Goal: Communication & Community: Answer question/provide support

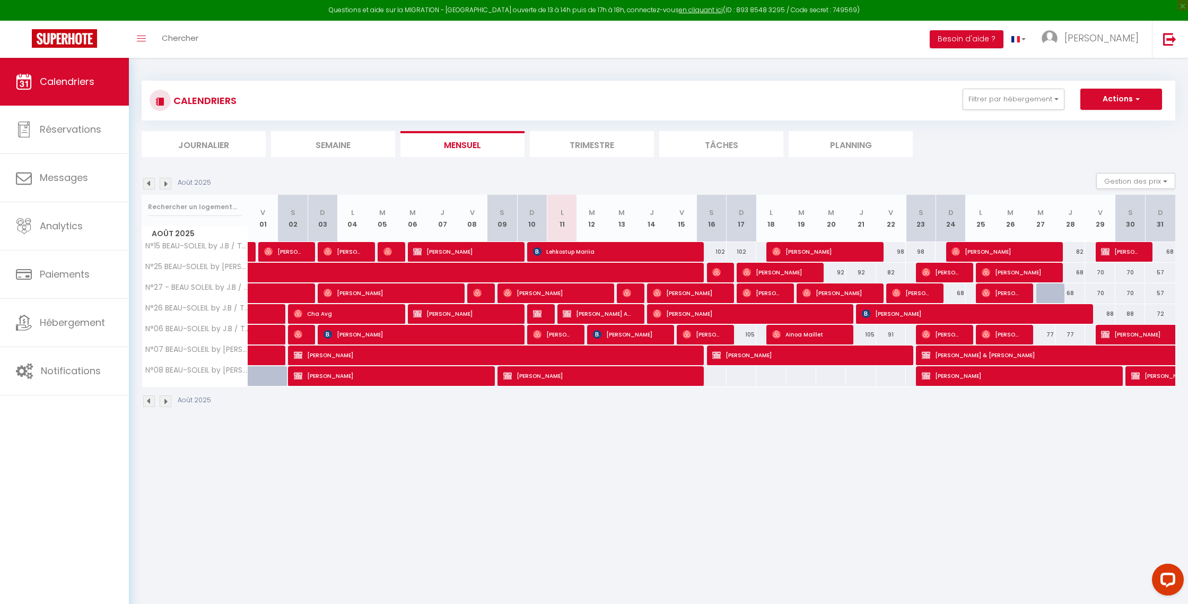
drag, startPoint x: 726, startPoint y: 268, endPoint x: 744, endPoint y: 121, distance: 148.0
click at [726, 268] on tr "N°25 BEAU-SOLEIL by [PERSON_NAME] / Studio R+2" at bounding box center [659, 272] width 1034 height 21
click at [74, 157] on link "Messages" at bounding box center [64, 178] width 129 height 48
select select "message"
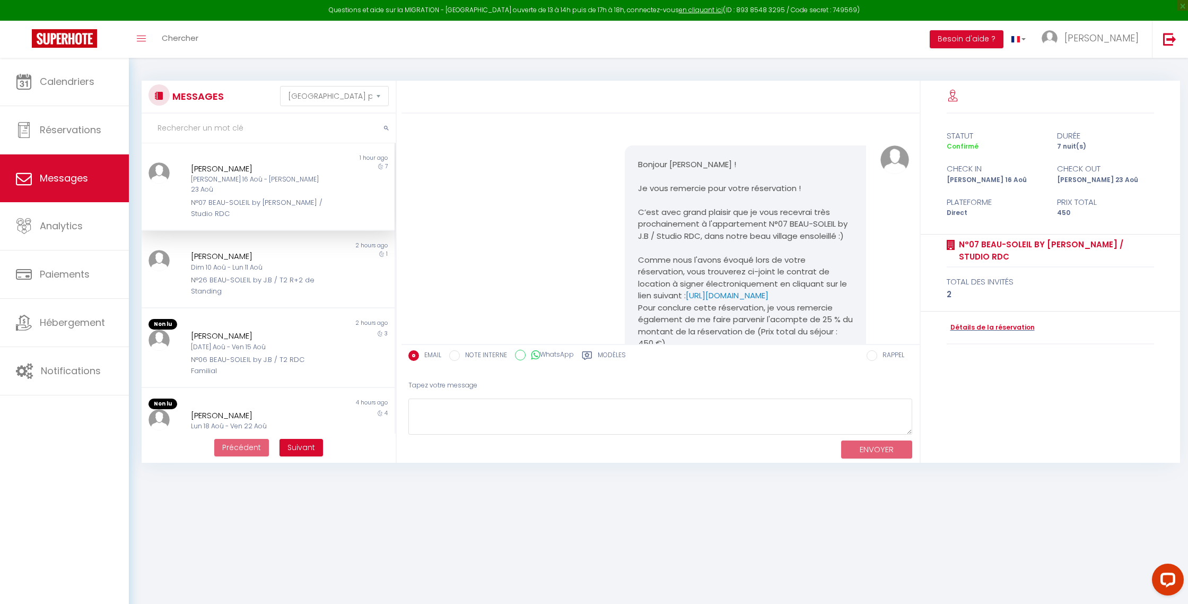
scroll to position [1476, 0]
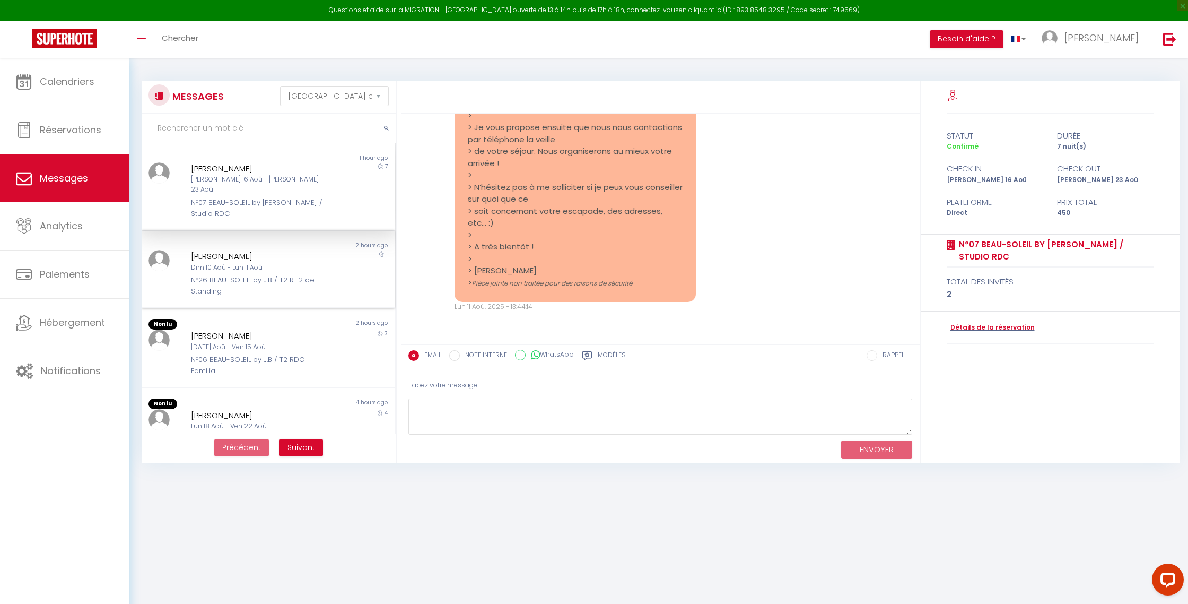
click at [256, 263] on div "Dim 10 Aoû - Lun 11 Aoû" at bounding box center [258, 268] width 134 height 10
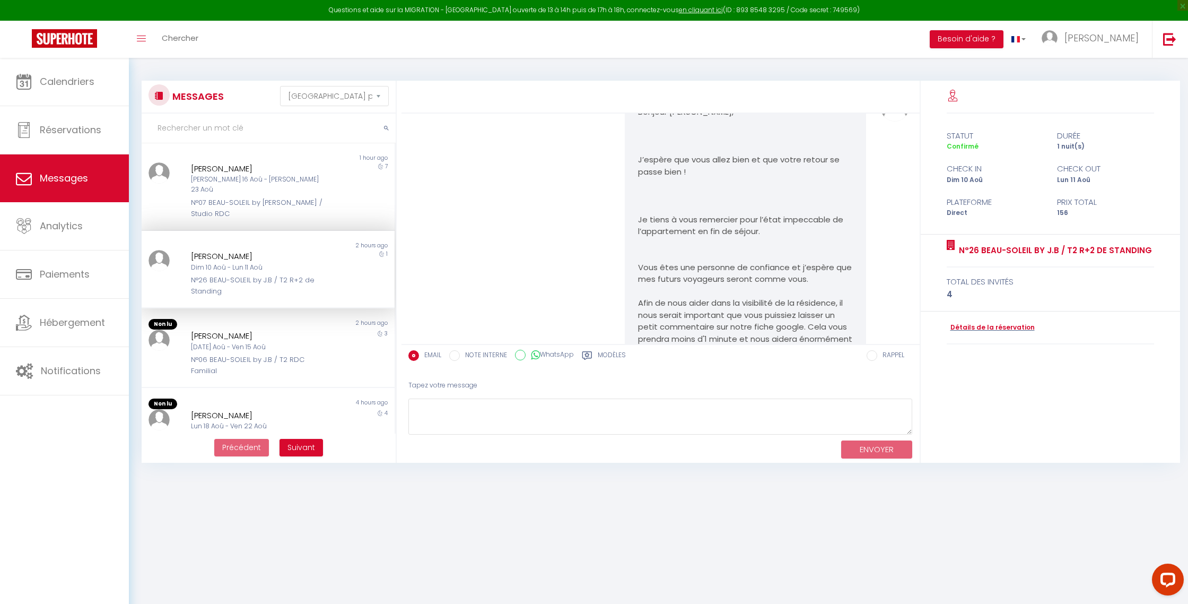
scroll to position [3363, 0]
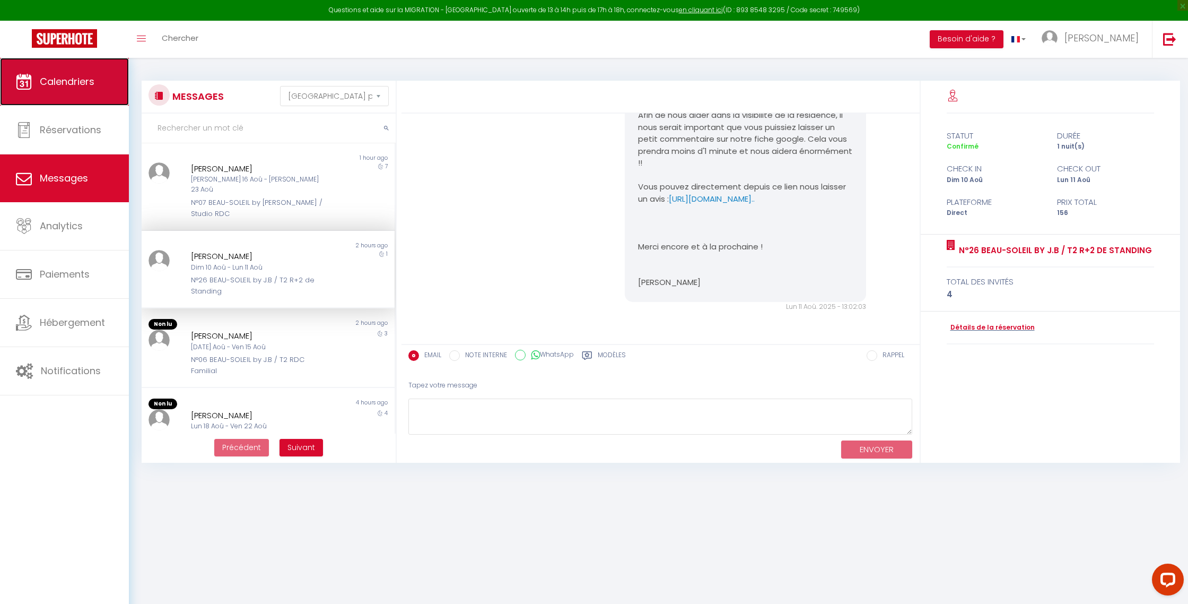
click at [79, 83] on span "Calendriers" at bounding box center [67, 81] width 55 height 13
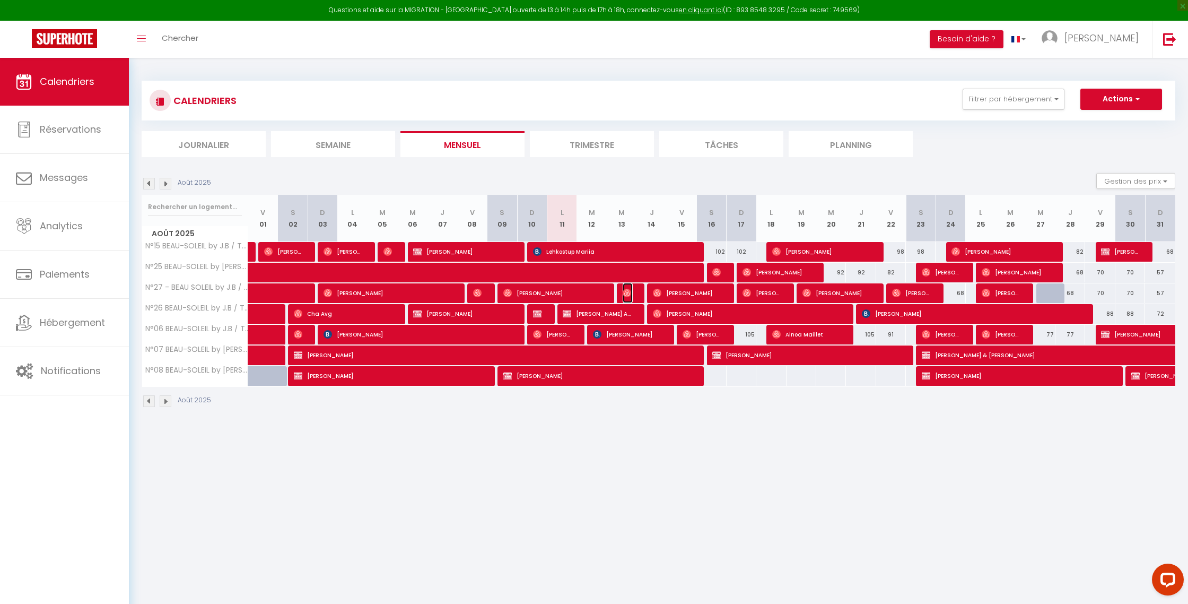
click at [629, 293] on img at bounding box center [627, 293] width 8 height 8
select select "OK"
select select "0"
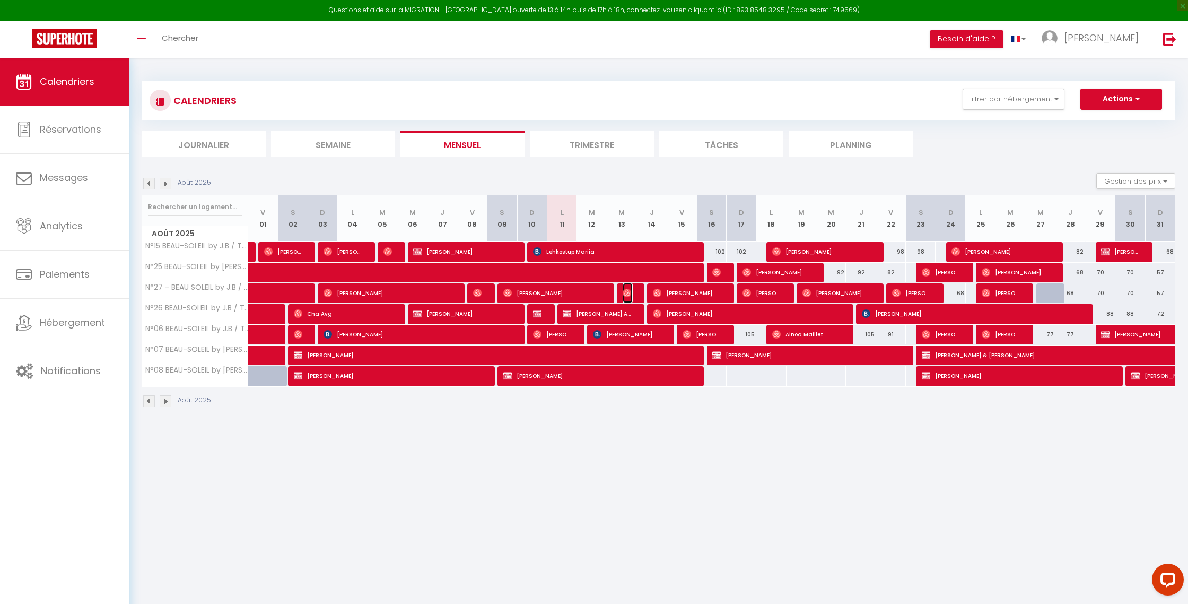
select select "1"
select select
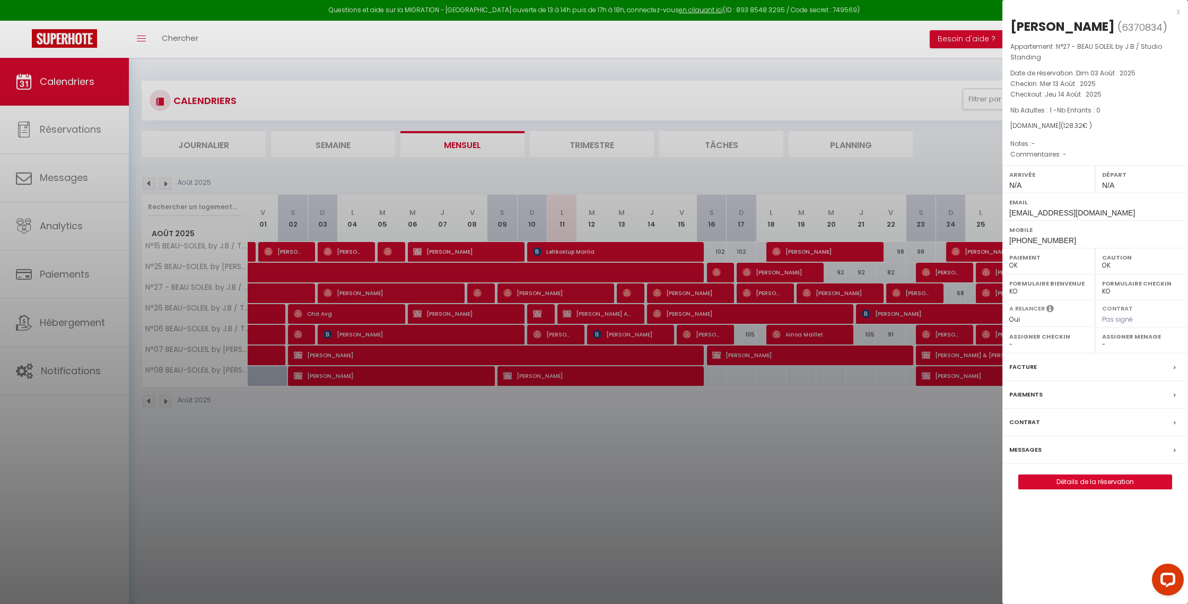
click at [855, 449] on div at bounding box center [594, 302] width 1188 height 604
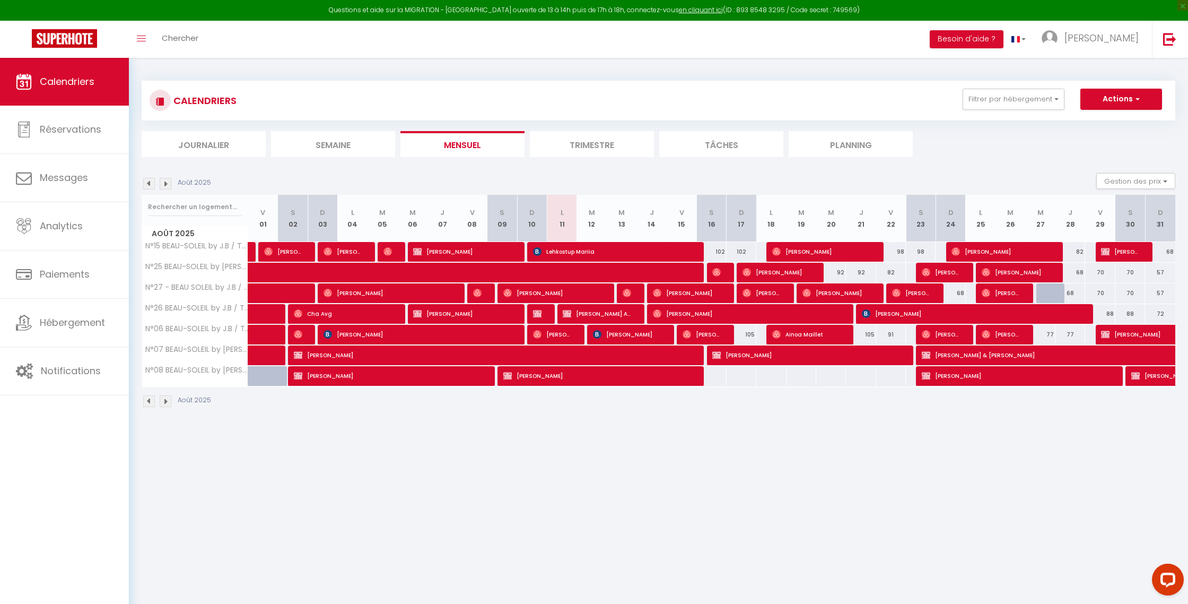
click at [637, 293] on div at bounding box center [629, 293] width 30 height 20
click at [624, 293] on img at bounding box center [627, 293] width 8 height 8
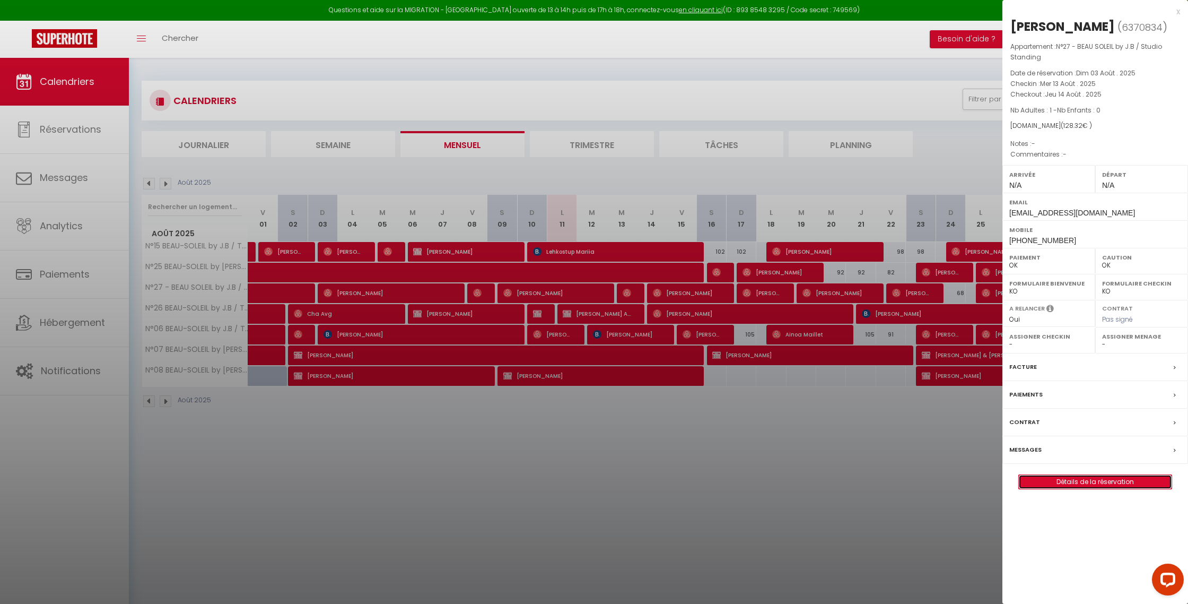
click at [1056, 484] on link "Détails de la réservation" at bounding box center [1095, 482] width 153 height 14
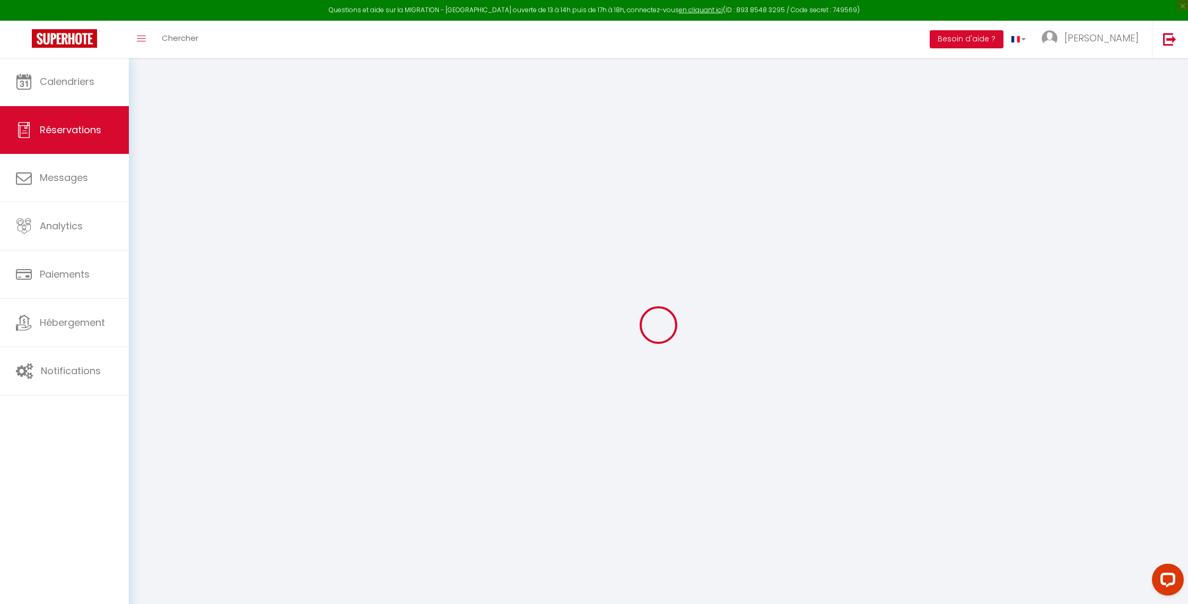
select select
checkbox input "false"
select select
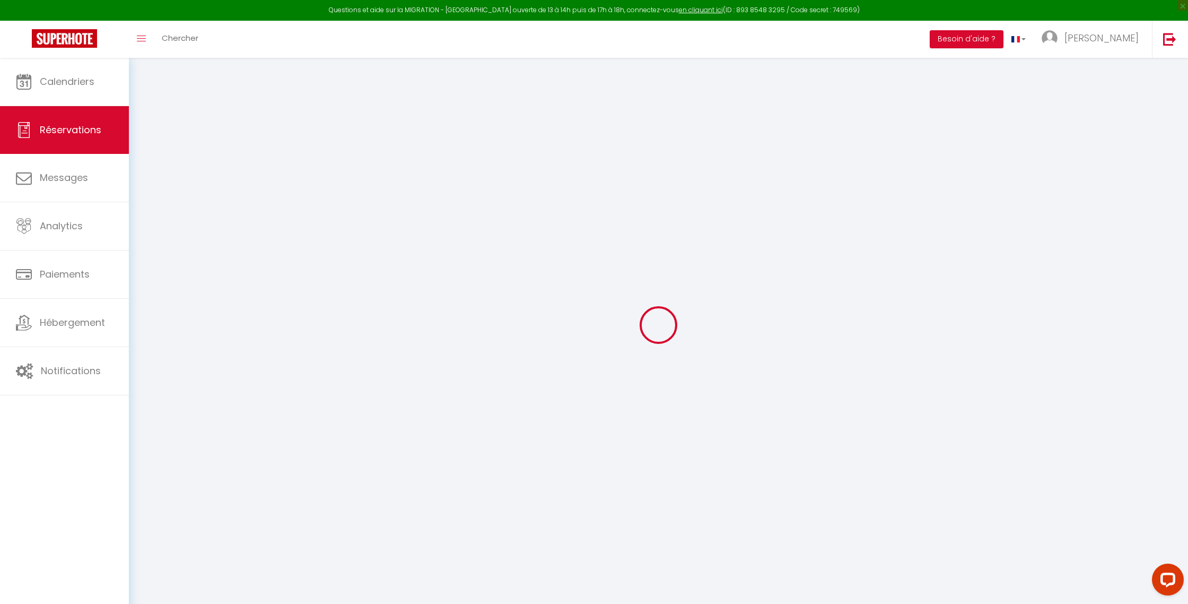
type input "27"
type input "4.32"
select select
checkbox input "false"
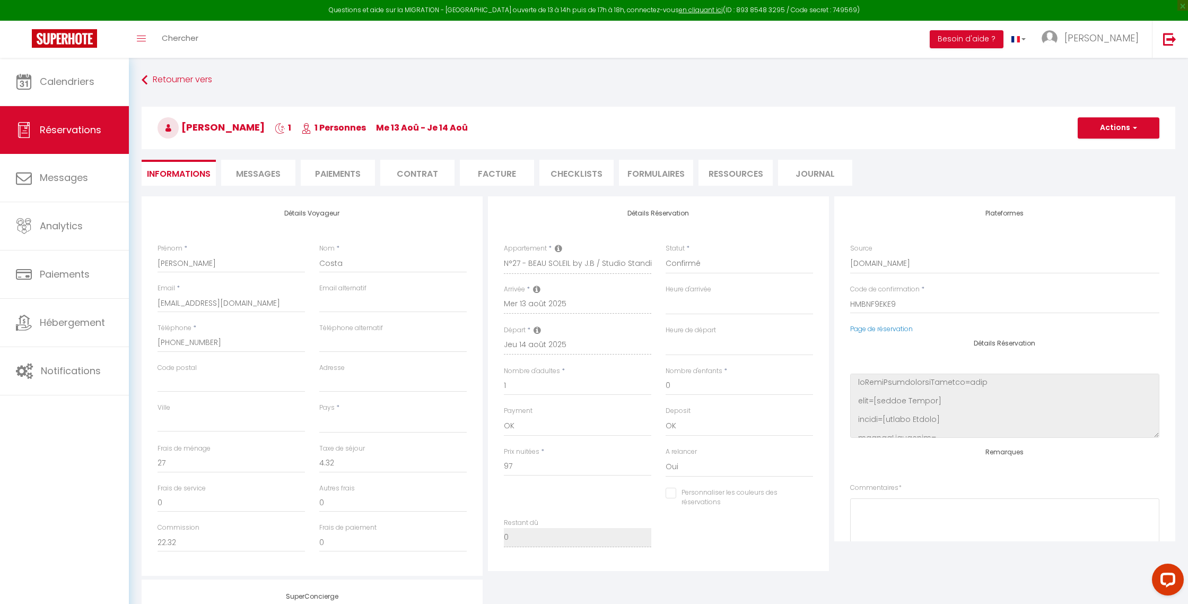
select select
checkbox input "false"
select select
click at [271, 180] on li "Messages" at bounding box center [258, 173] width 74 height 26
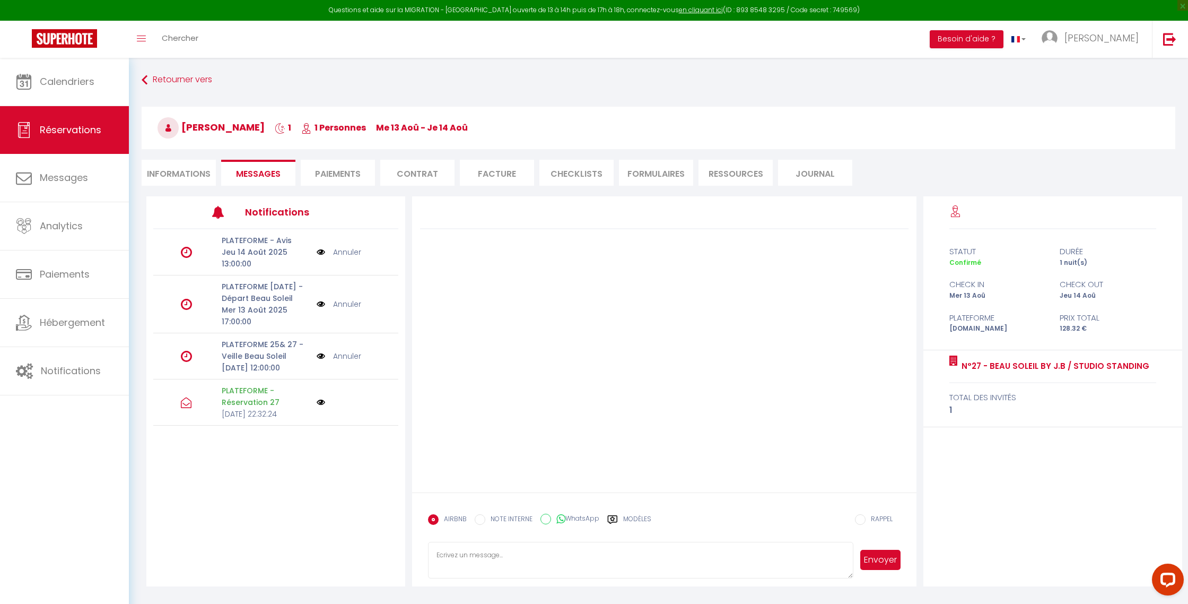
click at [320, 362] on img at bounding box center [321, 356] width 8 height 12
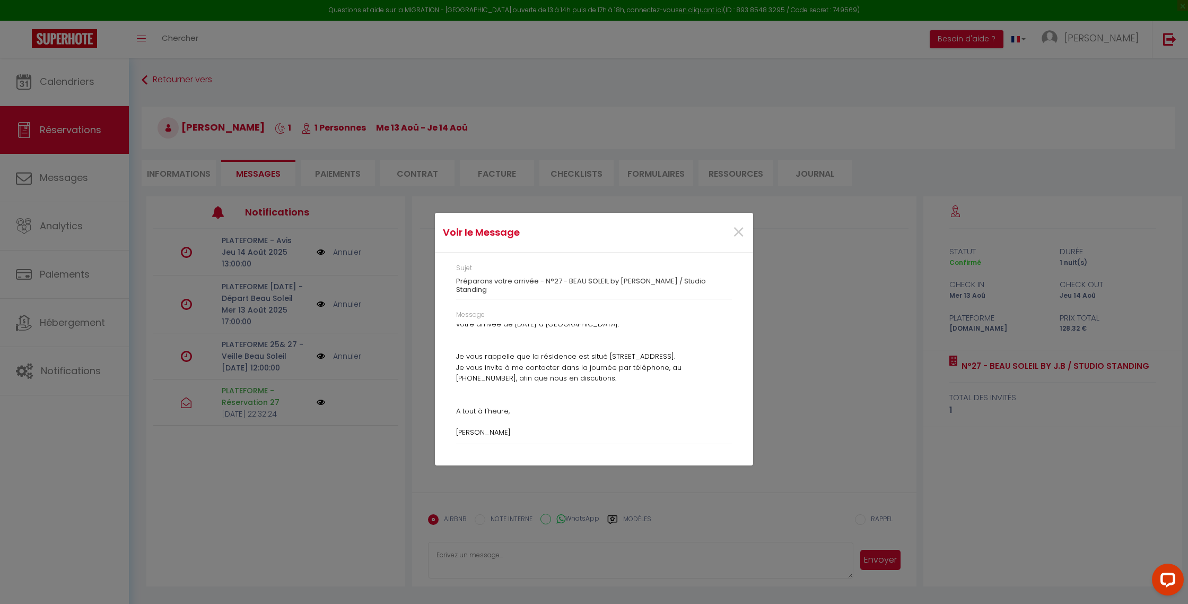
scroll to position [48, 0]
click at [742, 236] on span "×" at bounding box center [738, 232] width 13 height 32
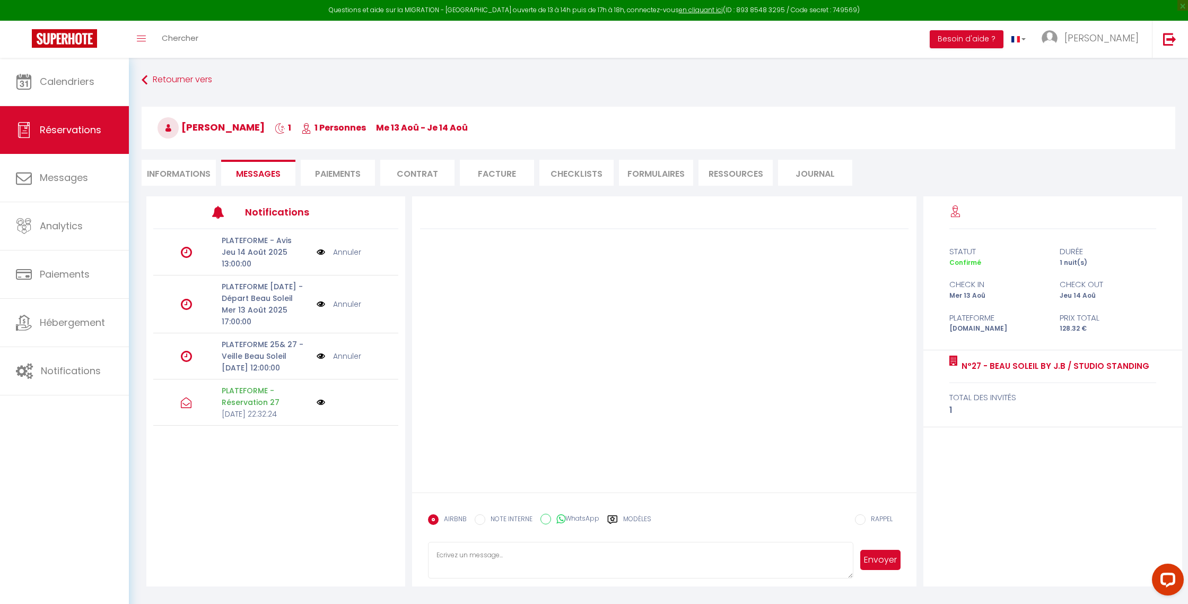
click at [345, 362] on link "Annuler" at bounding box center [347, 356] width 28 height 12
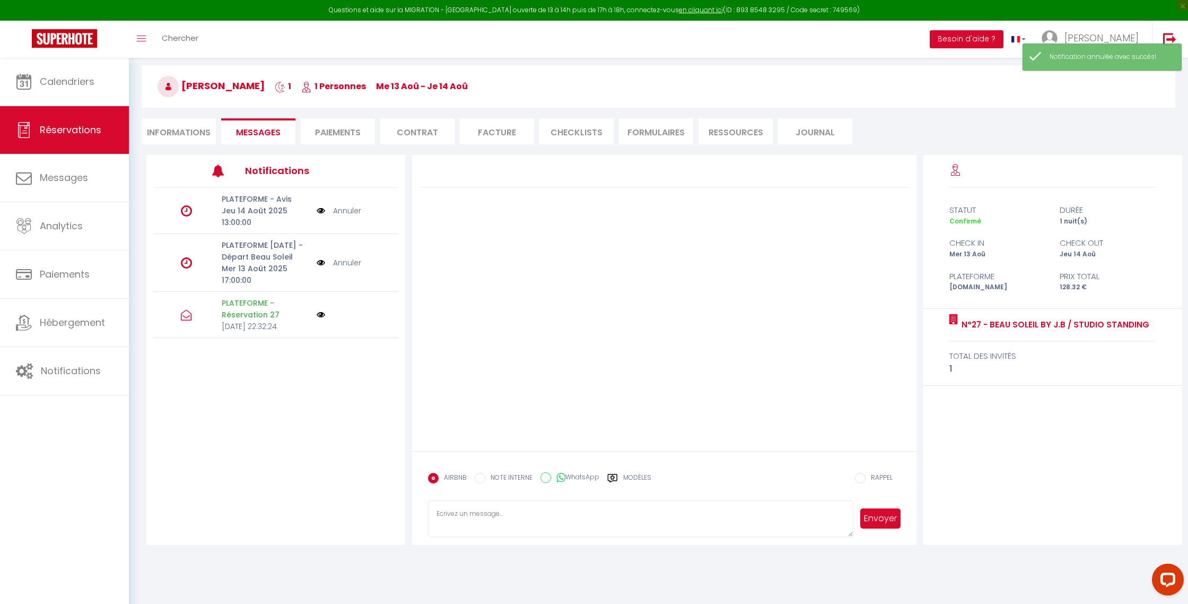
scroll to position [42, 0]
click at [638, 478] on label "Modèles" at bounding box center [637, 481] width 28 height 19
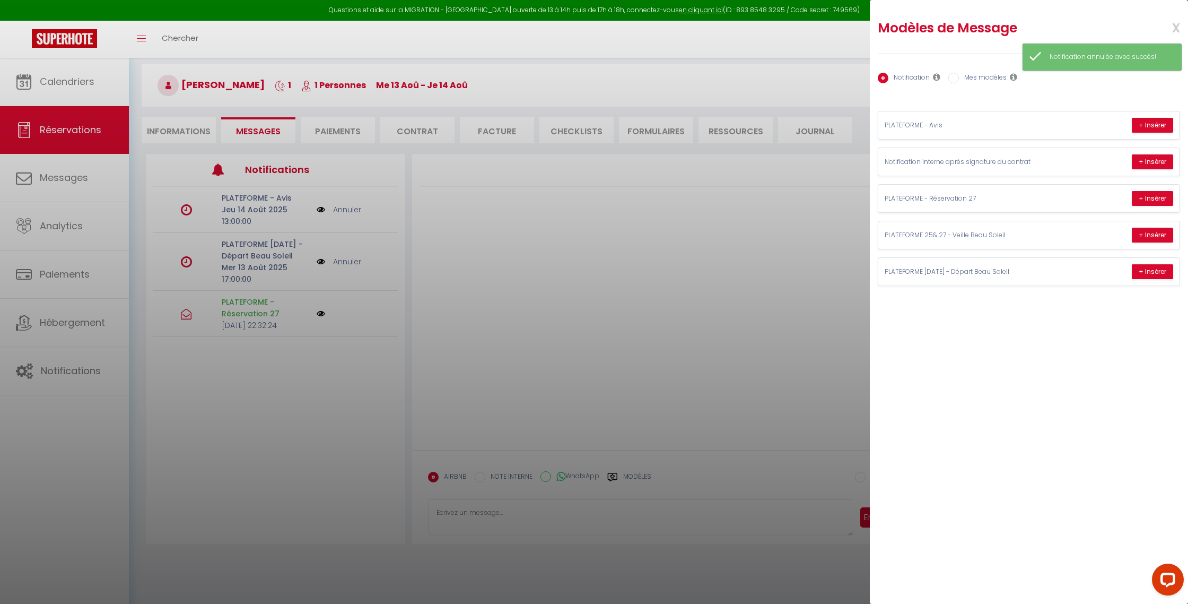
click at [980, 80] on label "Mes modèles" at bounding box center [983, 79] width 48 height 12
click at [959, 80] on input "Mes modèles" at bounding box center [953, 78] width 11 height 11
radio input "true"
radio input "false"
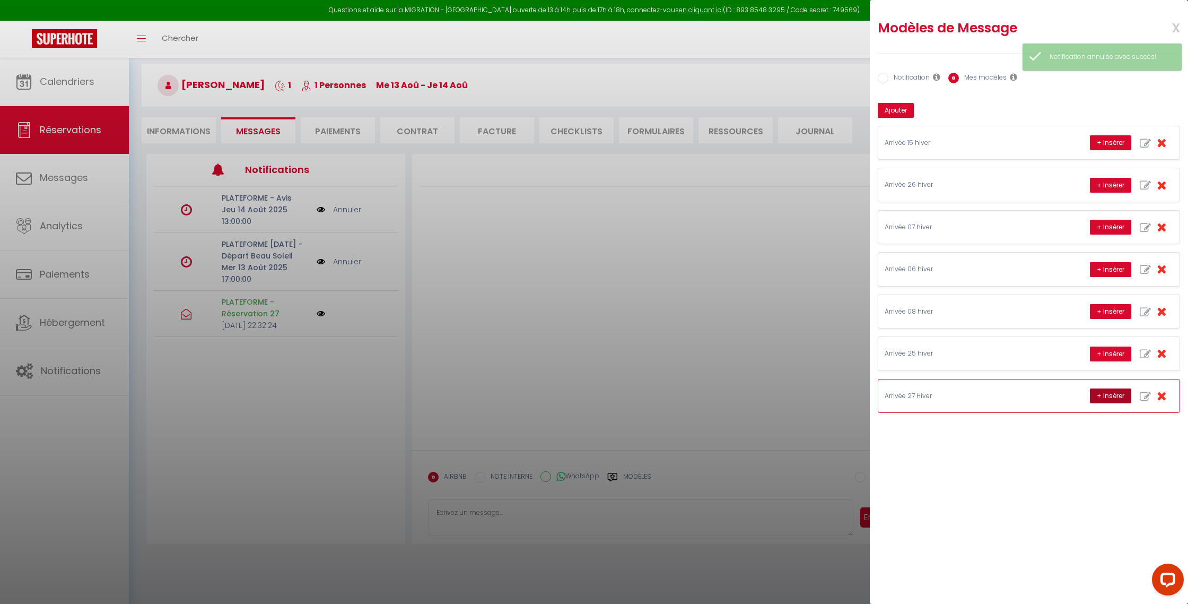
click at [1109, 397] on button "+ Insérer" at bounding box center [1110, 395] width 41 height 15
type textarea "19 lor ip Dolorsit, 73958 Amet co Adipisci Elitseddoei 82 Tempori utla etdolore…"
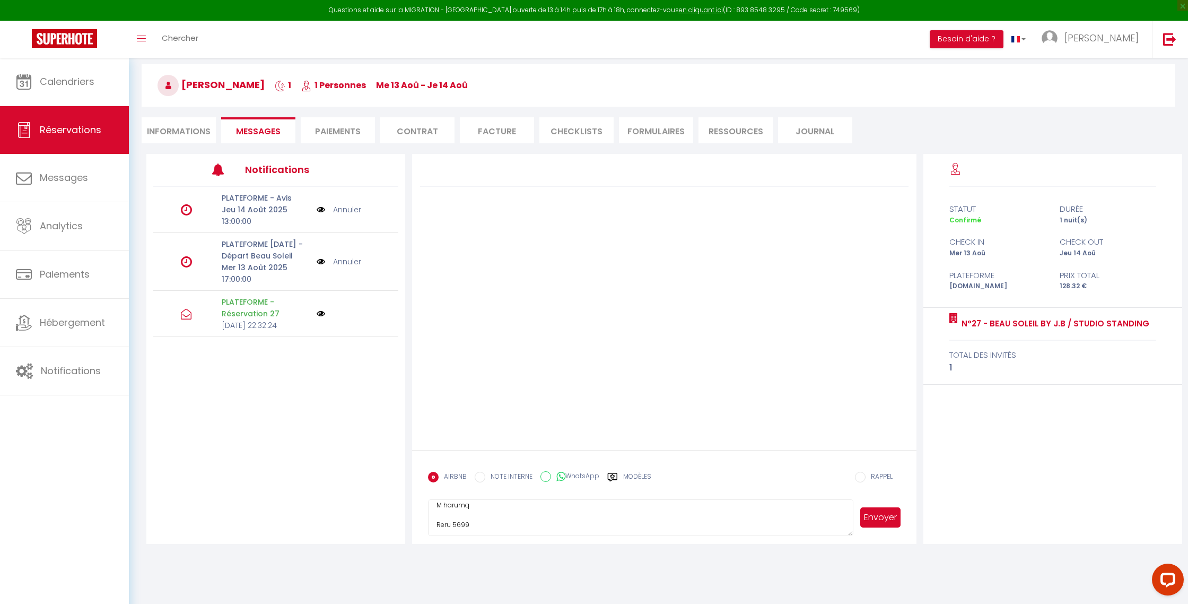
scroll to position [172, 0]
click at [886, 521] on button "Envoyer" at bounding box center [880, 517] width 40 height 20
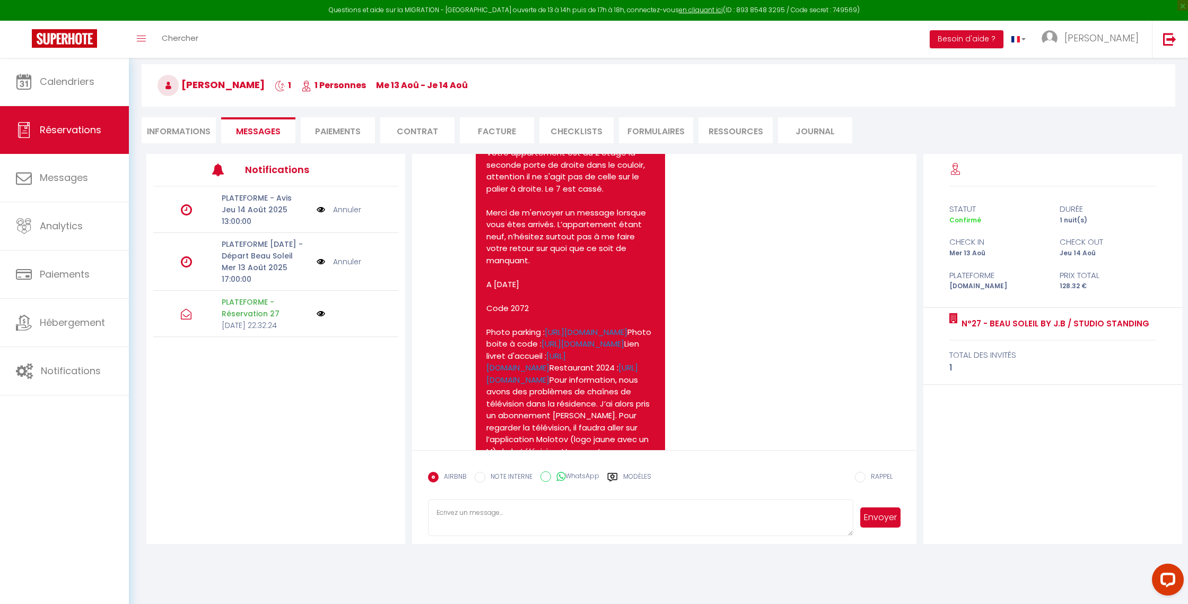
scroll to position [303, 0]
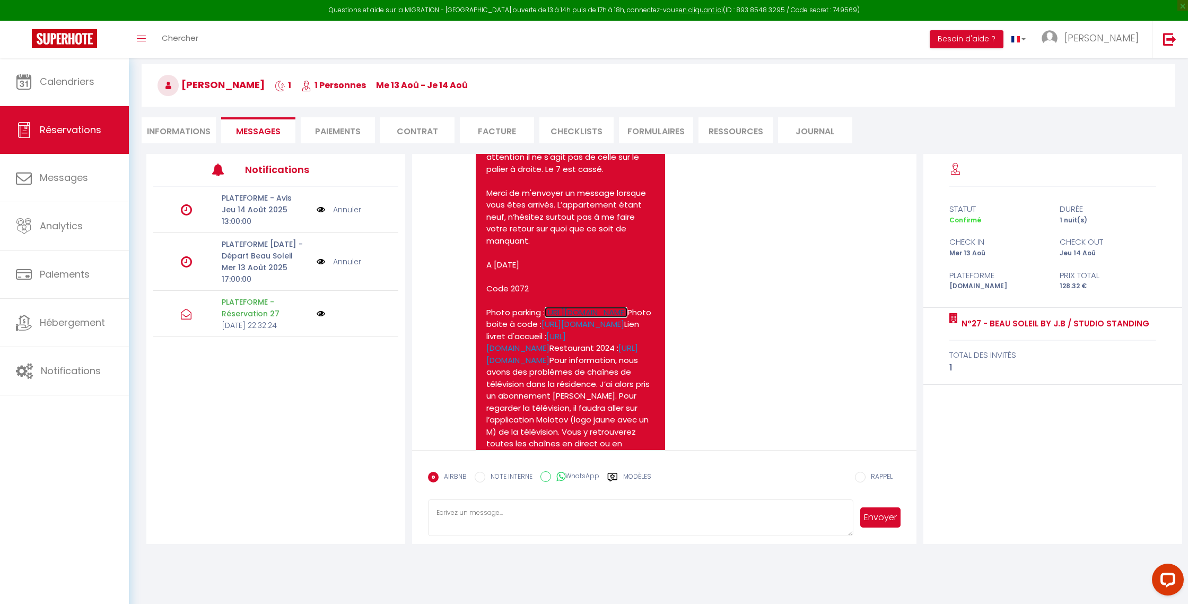
click at [555, 318] on link "[URL][DOMAIN_NAME]" at bounding box center [586, 312] width 83 height 11
click at [66, 85] on span "Calendriers" at bounding box center [67, 81] width 55 height 13
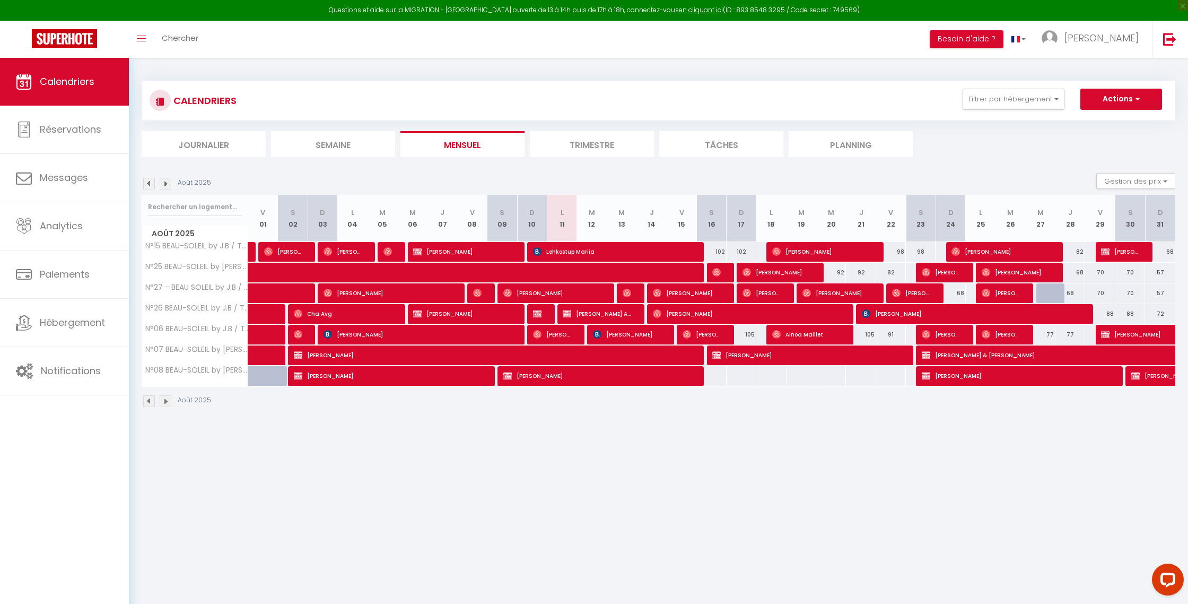
click at [166, 187] on img at bounding box center [166, 184] width 12 height 12
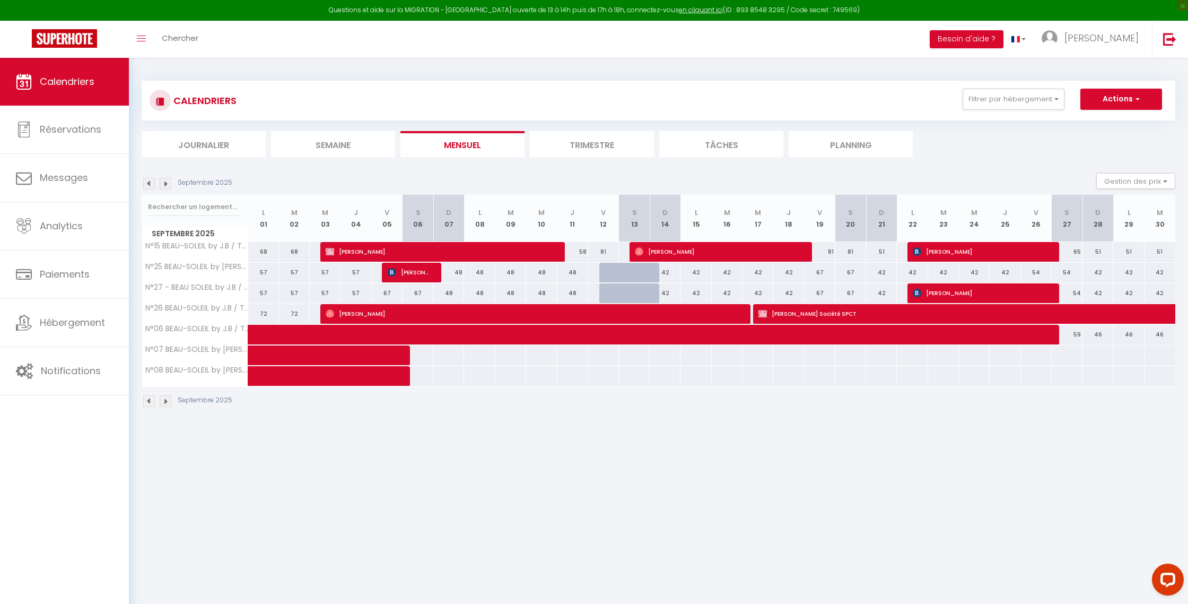
click at [166, 187] on img at bounding box center [166, 184] width 12 height 12
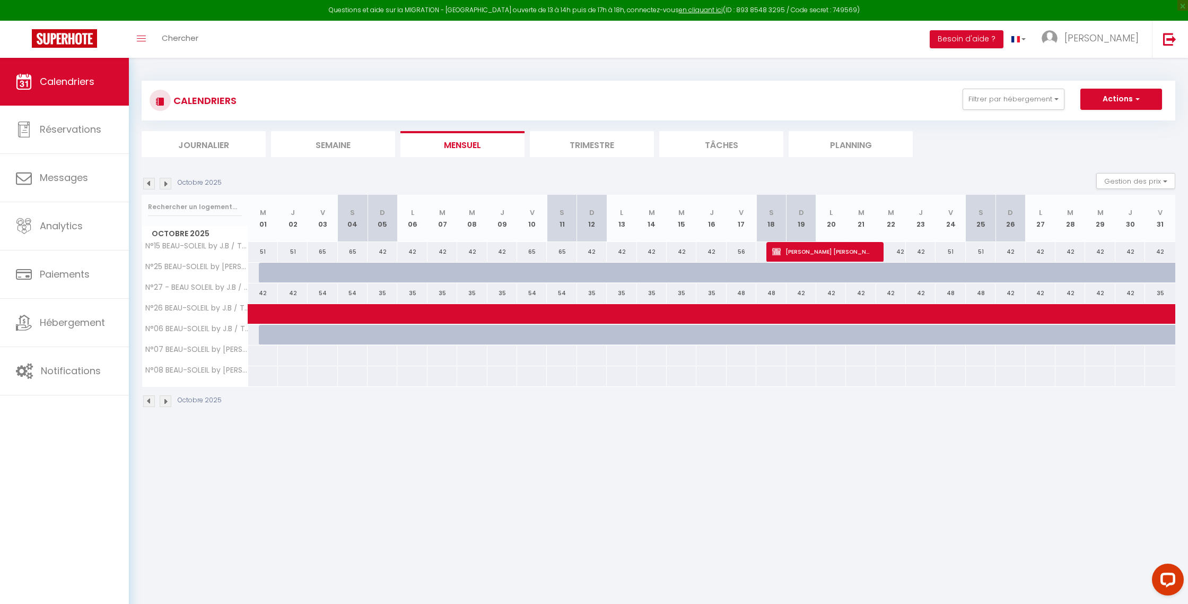
click at [150, 186] on img at bounding box center [149, 184] width 12 height 12
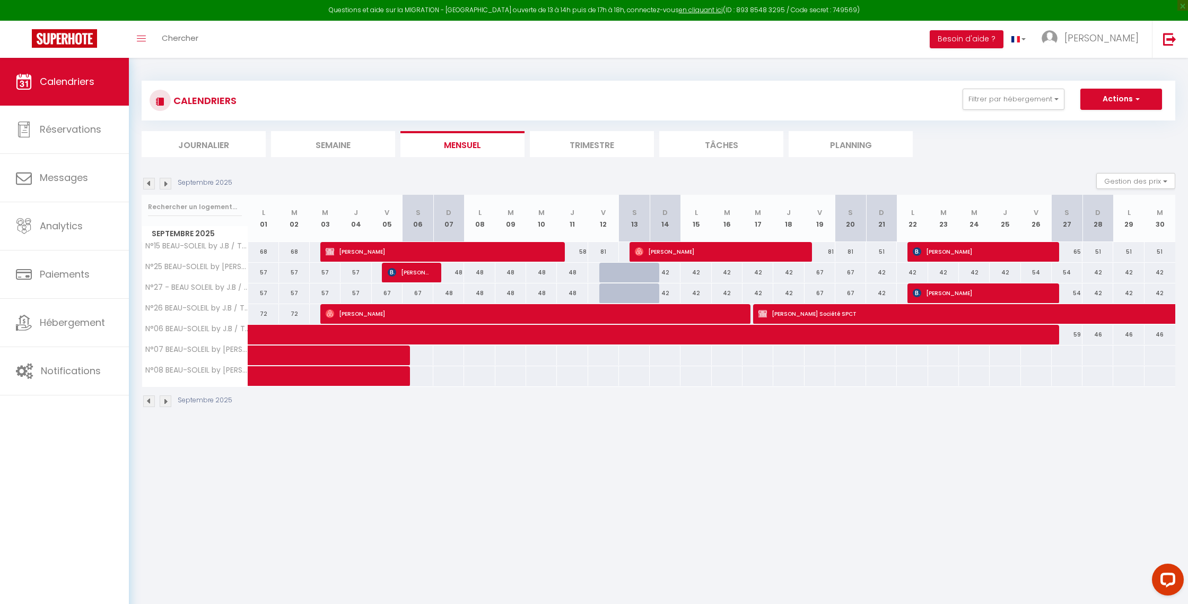
click at [164, 185] on img at bounding box center [166, 184] width 12 height 12
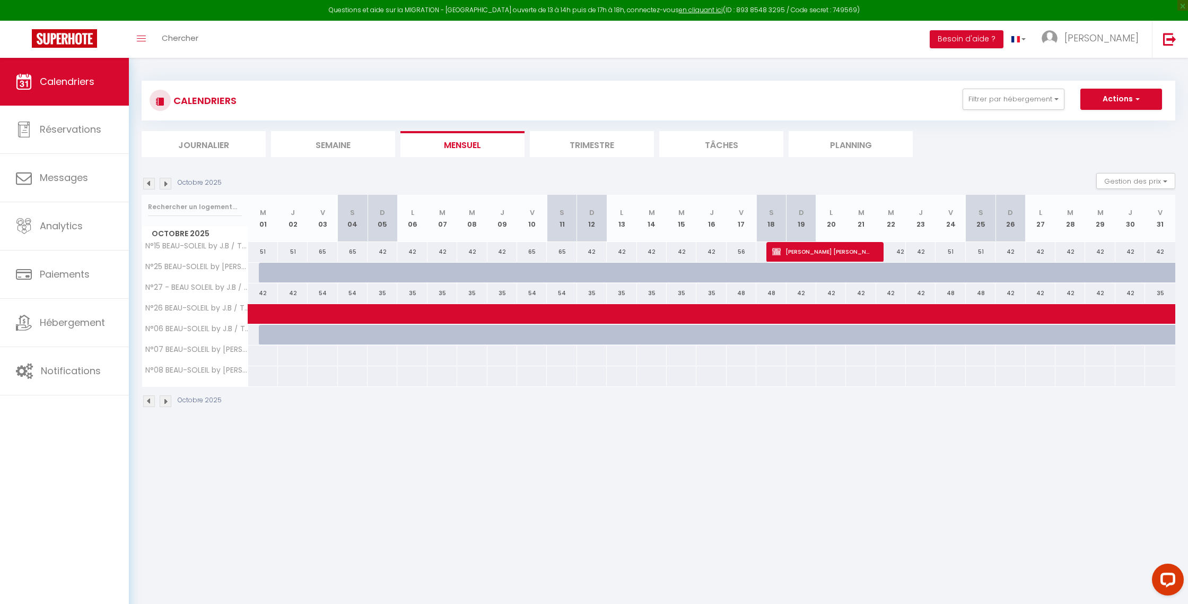
click at [164, 183] on img at bounding box center [166, 184] width 12 height 12
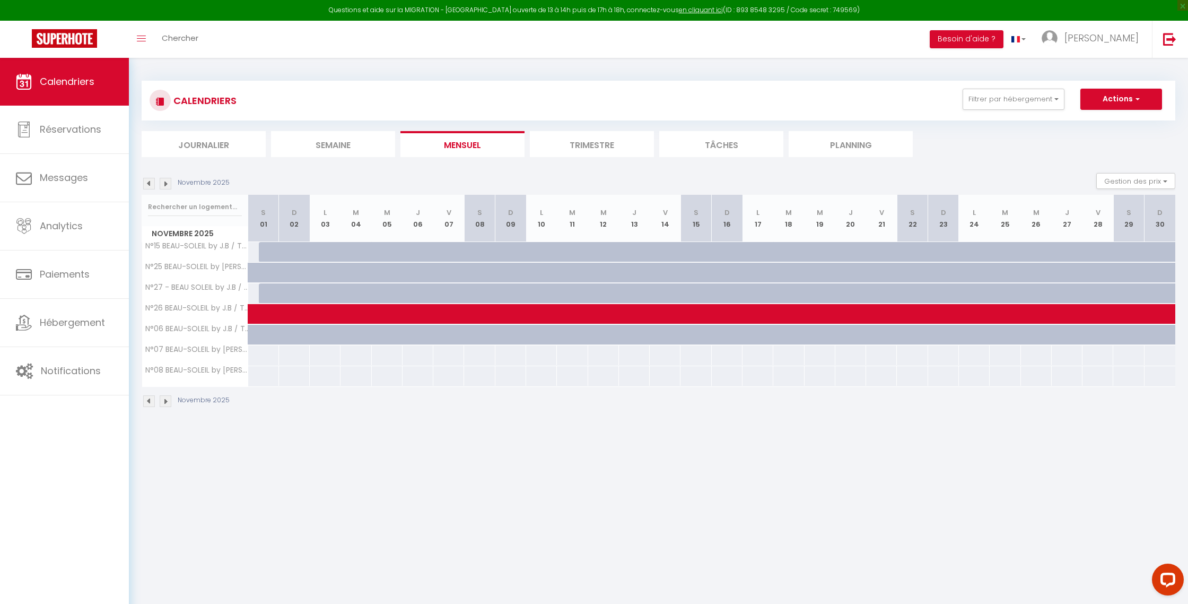
click at [149, 184] on img at bounding box center [149, 184] width 12 height 12
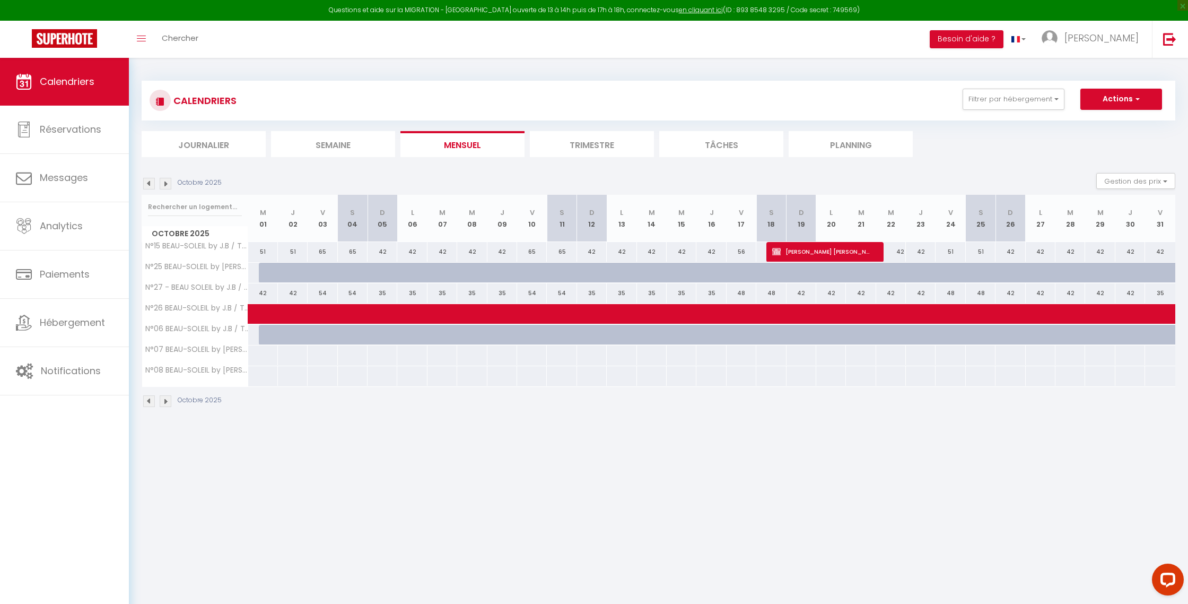
click at [149, 184] on img at bounding box center [149, 184] width 12 height 12
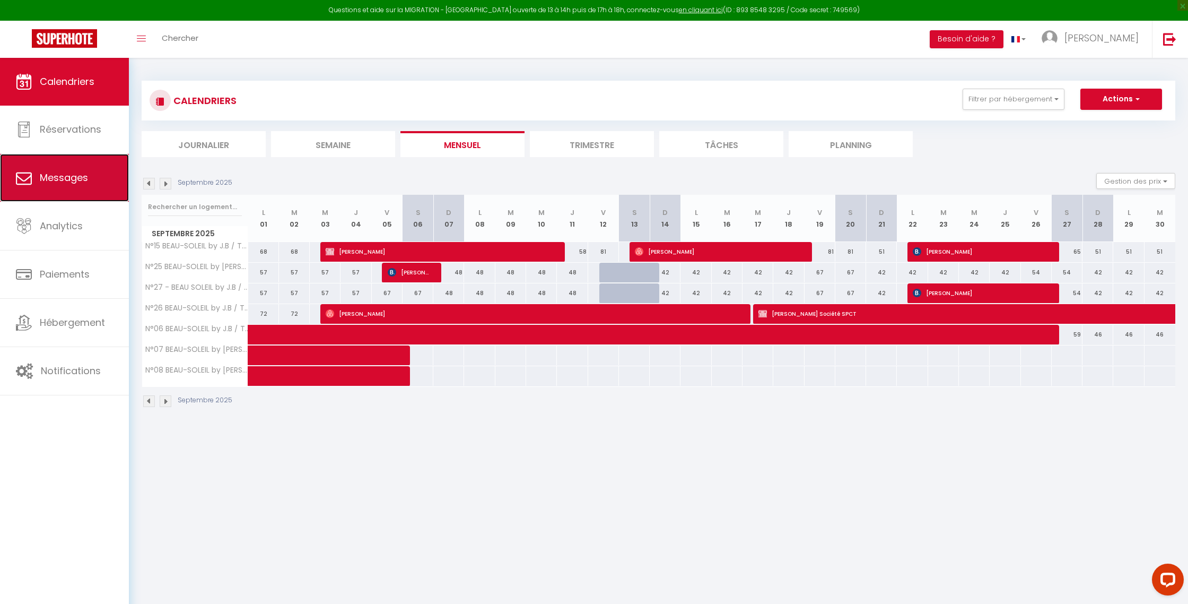
click at [121, 190] on link "Messages" at bounding box center [64, 178] width 129 height 48
select select "message"
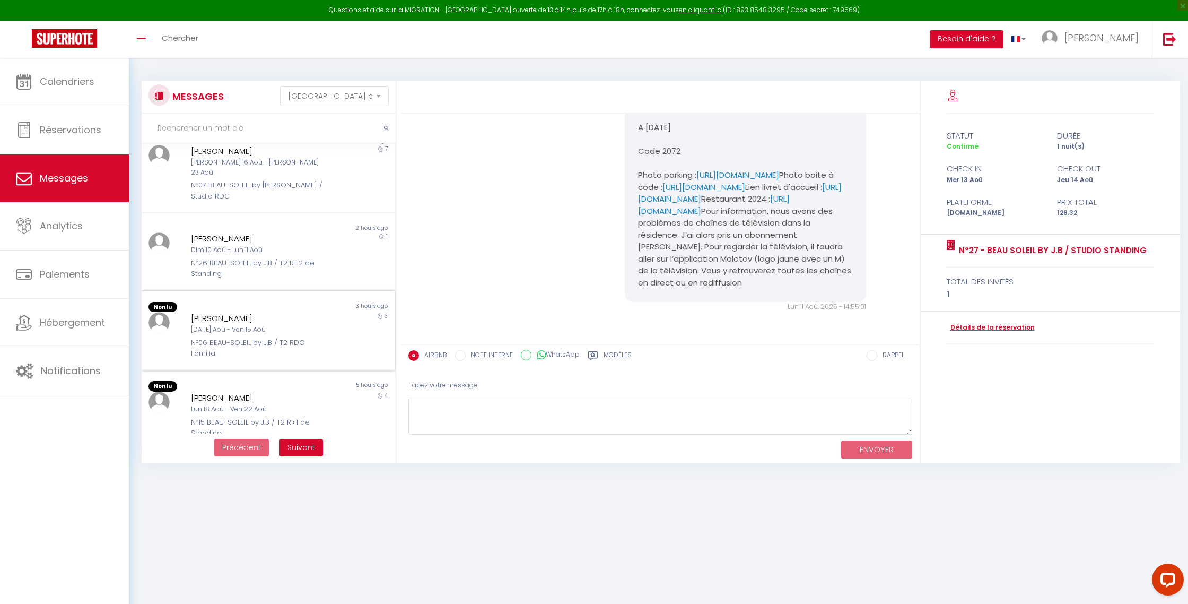
scroll to position [96, 0]
click at [281, 336] on div "N°06 BEAU-SOLEIL by J.B / T2 RDC Familial" at bounding box center [258, 347] width 134 height 22
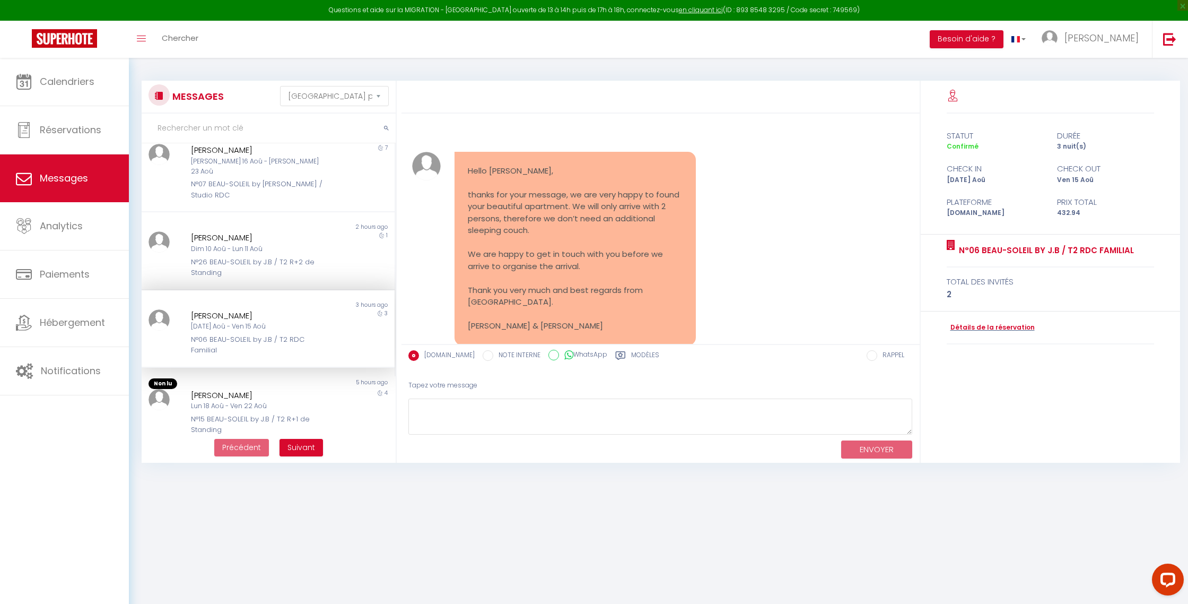
scroll to position [2039, 0]
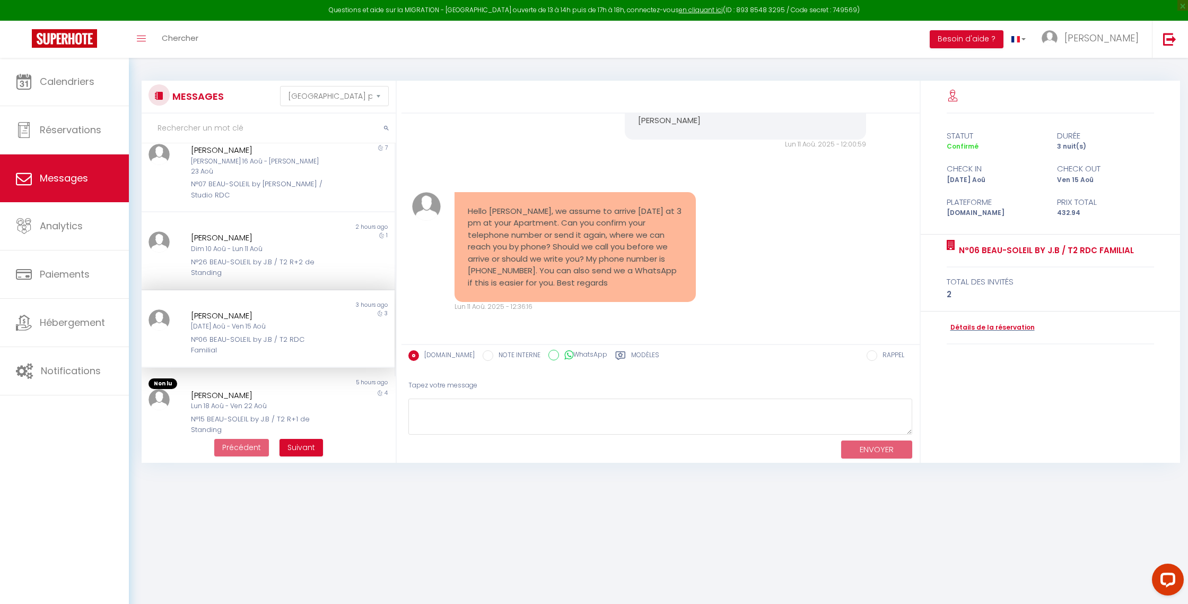
drag, startPoint x: 616, startPoint y: 286, endPoint x: 464, endPoint y: 208, distance: 171.5
click at [464, 208] on div "Hello [PERSON_NAME], we assume to arrive [DATE] at 3 pm at your Apartment. Can …" at bounding box center [575, 247] width 241 height 110
copy pre "Hello [PERSON_NAME], we assume to arrive [DATE] at 3 pm at your Apartment. Can …"
click at [552, 292] on div "Hello [PERSON_NAME], we assume to arrive [DATE] at 3 pm at your Apartment. Can …" at bounding box center [575, 247] width 241 height 110
click at [449, 417] on textarea at bounding box center [660, 416] width 504 height 37
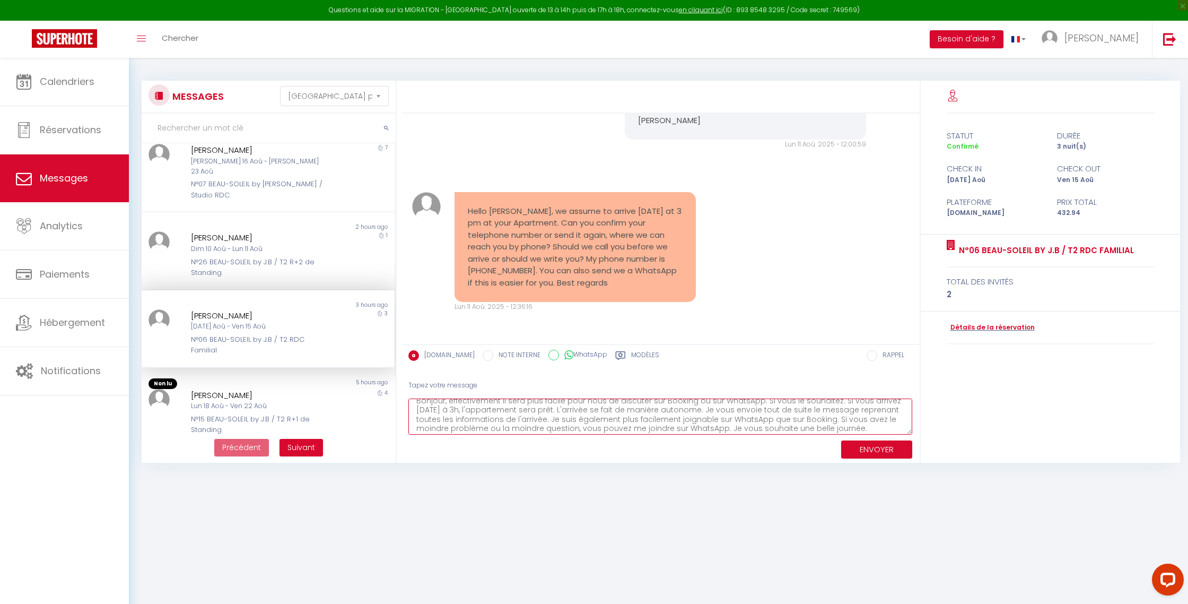
scroll to position [0, 0]
drag, startPoint x: 831, startPoint y: 407, endPoint x: 755, endPoint y: 408, distance: 76.4
click at [755, 408] on textarea "Bonjour, effectivement il sera plus facile pour nous de discuter sur Booking ou…" at bounding box center [660, 416] width 504 height 37
type textarea "Bonjour, effectivement il sera plus facile pour nous de discuter sur Booking ou…"
click at [560, 410] on textarea "Bonjour, effectivement il sera plus facile pour nous de discuter sur Booking ou…" at bounding box center [660, 416] width 504 height 37
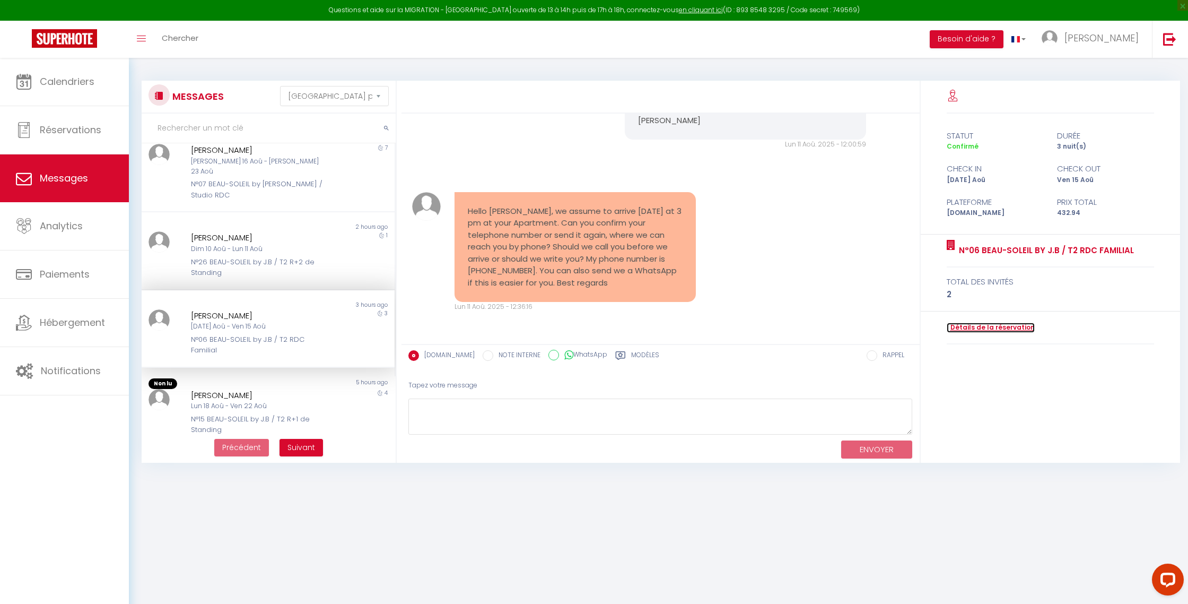
click at [970, 329] on link "Détails de la réservation" at bounding box center [991, 328] width 88 height 10
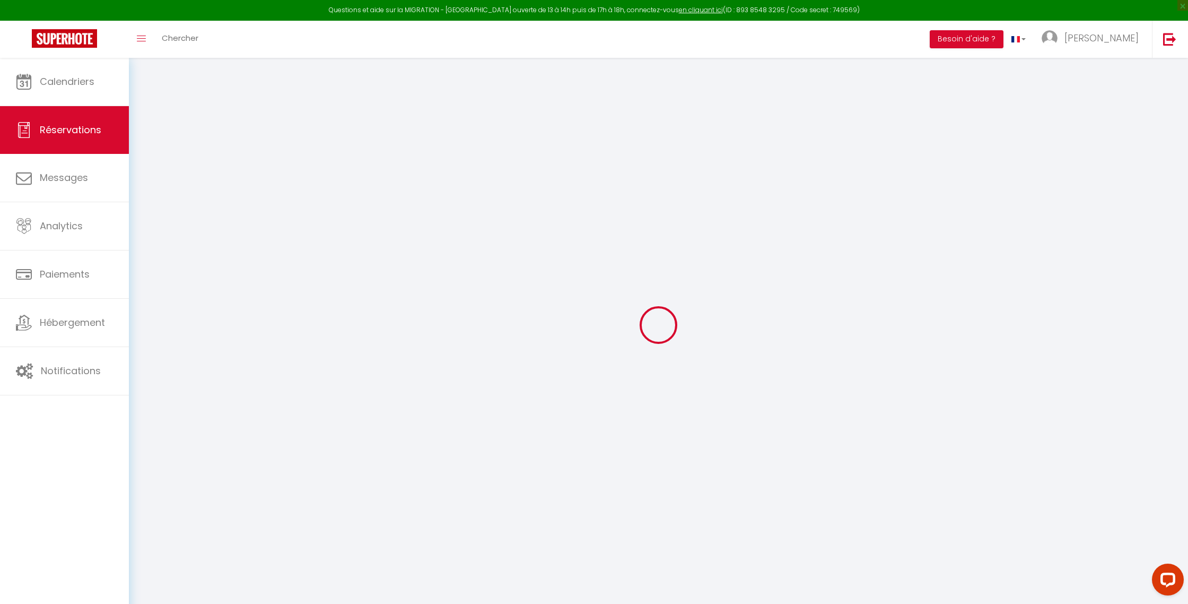
select select
checkbox input "false"
type textarea "** THIS RESERVATION HAS BEEN PRE-PAID ** Approximate time of arrival: between 1…"
type input "17"
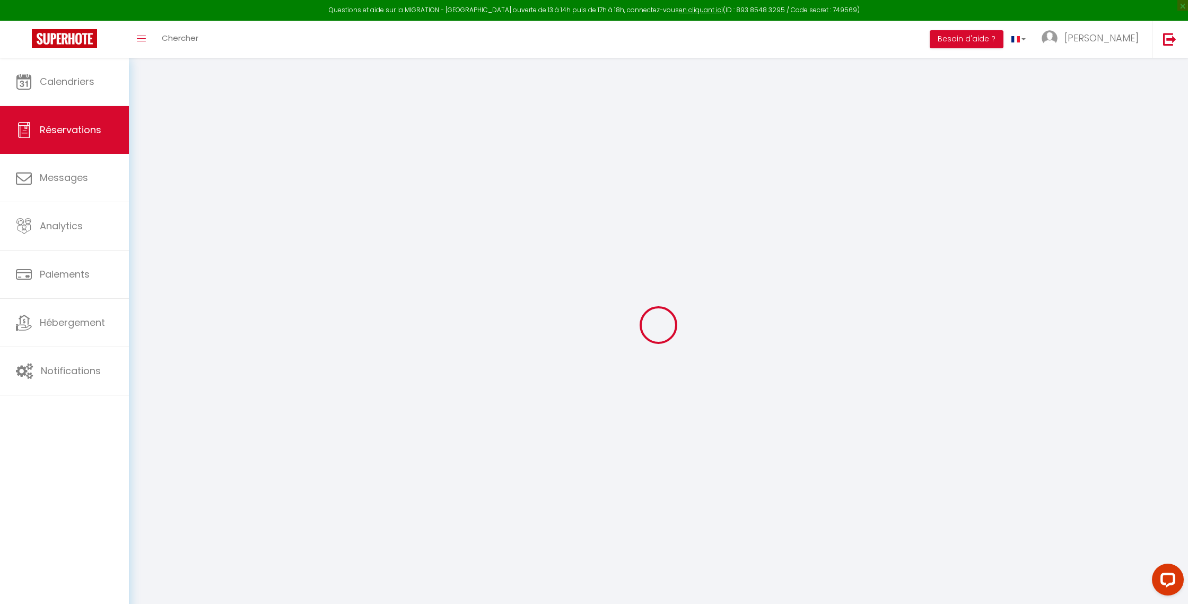
type input "24.94"
select select
checkbox input "false"
select select
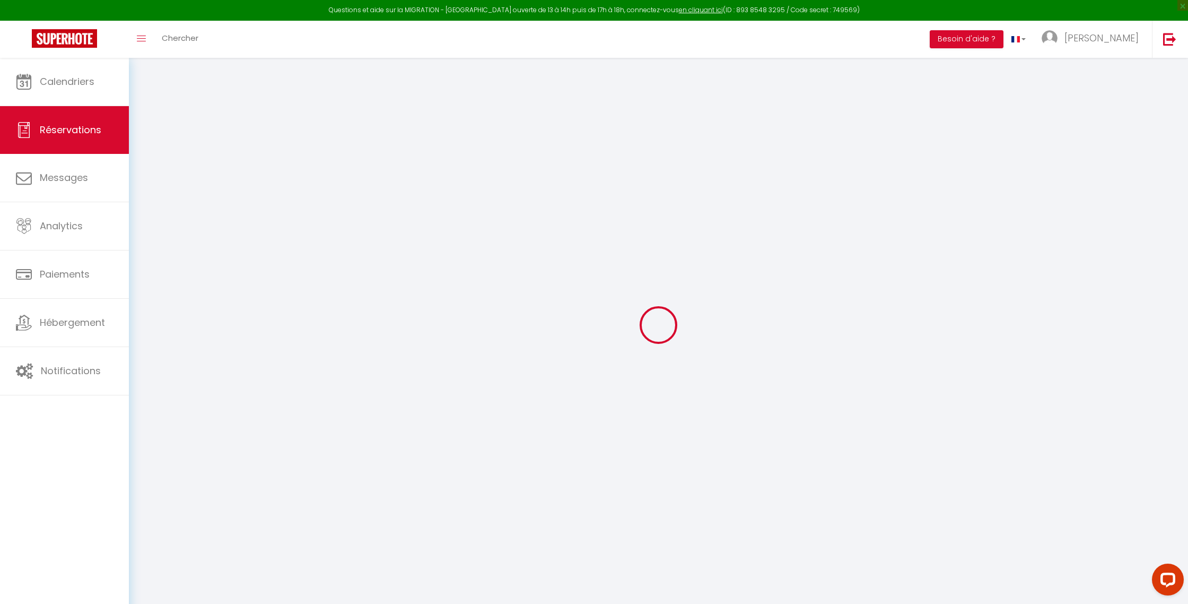
select select
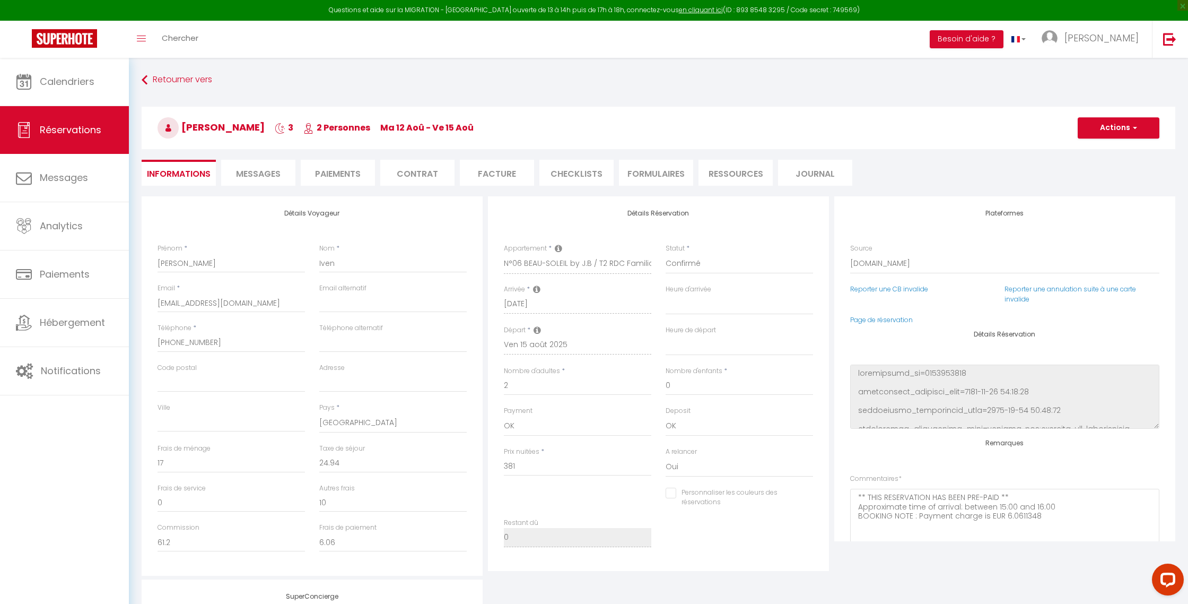
click at [327, 176] on li "Paiements" at bounding box center [338, 173] width 74 height 26
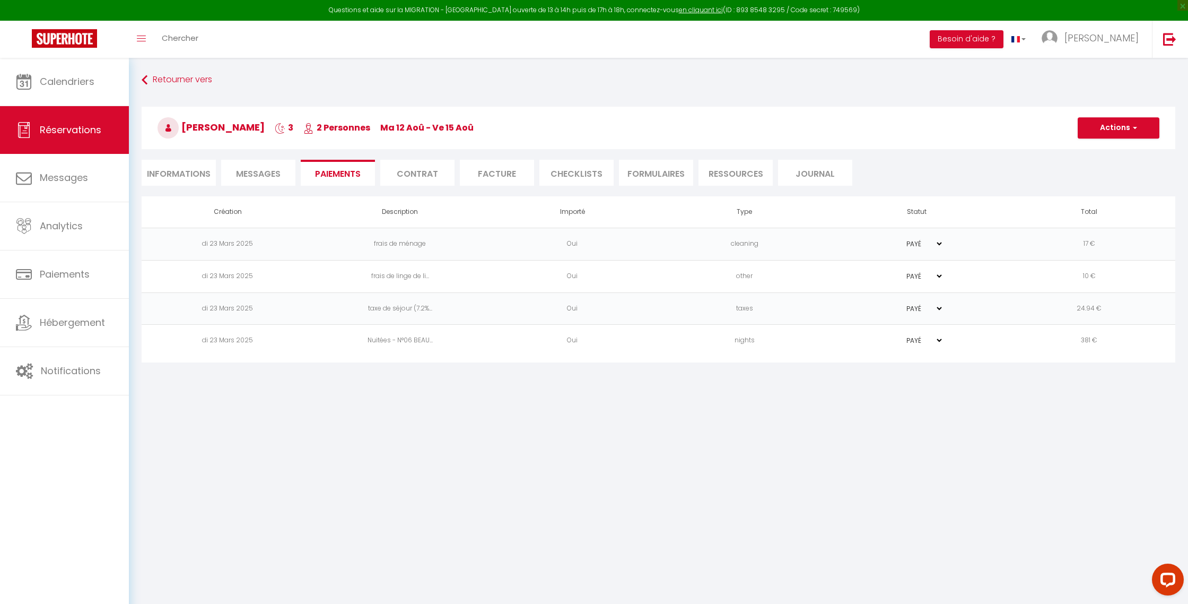
click at [275, 173] on span "Messages" at bounding box center [258, 174] width 45 height 12
select select
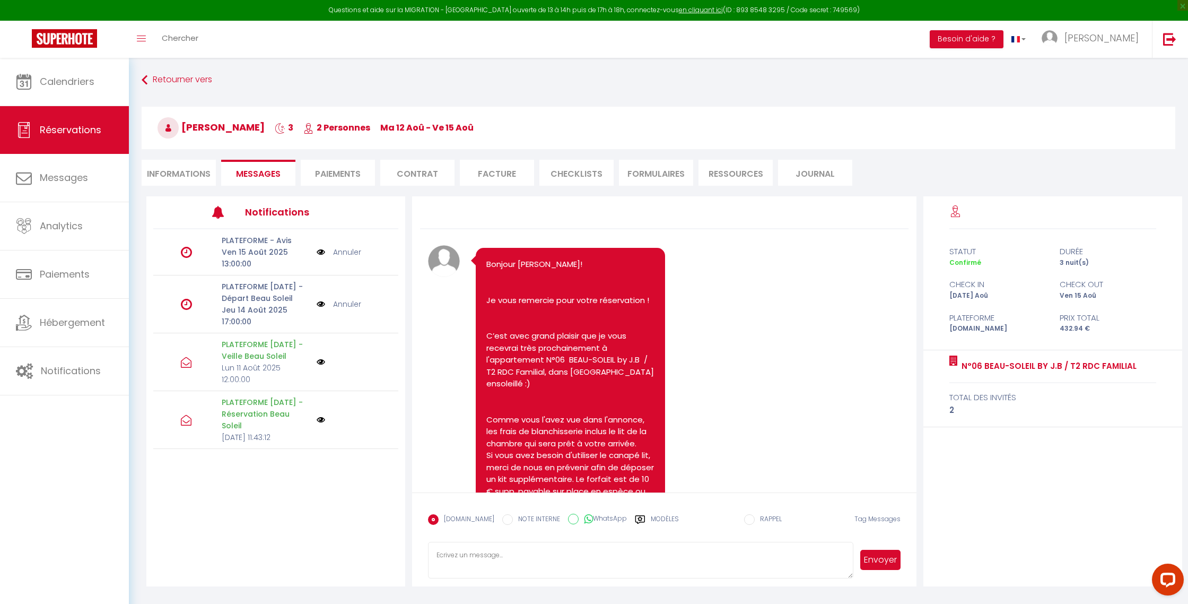
select select
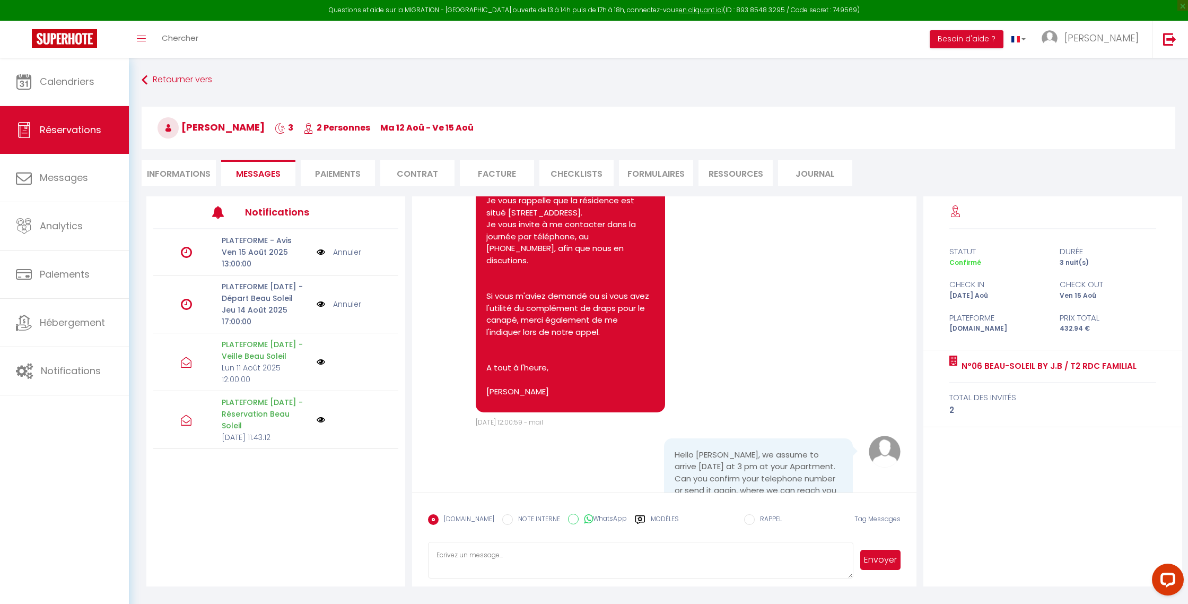
select select
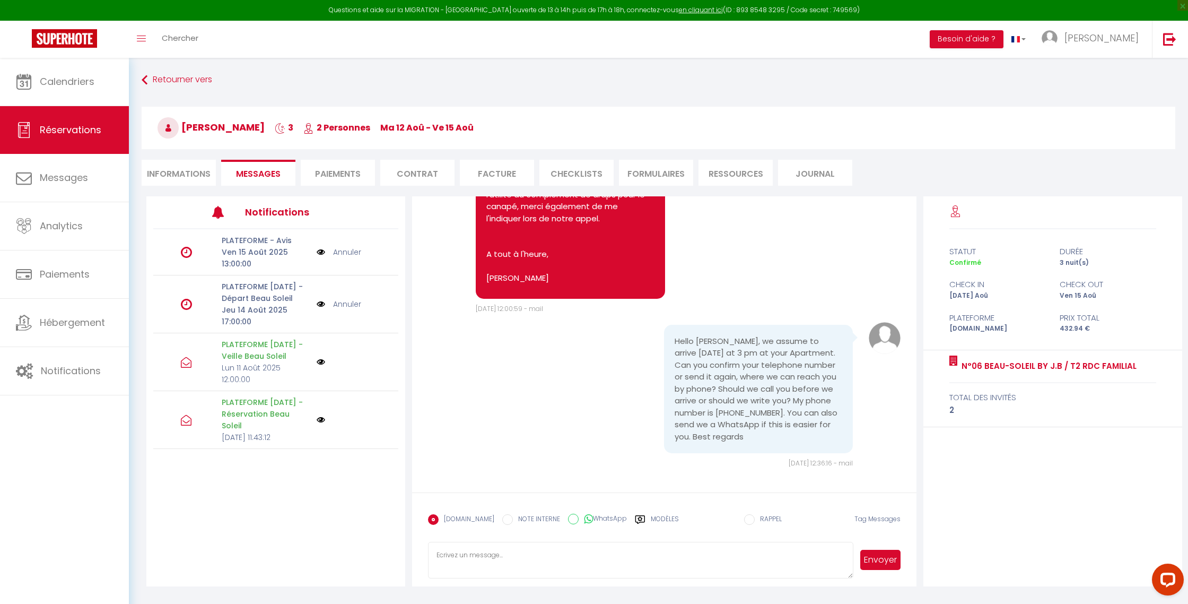
scroll to position [2040, 0]
drag, startPoint x: 180, startPoint y: 171, endPoint x: 257, endPoint y: 169, distance: 77.0
click at [181, 171] on li "Informations" at bounding box center [179, 173] width 74 height 26
select select
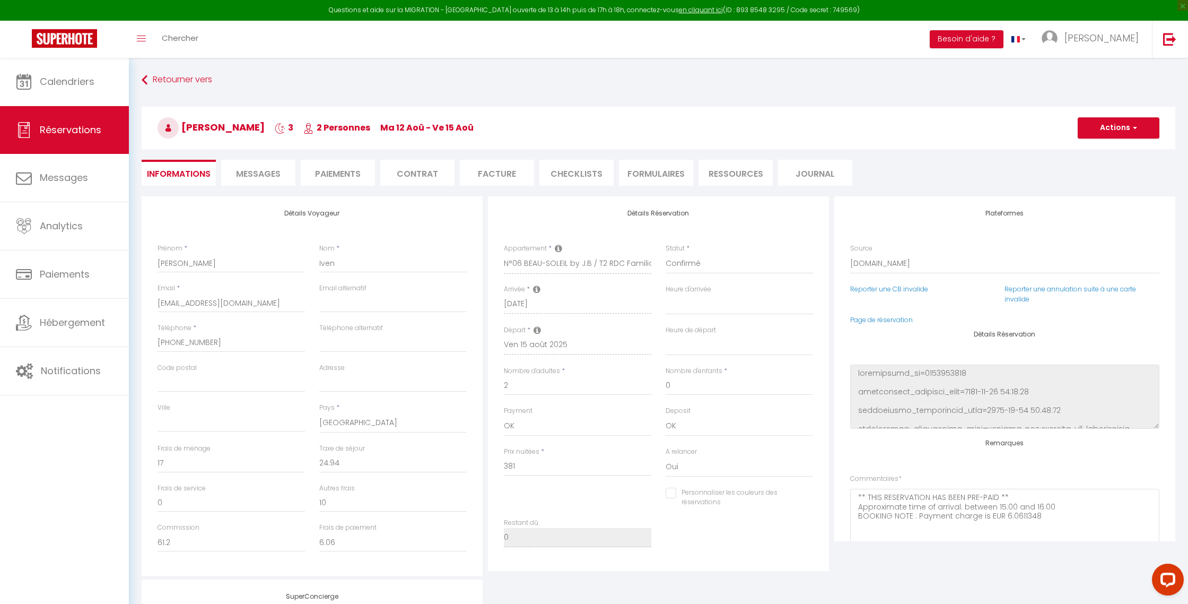
click at [260, 169] on span "Messages" at bounding box center [258, 174] width 45 height 12
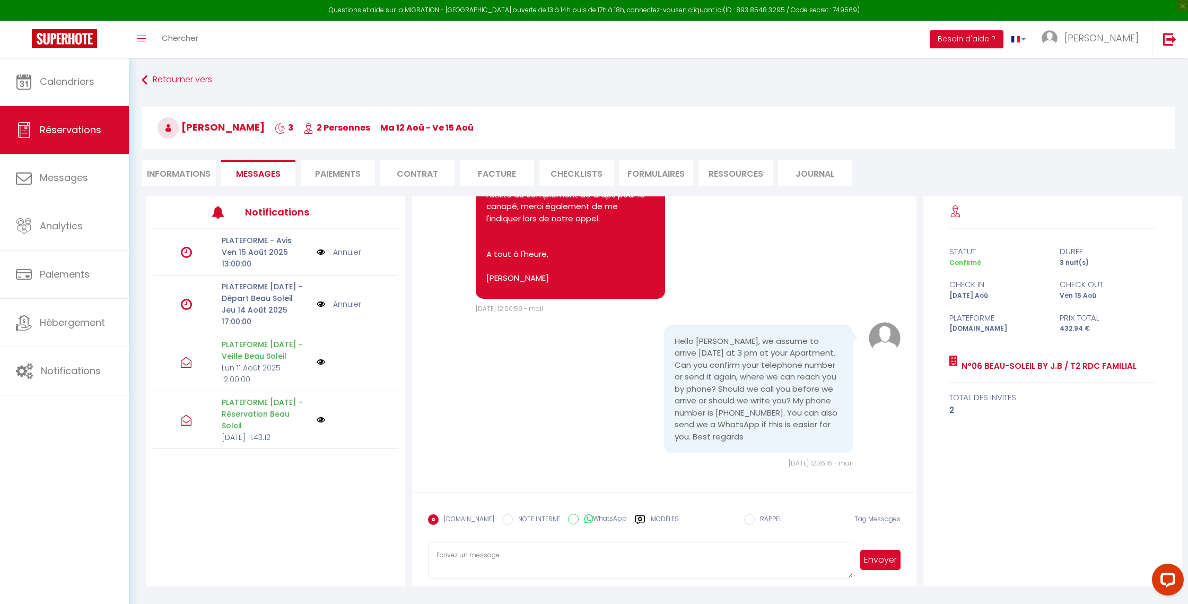
click at [455, 561] on textarea at bounding box center [640, 560] width 425 height 37
paste textarea "Bonjour, effectivement il sera plus facile pour nous de discuter sur Booking ou…"
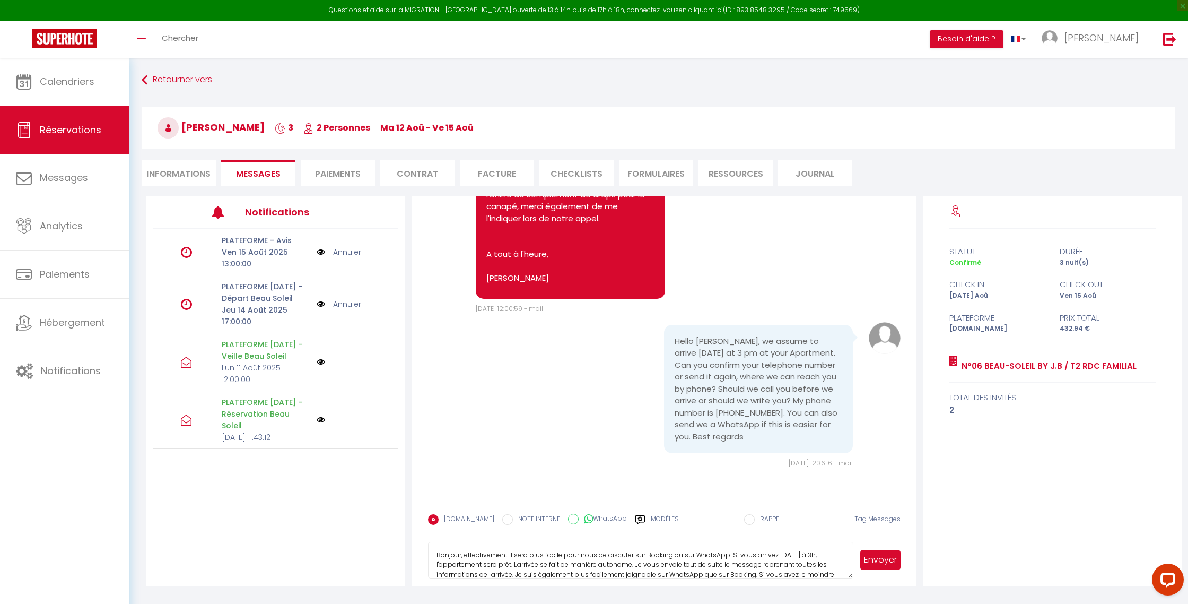
scroll to position [11, 0]
type textarea "Bonjour, effectivement il sera plus facile pour nous de discuter sur Booking ou…"
click at [883, 555] on button "Envoyer" at bounding box center [880, 560] width 40 height 20
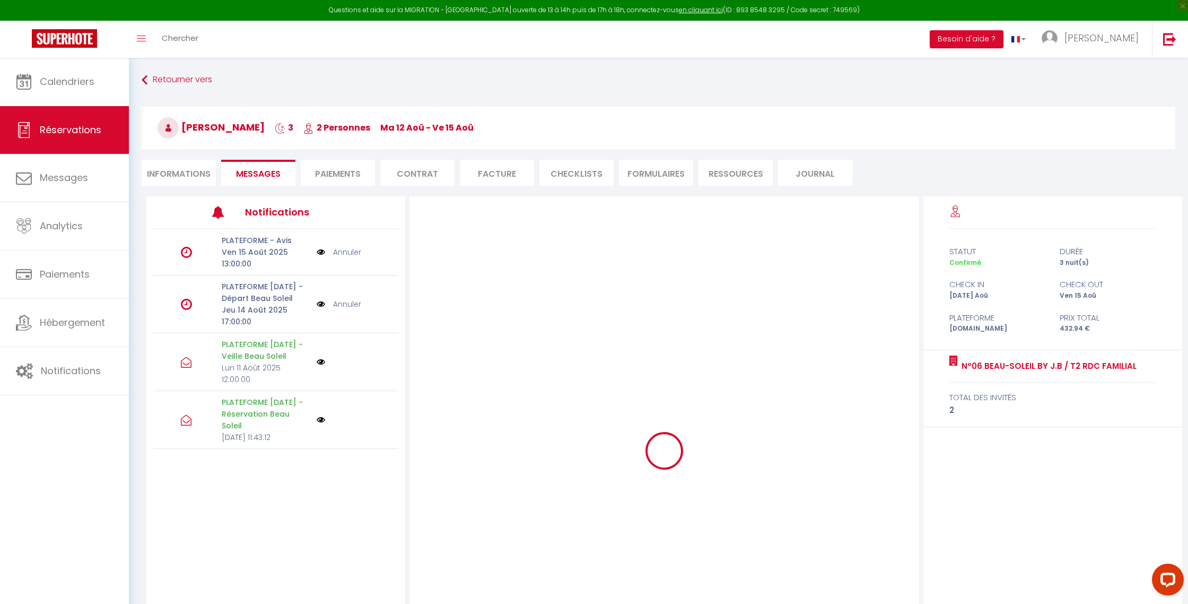
scroll to position [0, 0]
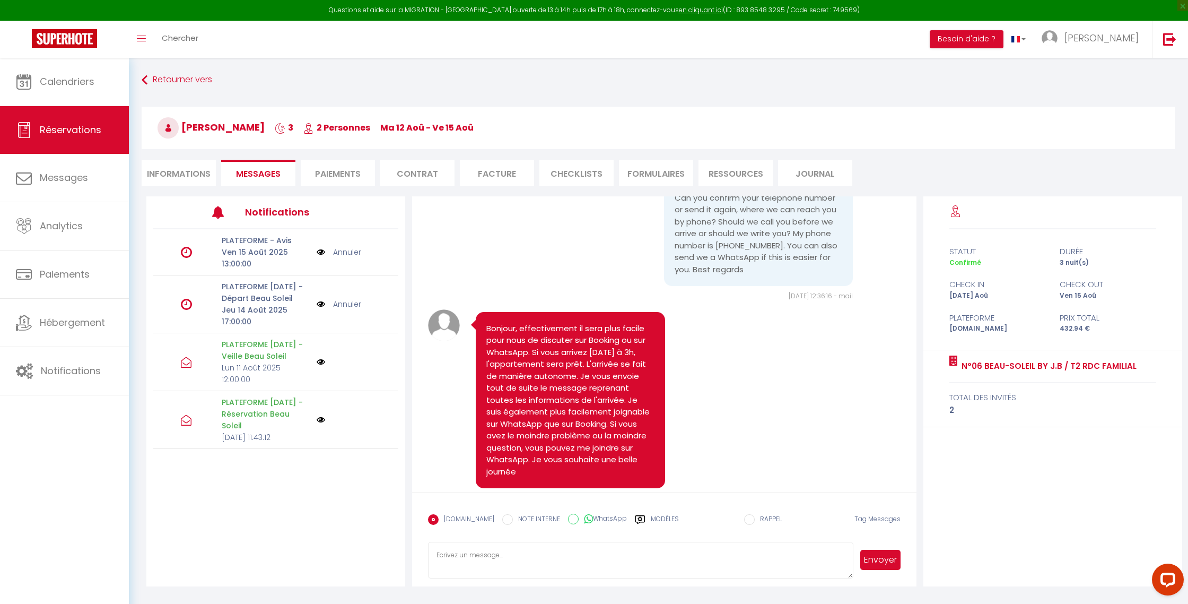
click at [652, 521] on label "Modèles" at bounding box center [665, 523] width 28 height 19
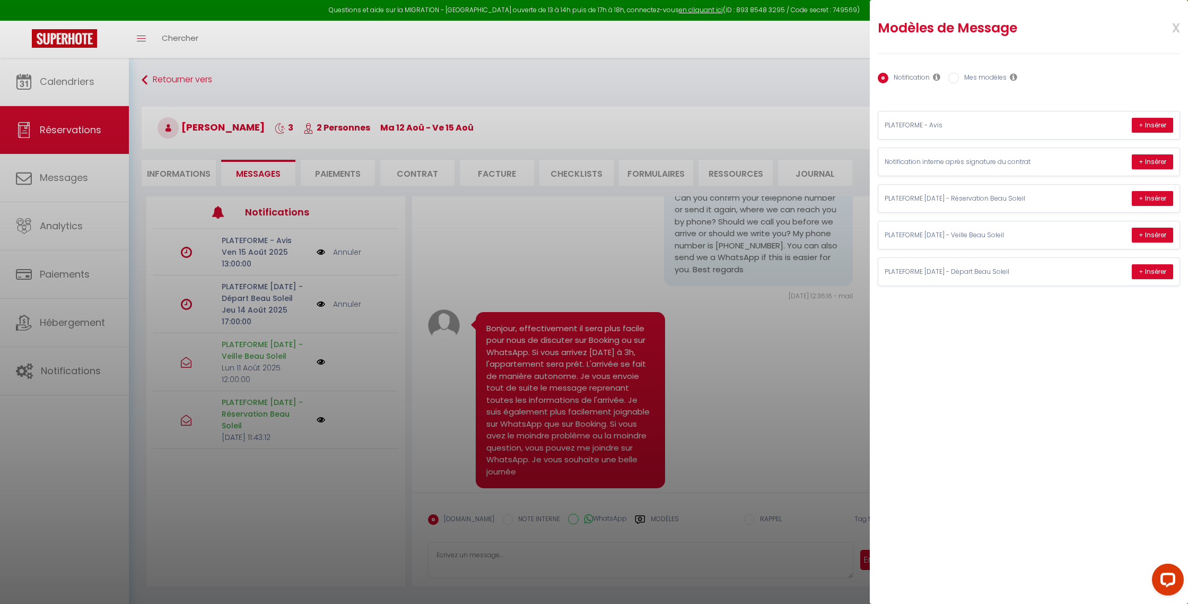
click at [982, 79] on label "Mes modèles" at bounding box center [983, 79] width 48 height 12
click at [959, 79] on input "Mes modèles" at bounding box center [953, 78] width 11 height 11
radio input "true"
radio input "false"
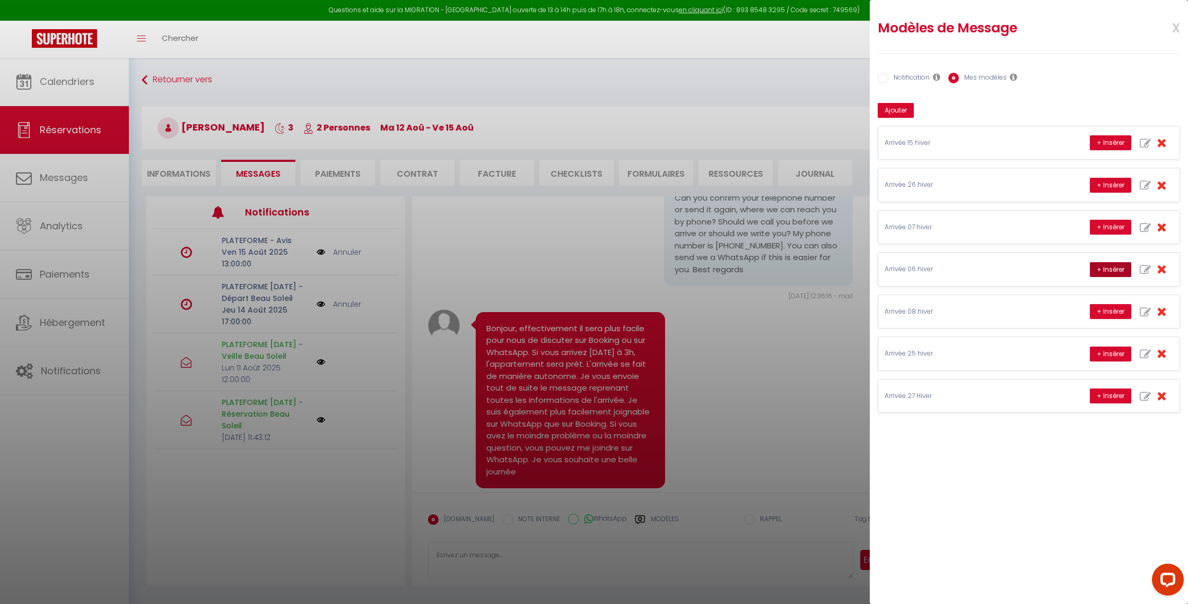
click at [1110, 272] on button "+ Insérer" at bounding box center [1110, 269] width 41 height 15
type textarea "53 lor ip Dolorsit, 72811 Amet co Adipisci Elitseddoei 96 Tempori utla etdolore…"
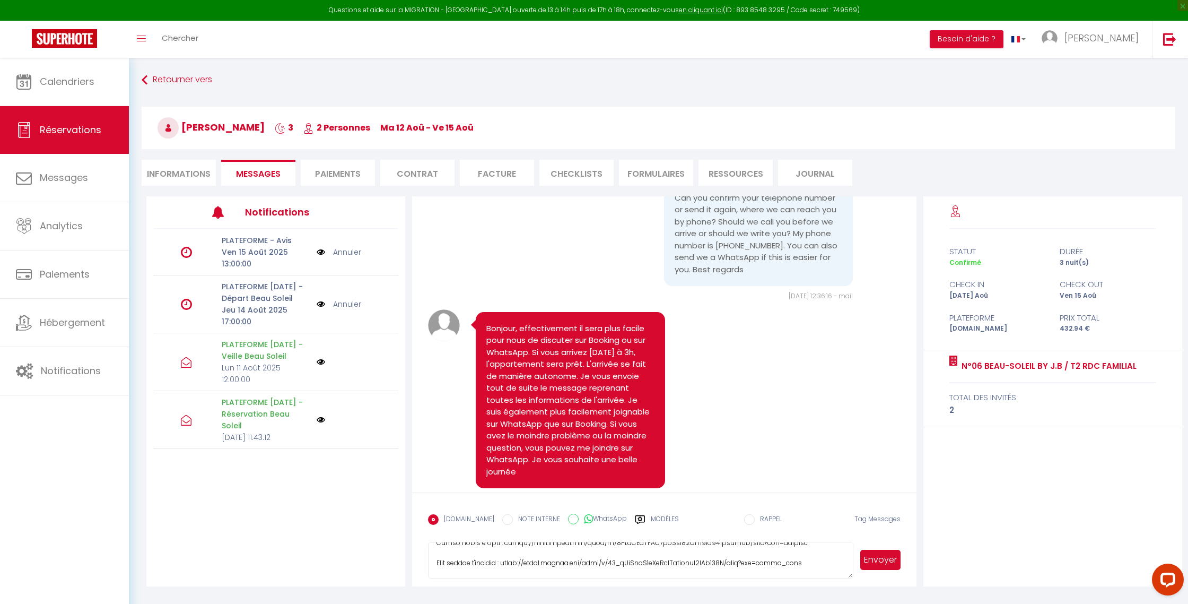
scroll to position [232, 0]
click at [873, 565] on button "Envoyer" at bounding box center [880, 560] width 40 height 20
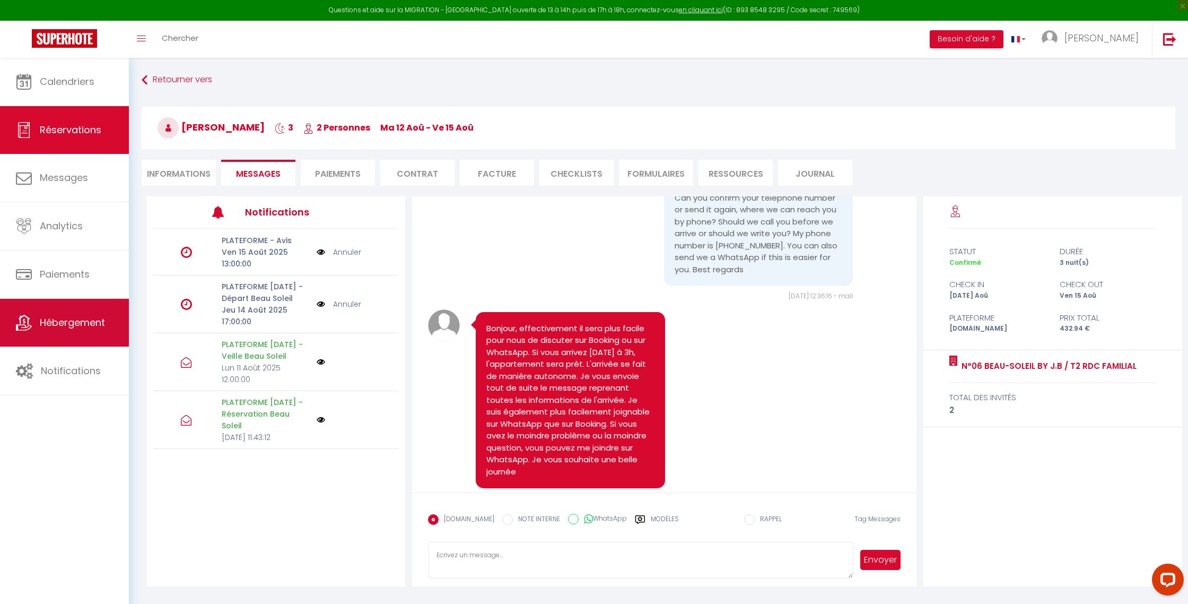
scroll to position [2242, 0]
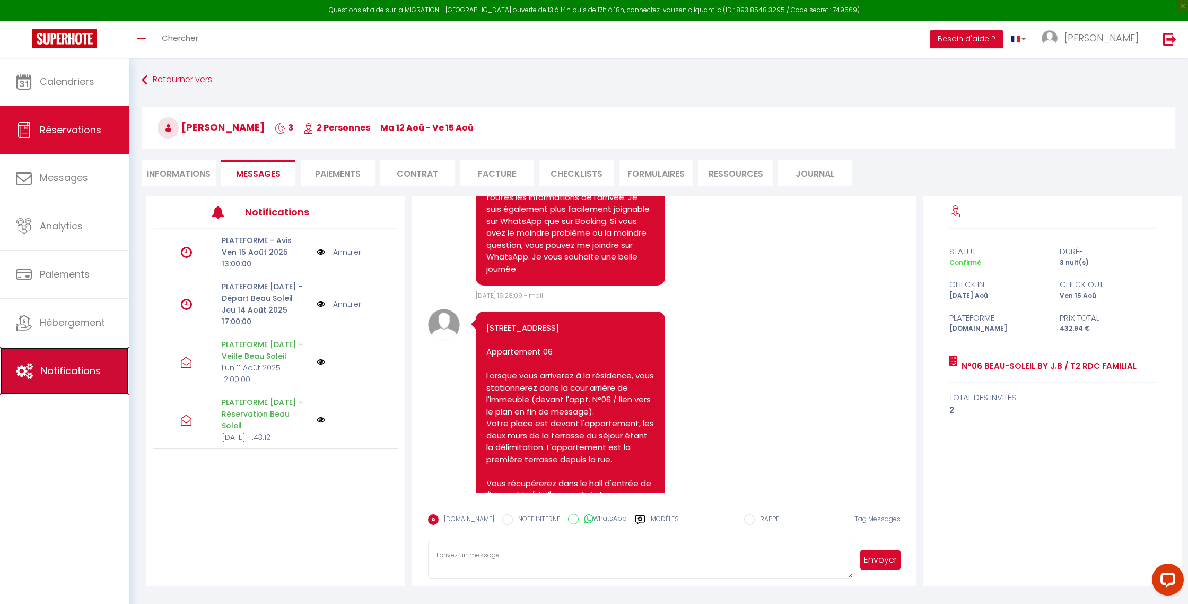
click at [59, 361] on link "Notifications" at bounding box center [64, 371] width 129 height 48
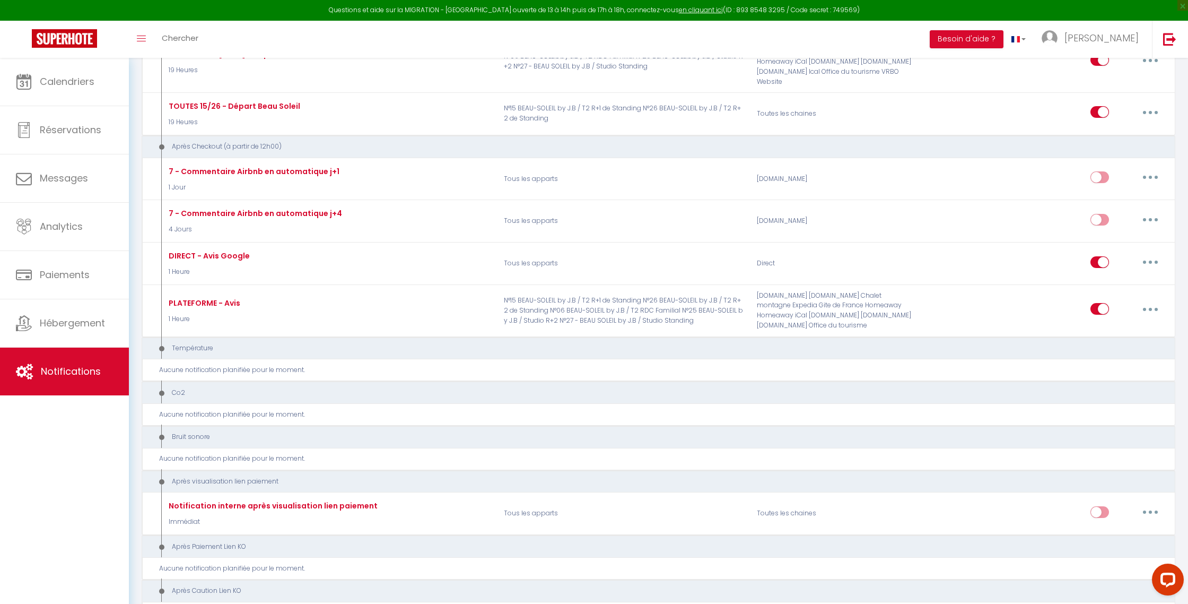
scroll to position [848, 0]
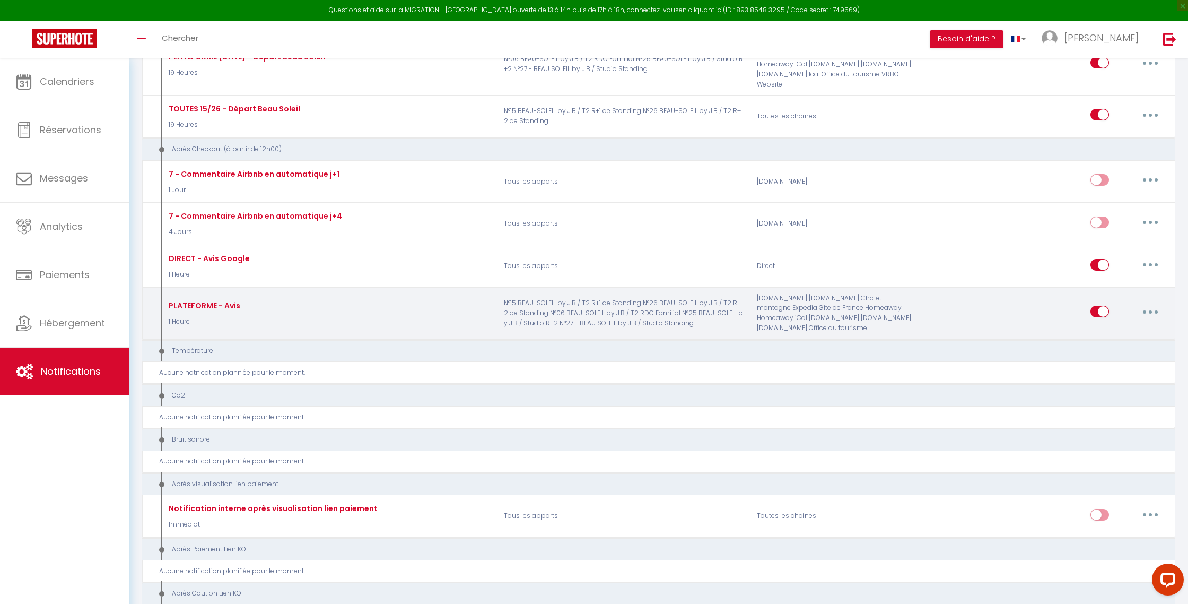
click at [1152, 303] on button "button" at bounding box center [1151, 311] width 30 height 17
click at [1101, 327] on link "Editer" at bounding box center [1123, 336] width 79 height 18
type input "PLATEFORME - Avis"
select select "5"
select select "1 Heure"
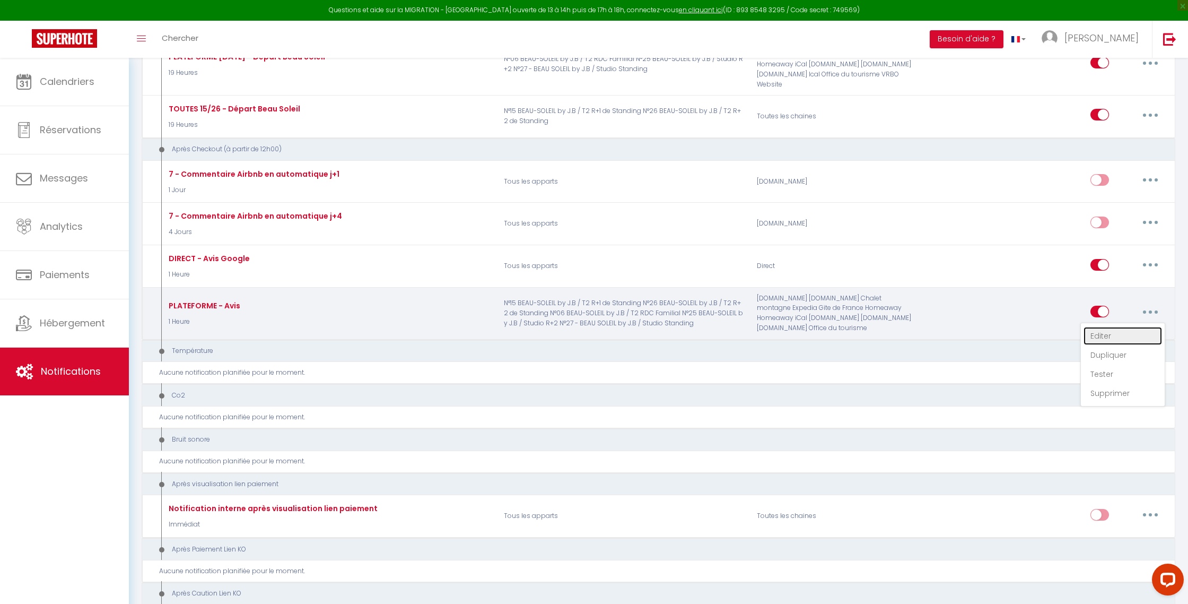
select select "if_booking_is_paid"
checkbox input "true"
checkbox input "false"
radio input "true"
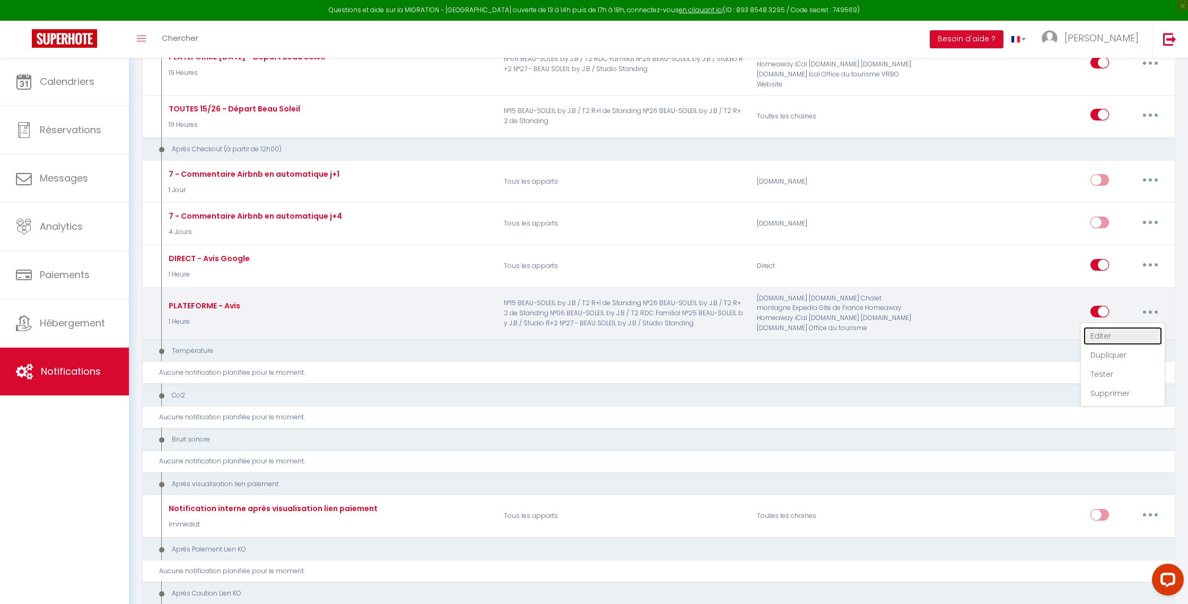
type input "[GUEST:FIRST_NAME], voici un cadeau pour vous avant de quitter [RENTAL:CITY]"
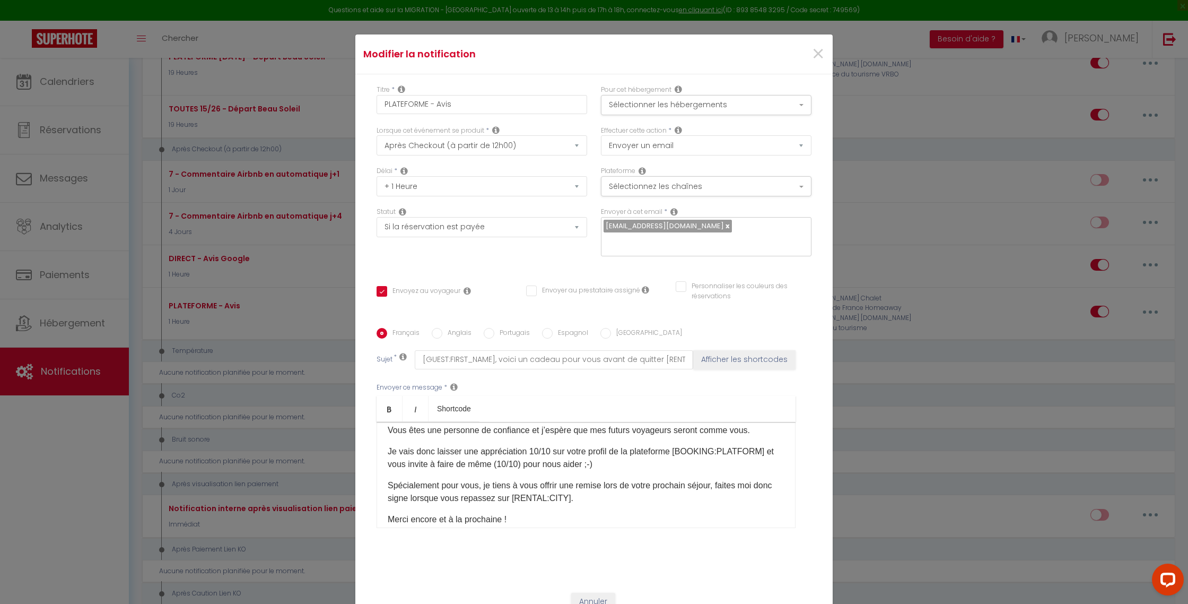
scroll to position [88, 0]
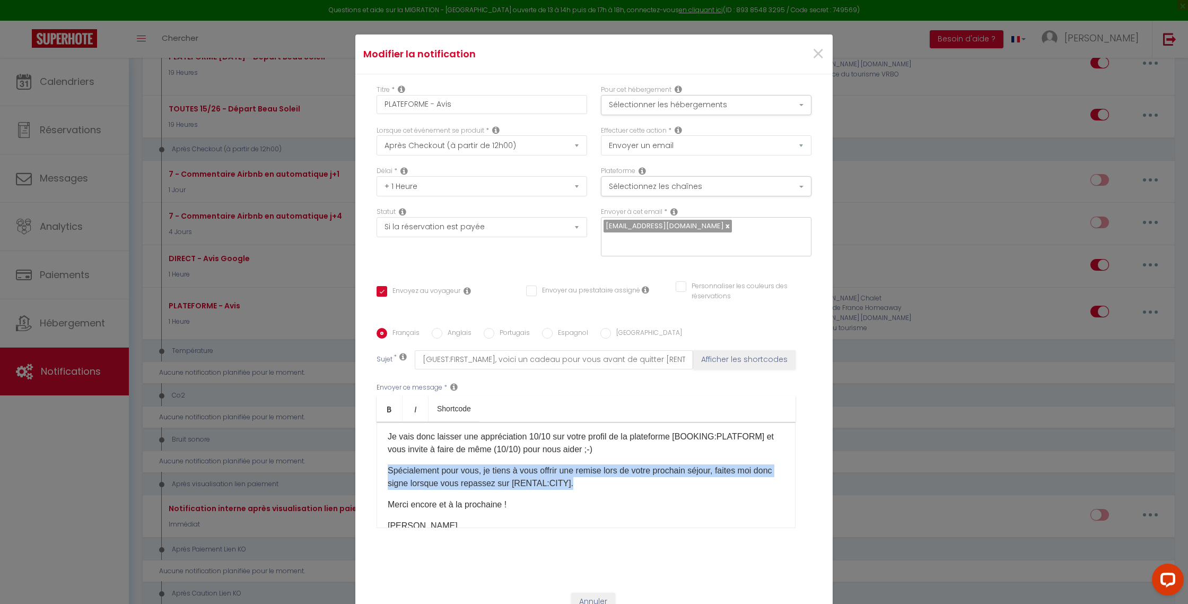
drag, startPoint x: 555, startPoint y: 477, endPoint x: 376, endPoint y: 466, distance: 179.1
click at [377, 466] on div "Bonjour [GUEST:FIRST_NAME], J’espère que vous allez bien et que votre retour se…" at bounding box center [586, 475] width 419 height 106
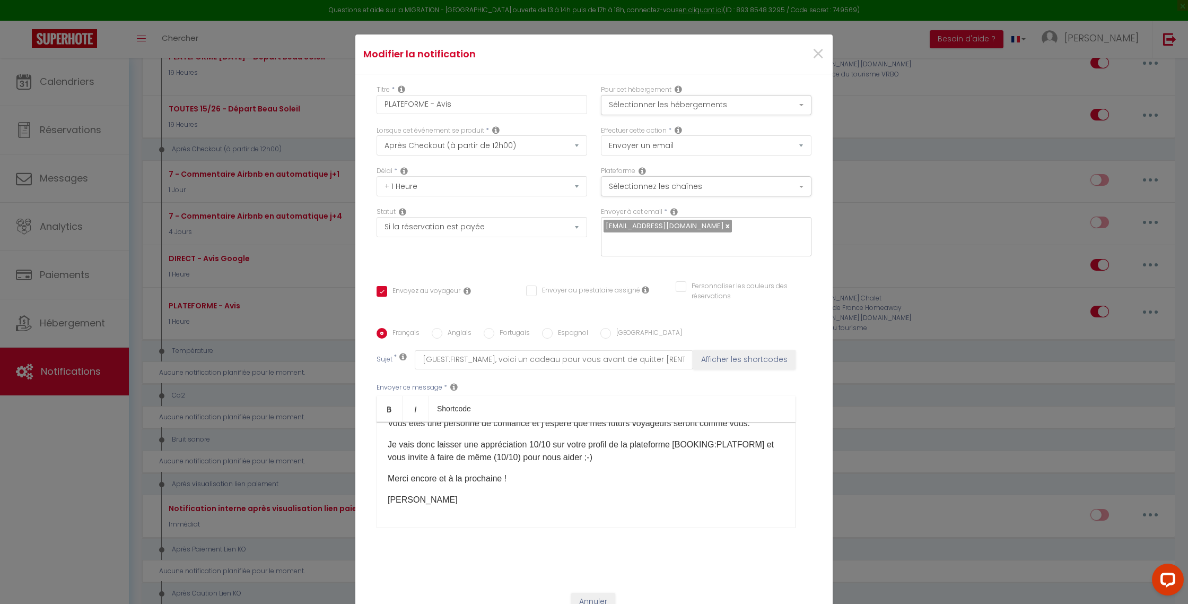
scroll to position [71, 0]
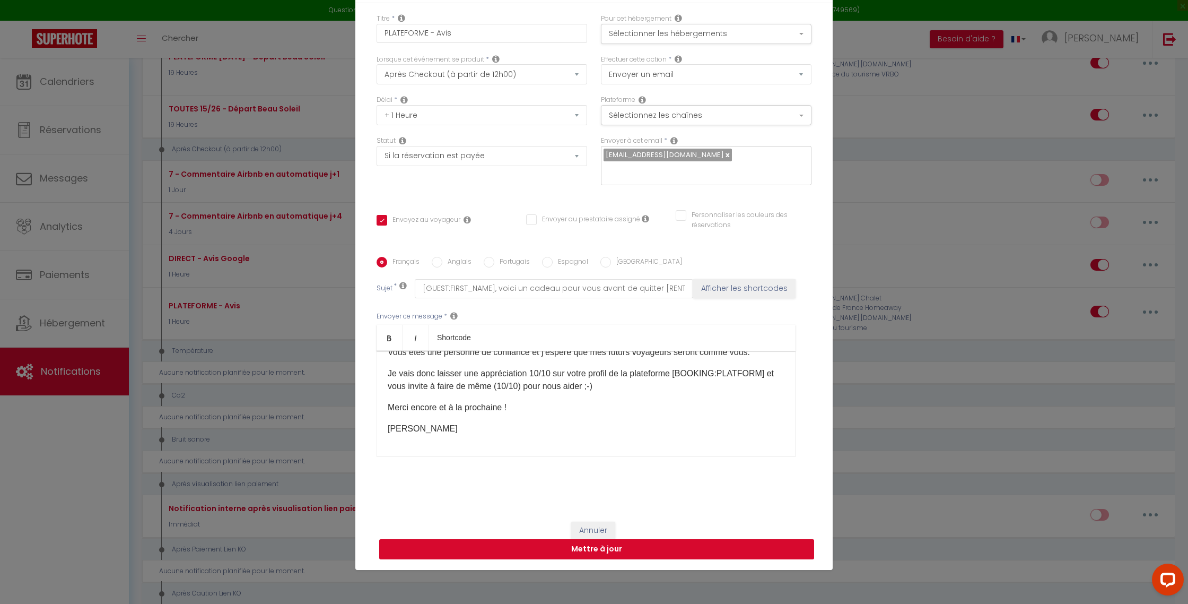
click at [632, 547] on button "Mettre à jour" at bounding box center [596, 549] width 435 height 20
checkbox input "true"
checkbox input "false"
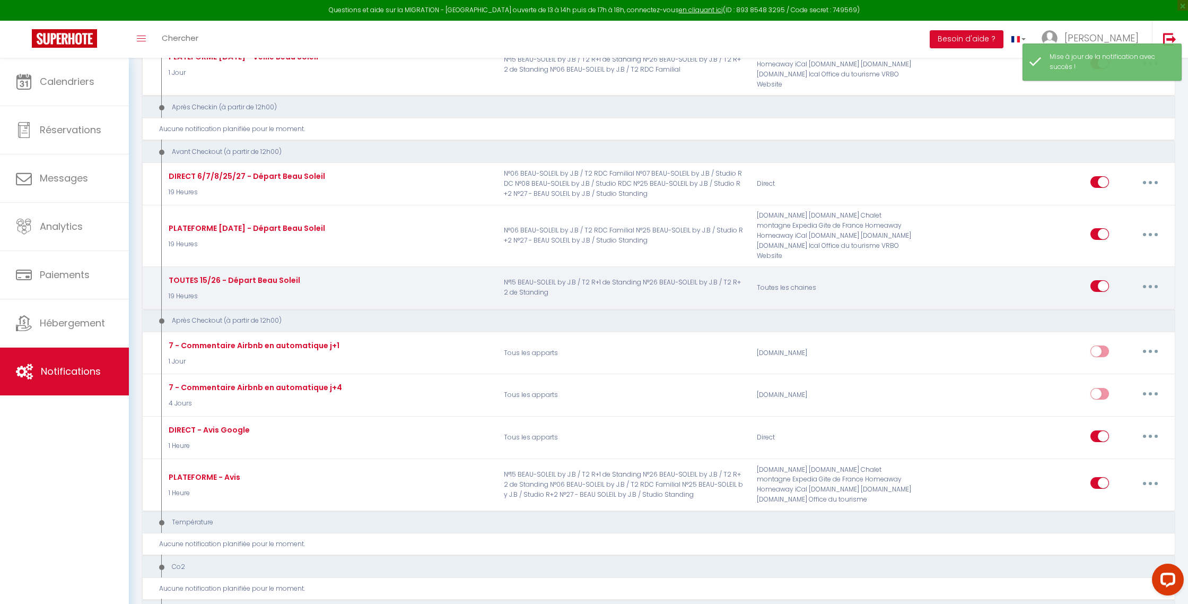
scroll to position [676, 0]
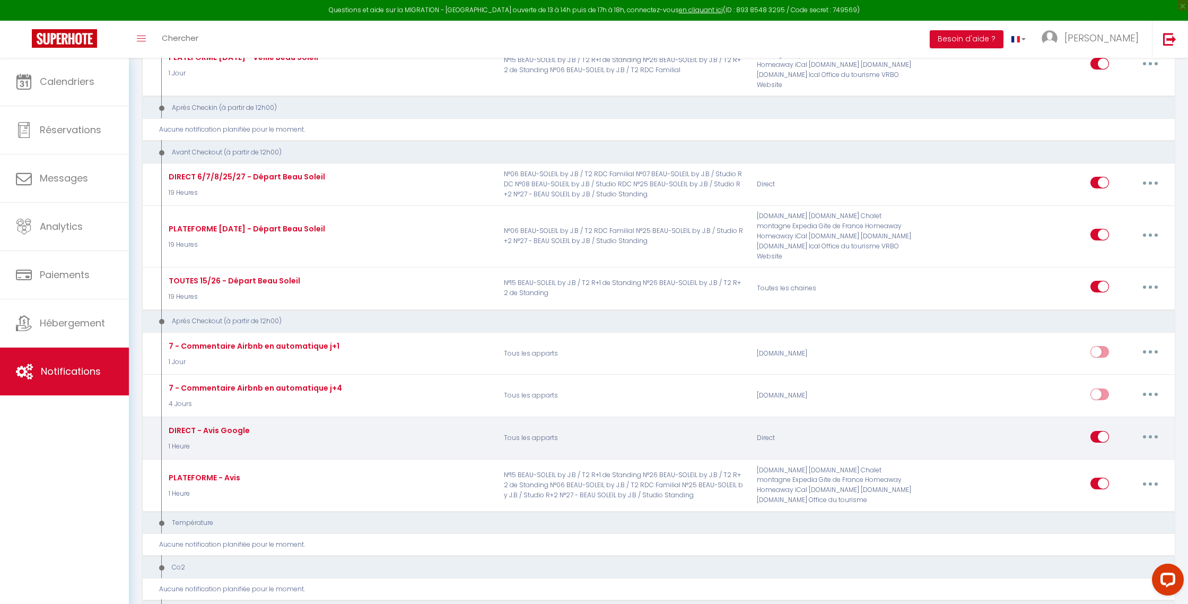
click at [1151, 435] on icon "button" at bounding box center [1150, 436] width 3 height 3
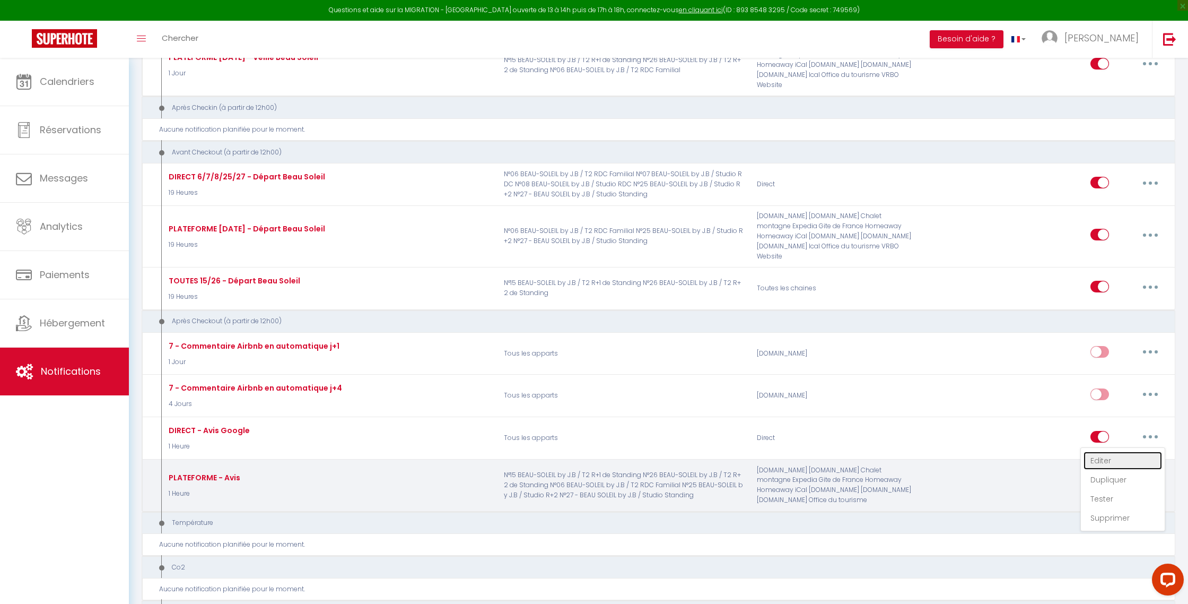
click at [1106, 451] on link "Editer" at bounding box center [1123, 460] width 79 height 18
type input "DIRECT - Avis Google"
select select "5"
select select "1 Heure"
select select
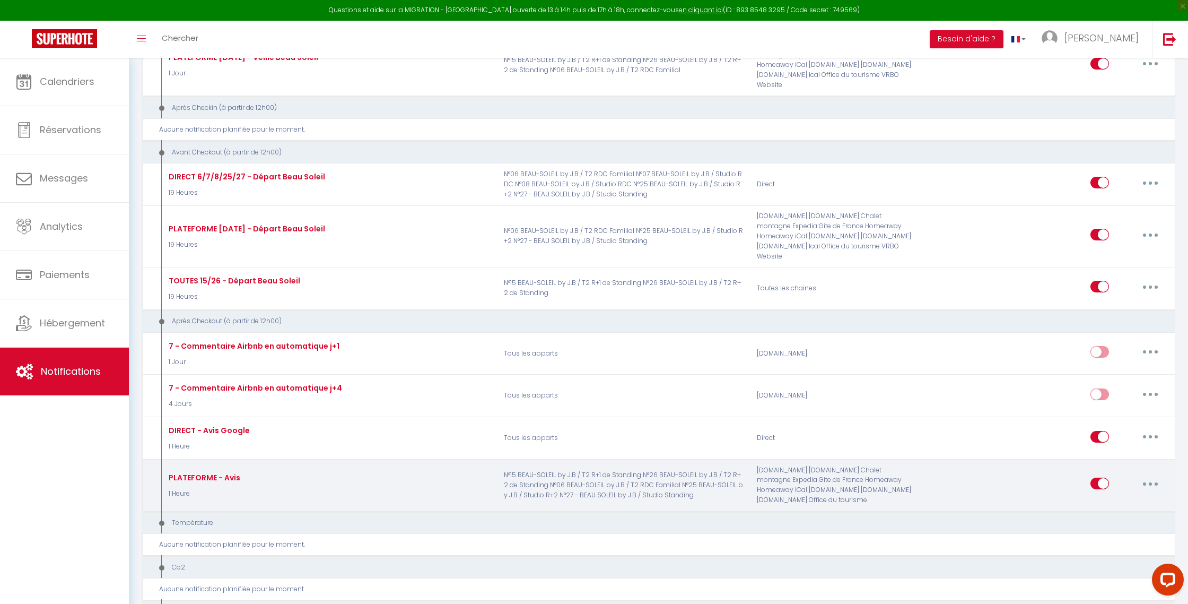
checkbox input "true"
checkbox input "false"
radio input "true"
type input "[GUEST:FIRST_NAME], nous vous souhaitons un bon retour !"
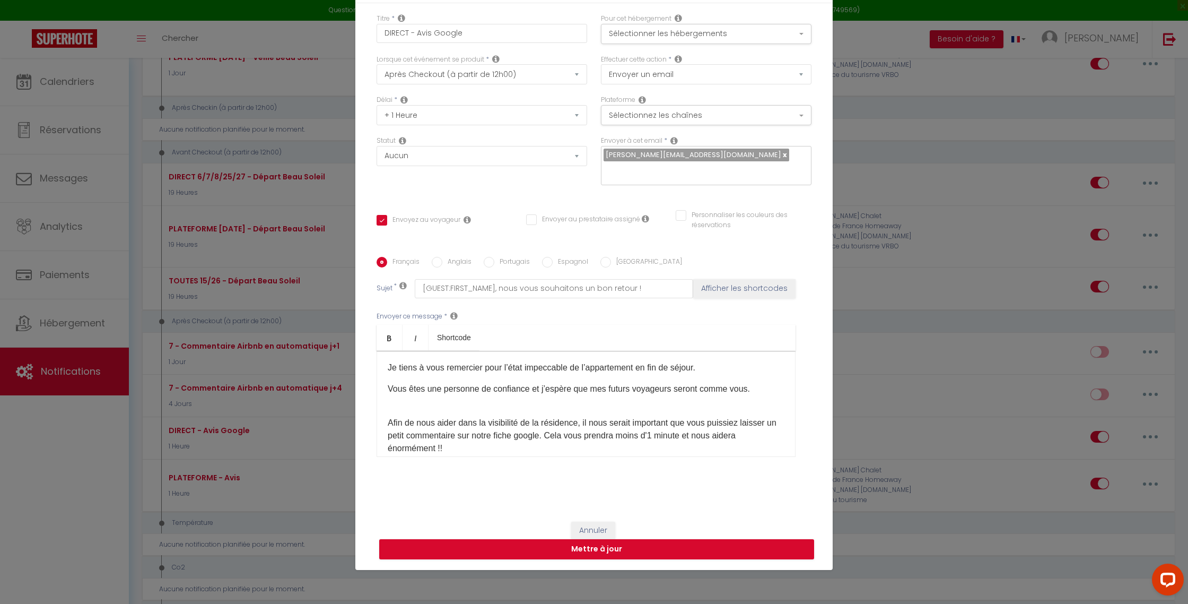
scroll to position [86, 0]
click at [587, 528] on button "Annuler" at bounding box center [593, 530] width 44 height 18
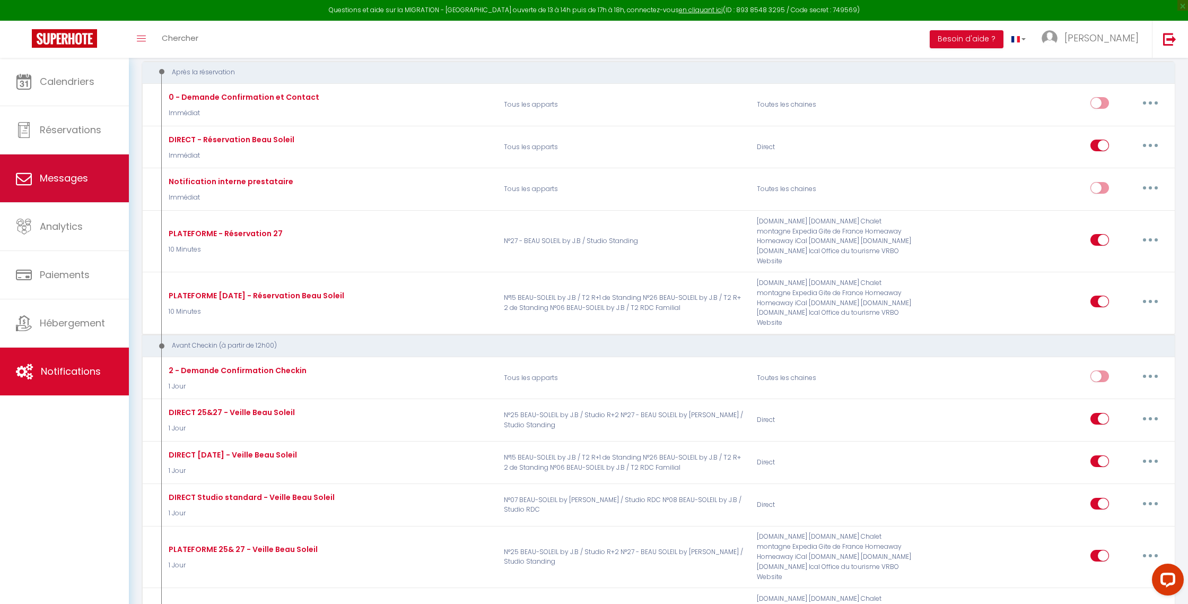
scroll to position [0, 0]
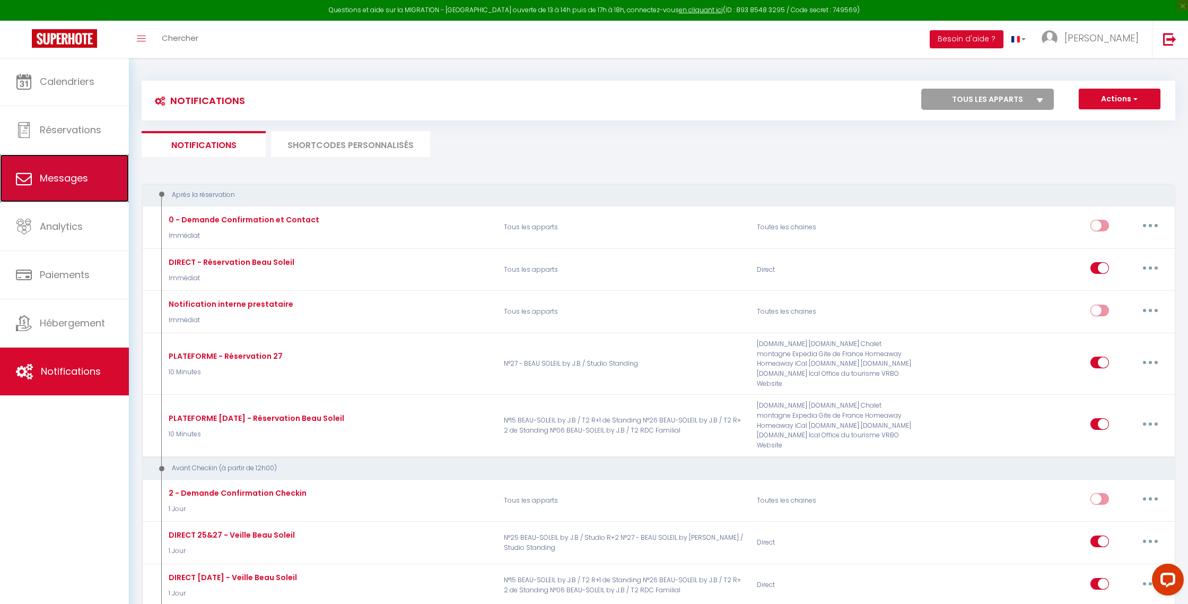
click at [103, 182] on link "Messages" at bounding box center [64, 178] width 129 height 48
select select "message"
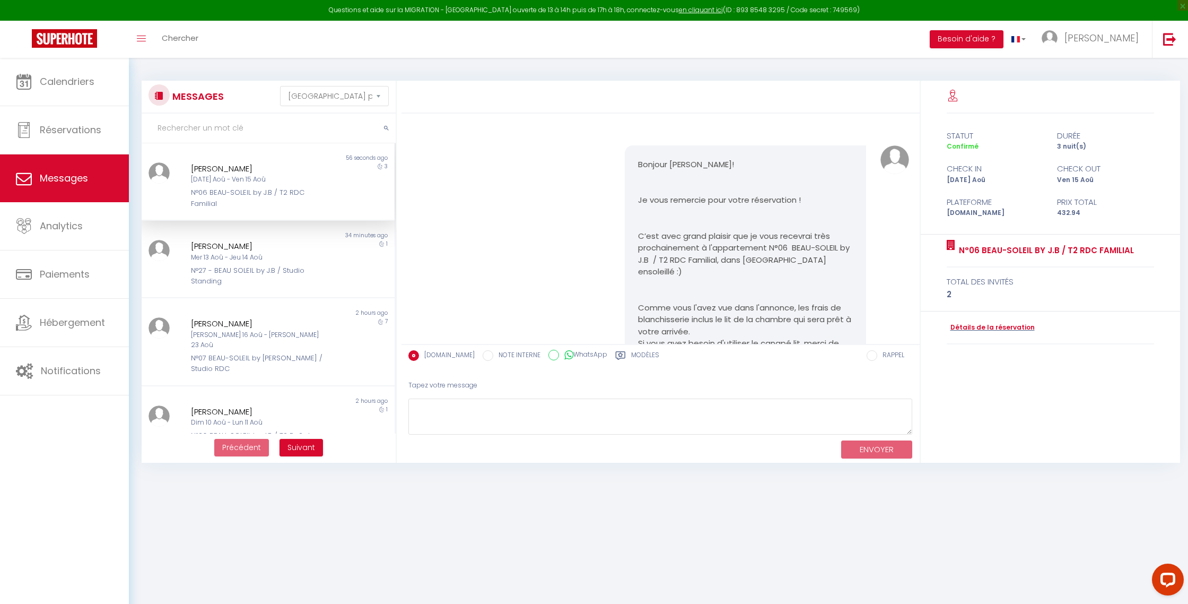
scroll to position [2817, 0]
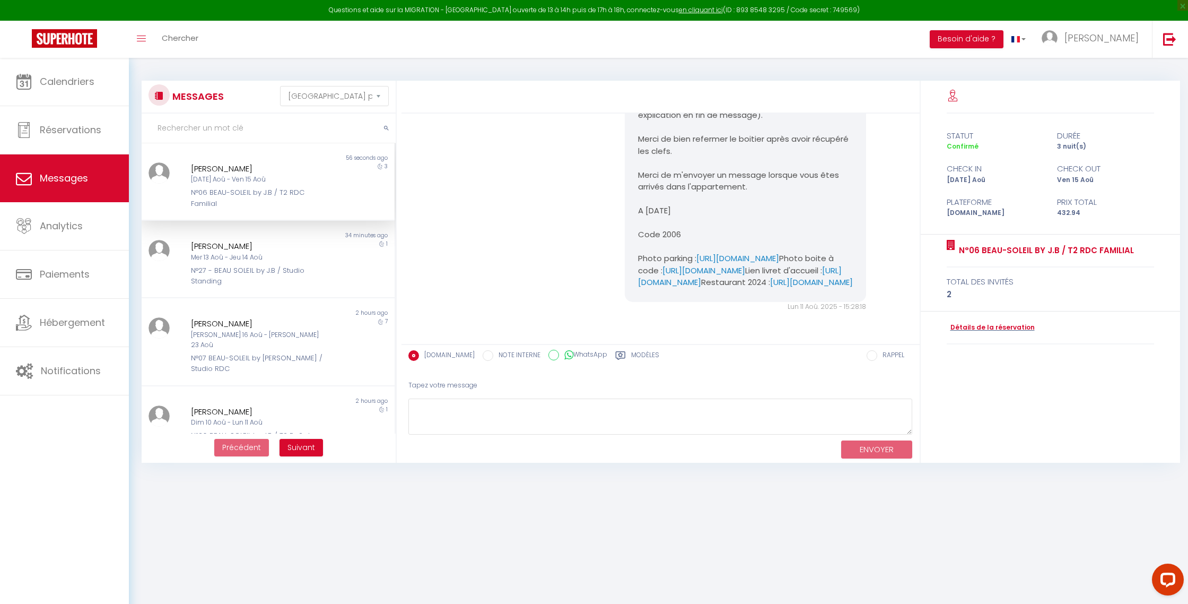
click at [631, 358] on label "Modèles" at bounding box center [645, 356] width 28 height 13
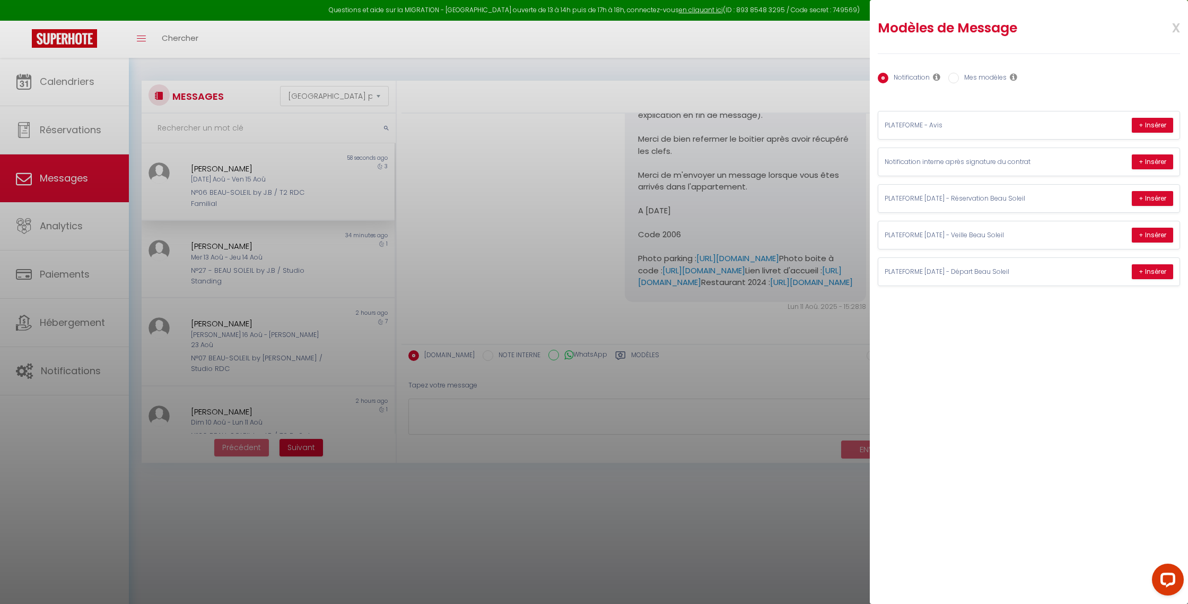
click at [989, 82] on label "Mes modèles" at bounding box center [983, 79] width 48 height 12
click at [959, 82] on input "Mes modèles" at bounding box center [953, 78] width 11 height 11
radio input "true"
radio input "false"
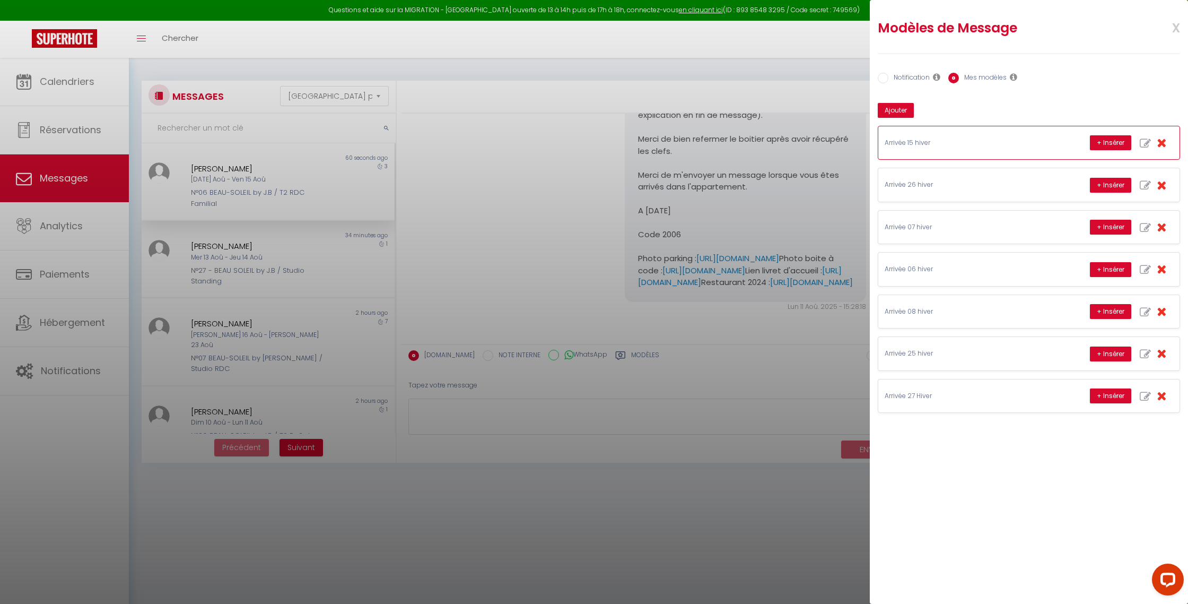
click at [1145, 143] on icon "button" at bounding box center [1145, 143] width 11 height 11
type input "Arrivée 15 hiver"
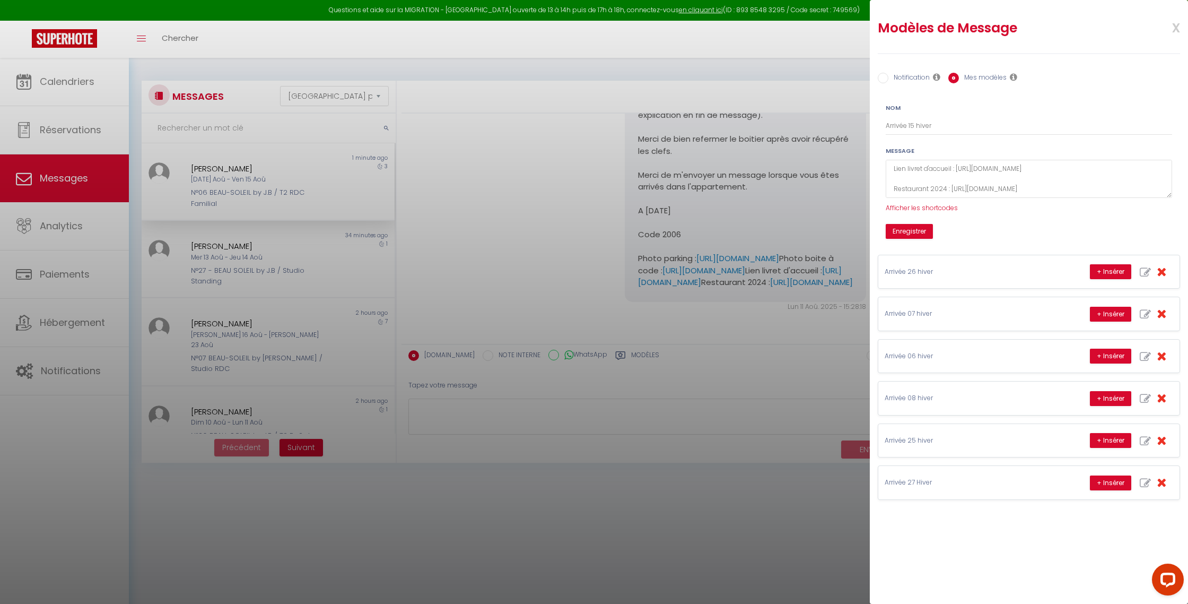
scroll to position [300, 0]
click at [945, 181] on textarea "[STREET_ADDRESS] Appartement 15 Lorsque vous arriverez à la résidence vous stat…" at bounding box center [1029, 179] width 286 height 39
drag, startPoint x: 957, startPoint y: 187, endPoint x: 892, endPoint y: 181, distance: 64.9
click at [892, 181] on textarea "[STREET_ADDRESS] Appartement 15 Lorsque vous arriverez à la résidence vous stat…" at bounding box center [1029, 179] width 286 height 39
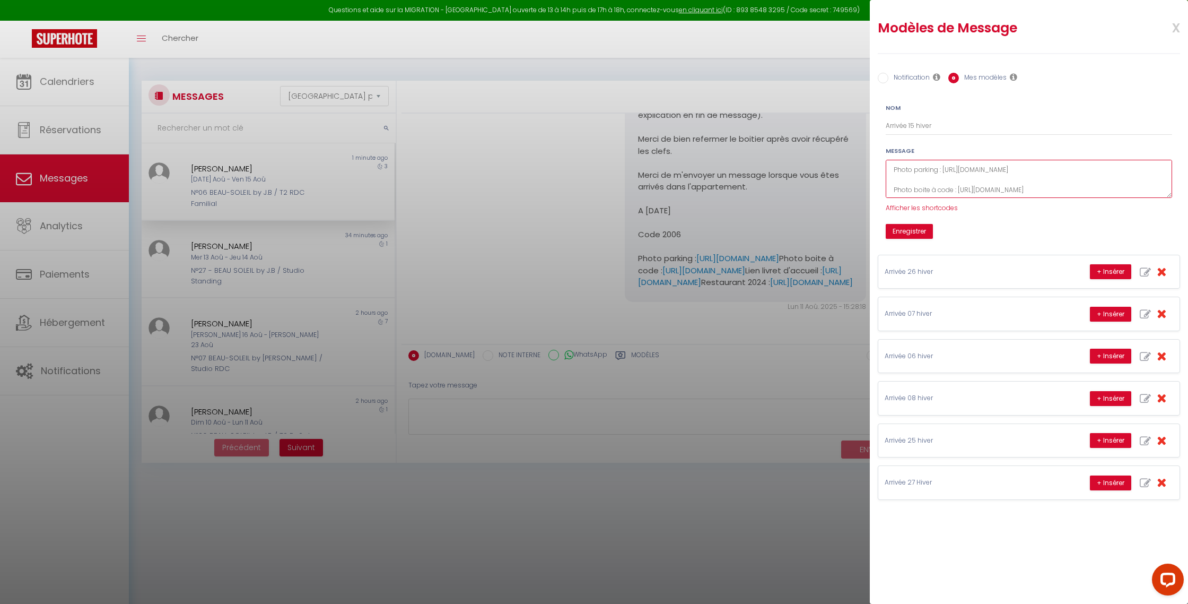
scroll to position [196, 0]
drag, startPoint x: 997, startPoint y: 177, endPoint x: 942, endPoint y: 173, distance: 55.9
click at [942, 173] on textarea "[STREET_ADDRESS] Appartement 15 Lorsque vous arriverez à la résidence vous stat…" at bounding box center [1029, 179] width 286 height 39
paste textarea "sharing"
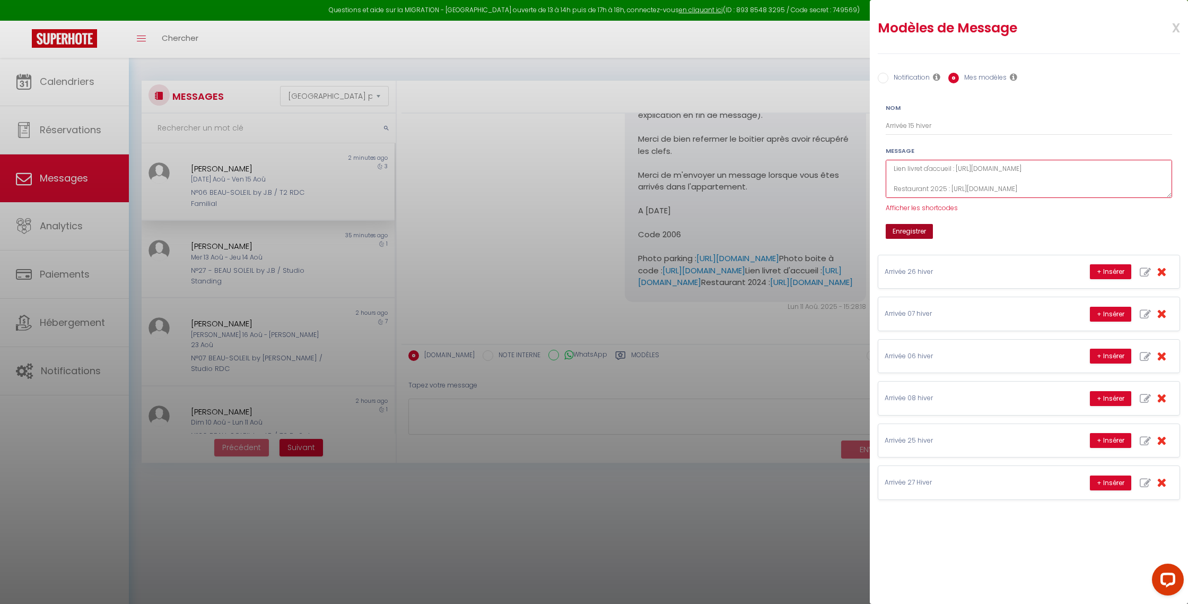
type textarea "[STREET_ADDRESS] Appartement 15 Lorsque vous arriverez à la résidence vous stat…"
click at [921, 229] on button "Enregistrer" at bounding box center [909, 231] width 47 height 15
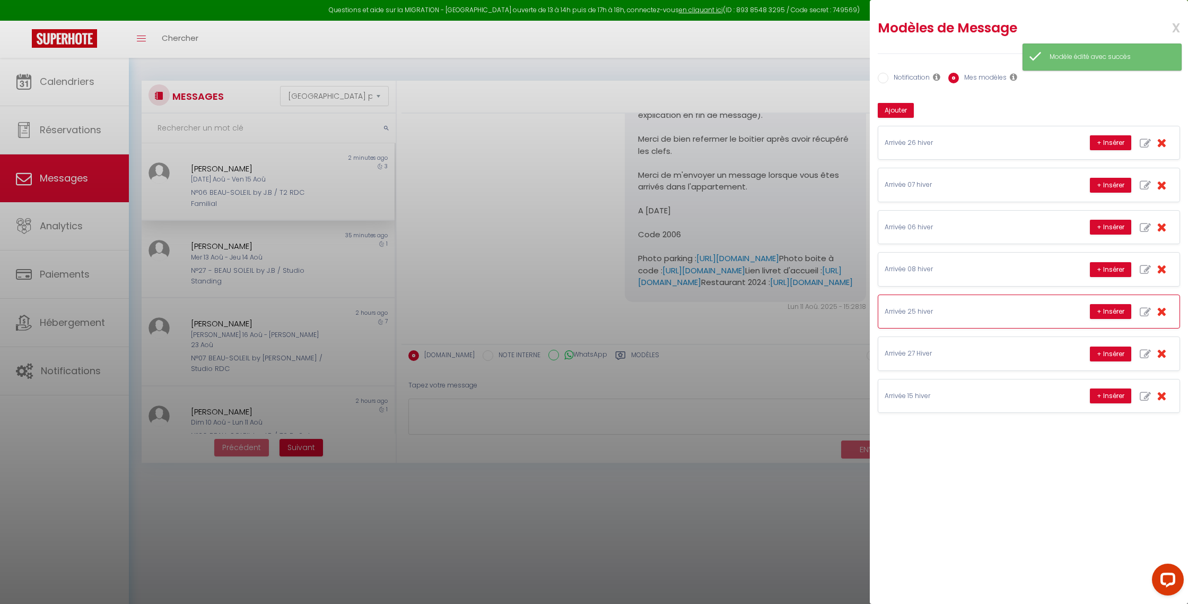
click at [1143, 311] on icon "button" at bounding box center [1145, 312] width 11 height 11
type input "Arrivée 25 hiver"
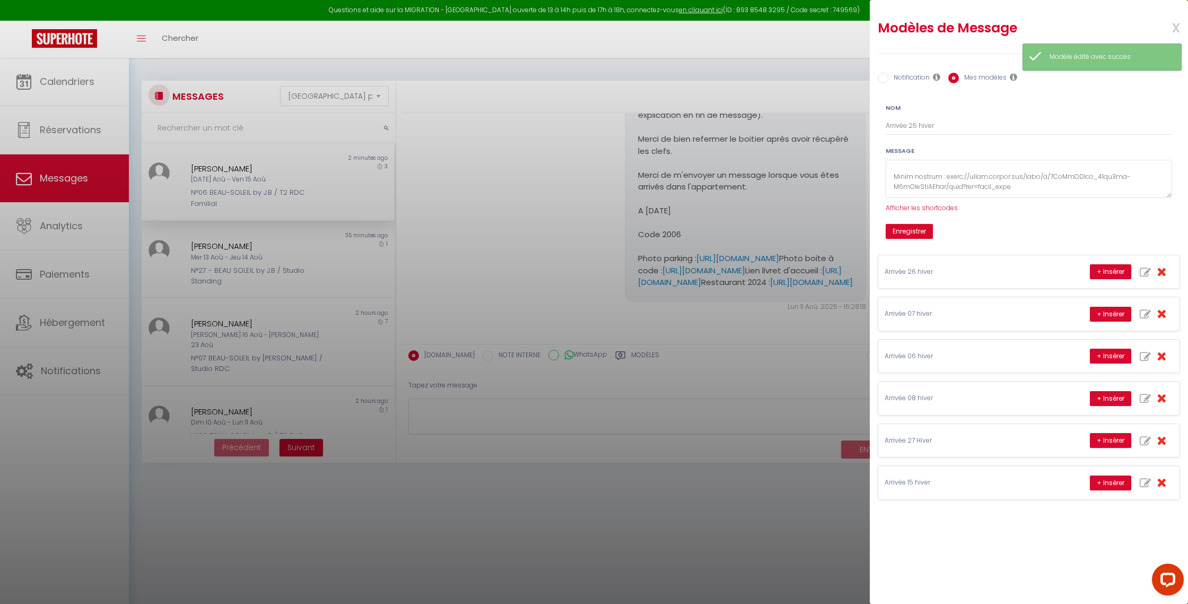
scroll to position [212, 0]
drag, startPoint x: 981, startPoint y: 181, endPoint x: 942, endPoint y: 177, distance: 38.9
click at [942, 177] on textarea at bounding box center [1029, 179] width 286 height 39
paste textarea "sharing"
type textarea "87 lor ip Dolorsit, 89918 Amet co Adipisci Elitseddoei 97 Tempori utla etdolore…"
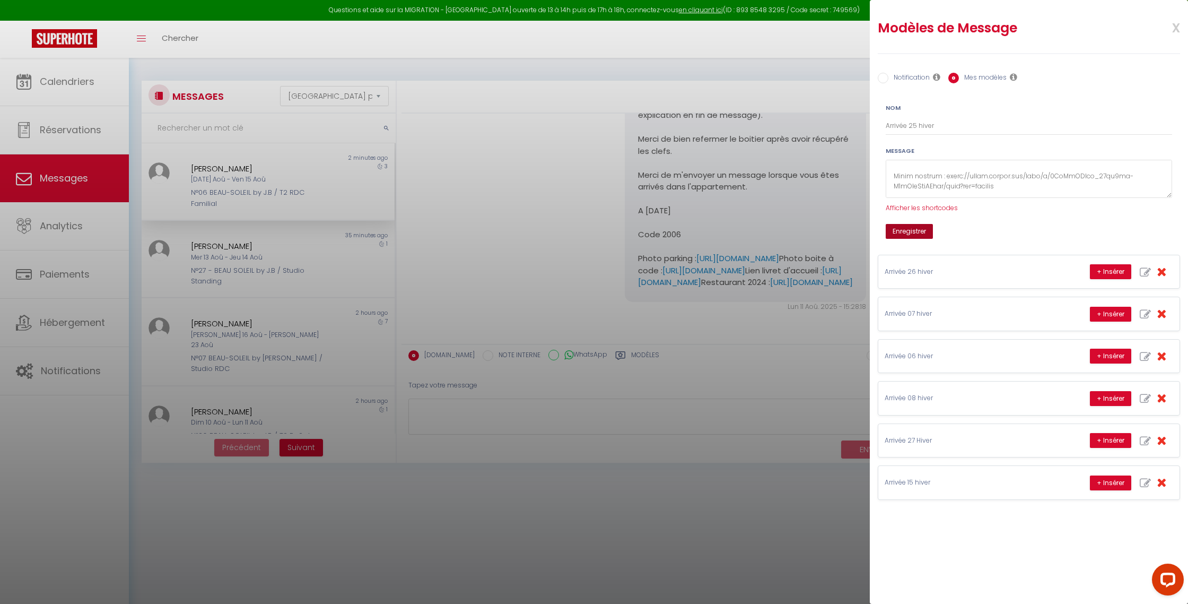
click at [916, 229] on button "Enregistrer" at bounding box center [909, 231] width 47 height 15
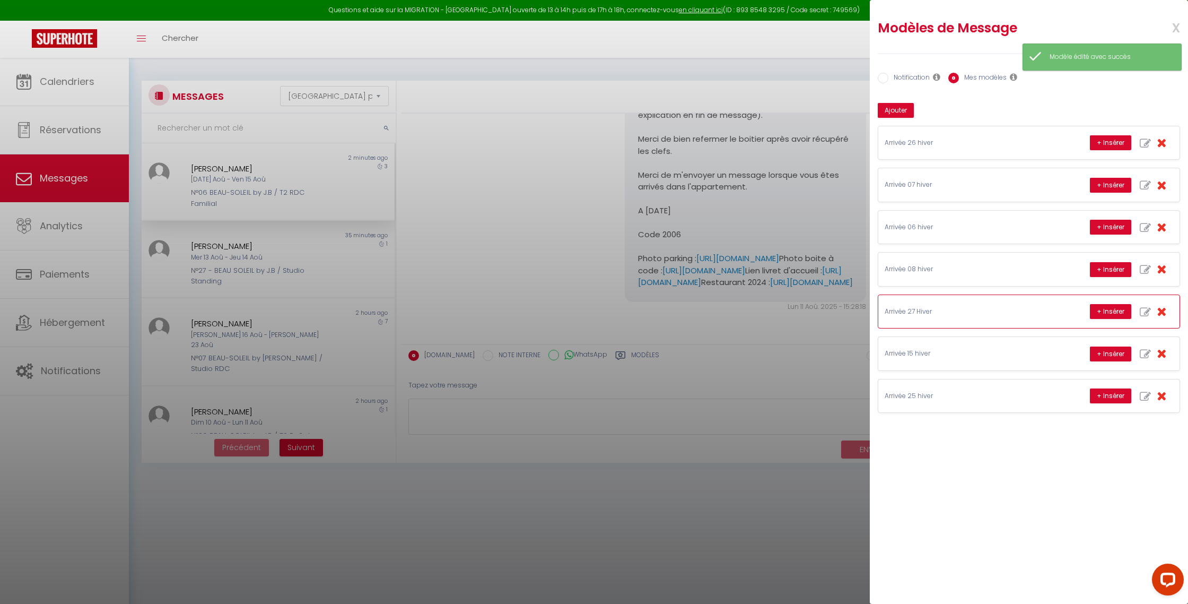
click at [1140, 312] on icon "button" at bounding box center [1145, 312] width 11 height 11
type input "Arrivée 27 Hiver"
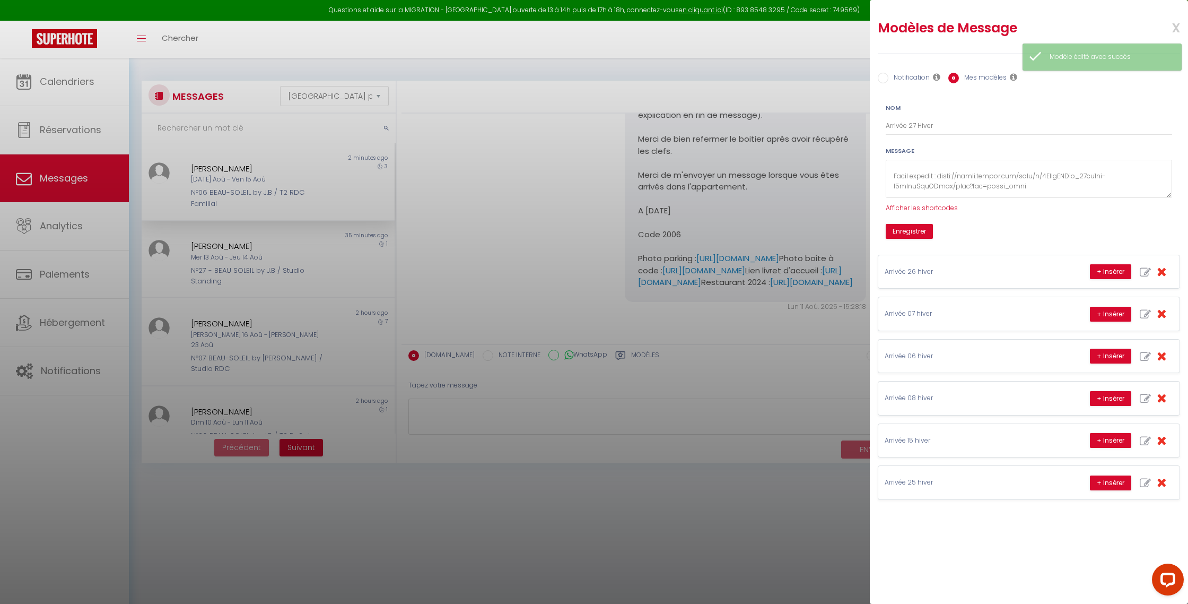
scroll to position [226, 0]
drag, startPoint x: 1014, startPoint y: 183, endPoint x: 944, endPoint y: 171, distance: 71.6
click at [944, 171] on textarea at bounding box center [1029, 179] width 286 height 39
paste textarea "sharing"
type textarea "64 lor ip Dolorsit, 65429 Amet co Adipisci Elitseddoei 63 Tempori utla etdolore…"
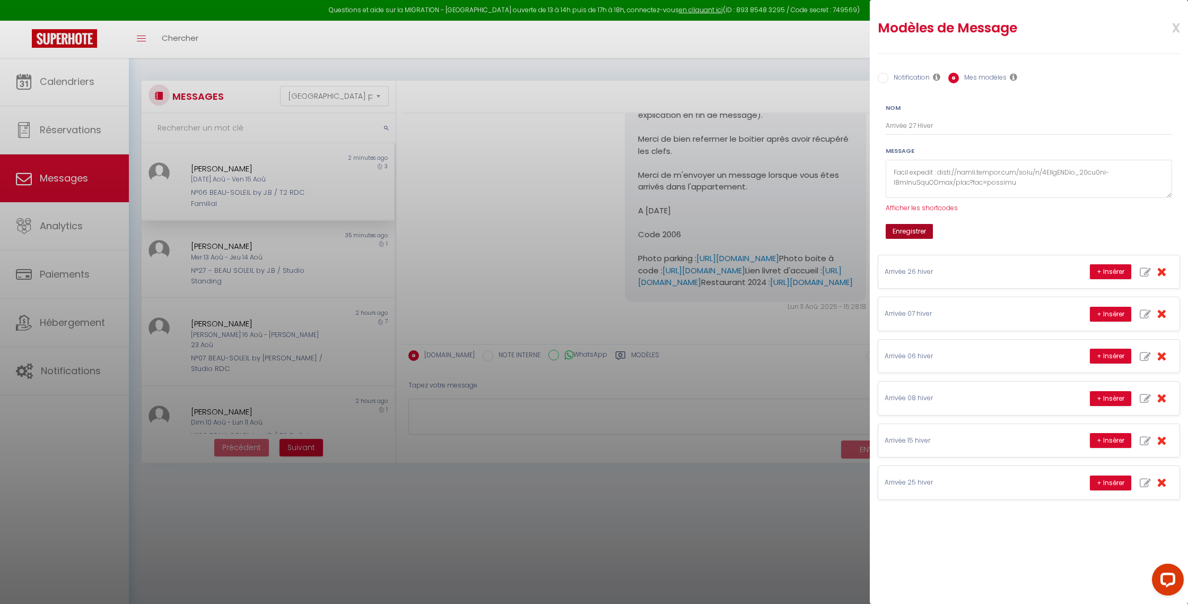
click at [915, 228] on button "Enregistrer" at bounding box center [909, 231] width 47 height 15
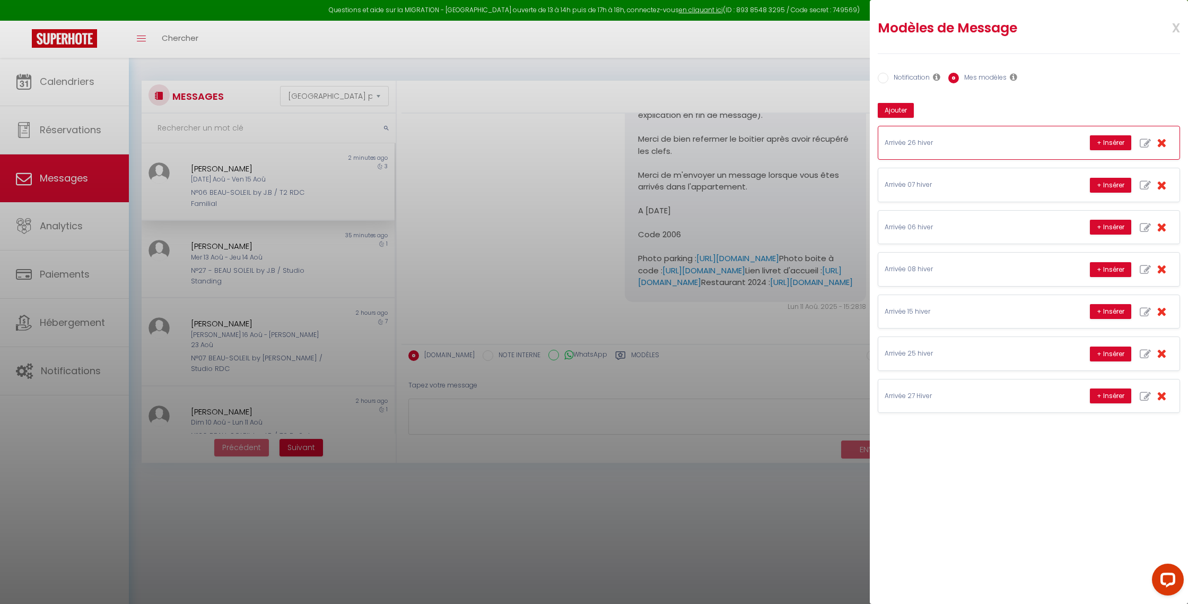
click at [1143, 144] on icon "button" at bounding box center [1145, 143] width 11 height 11
type input "Arrivée 26 hiver"
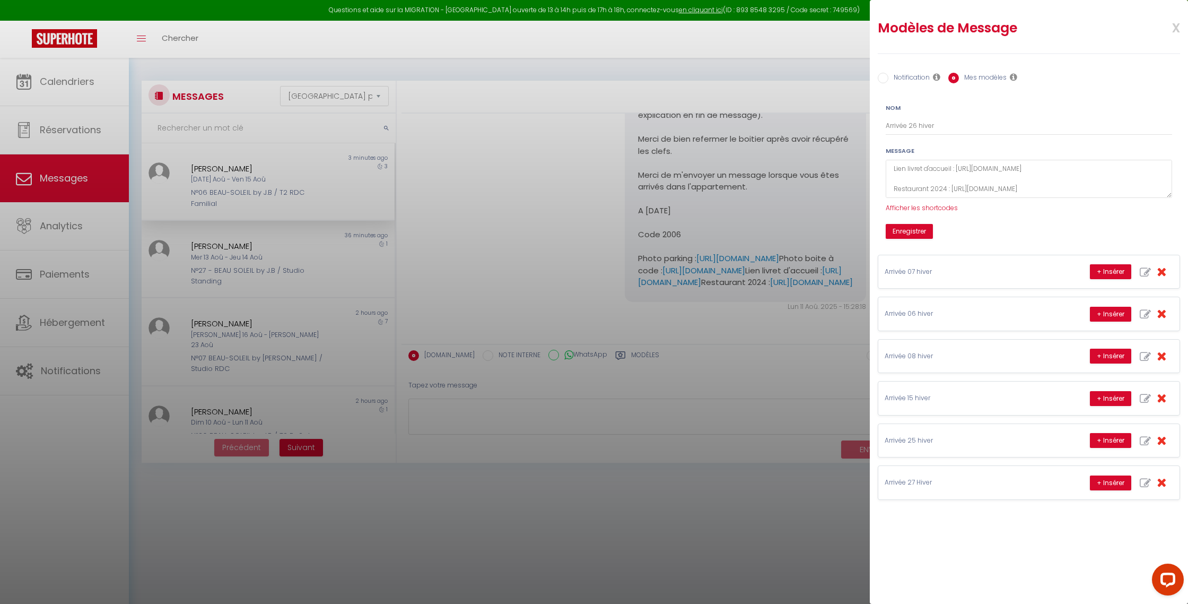
scroll to position [277, 0]
drag, startPoint x: 947, startPoint y: 193, endPoint x: 890, endPoint y: 182, distance: 58.2
click at [890, 182] on textarea "[STREET_ADDRESS] Appartement 26 Lorsque vous arriverez à la résidence vous stat…" at bounding box center [1029, 179] width 286 height 39
paste textarea "sharing"
type textarea "[STREET_ADDRESS] Appartement 26 Lorsque vous arriverez à la résidence vous stat…"
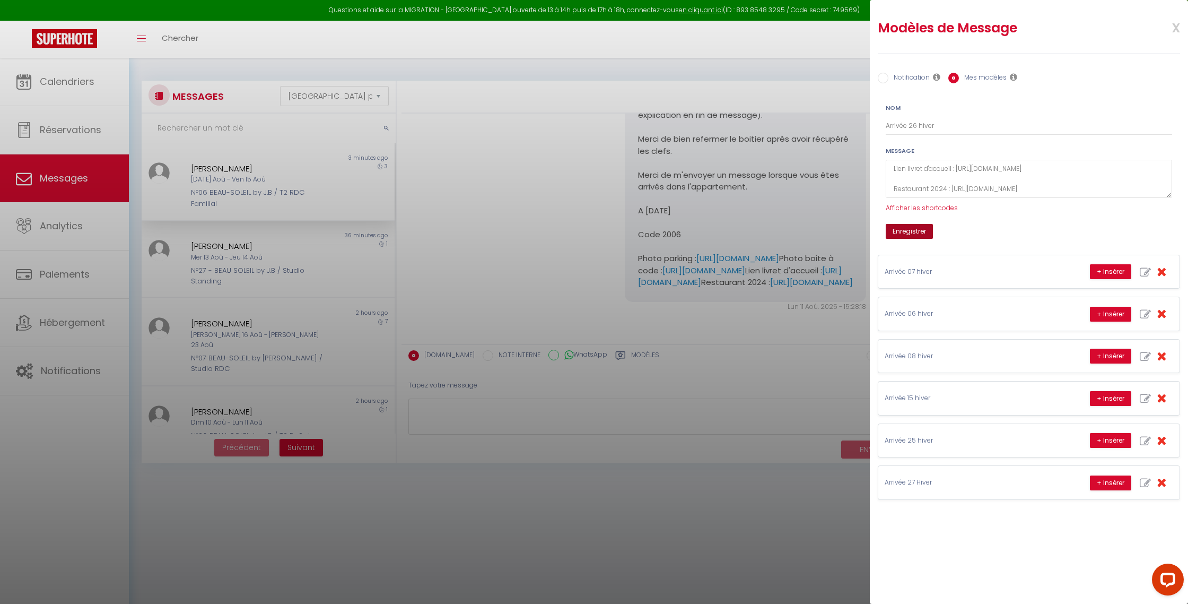
click at [912, 232] on button "Enregistrer" at bounding box center [909, 231] width 47 height 15
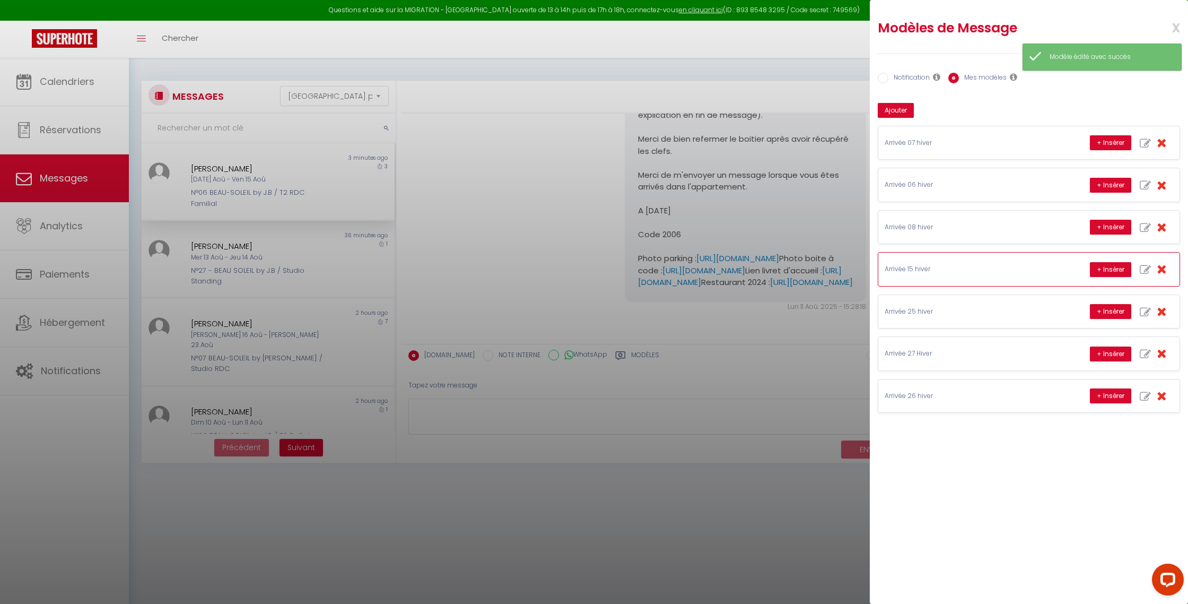
click at [1146, 271] on icon "button" at bounding box center [1145, 269] width 11 height 11
type input "Arrivée 15 hiver"
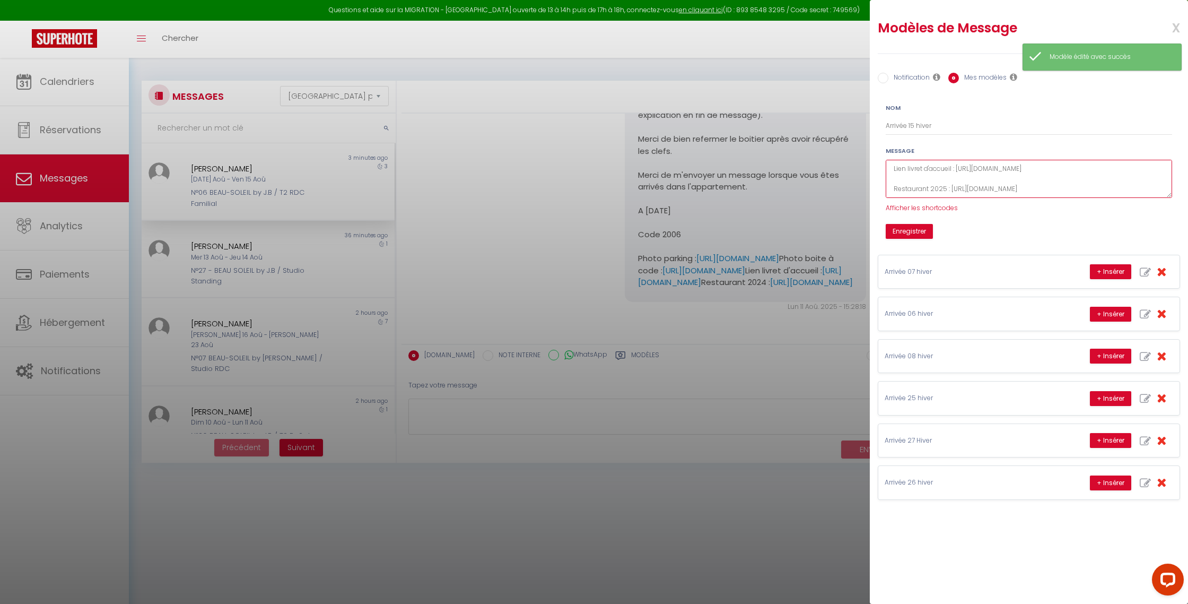
drag, startPoint x: 953, startPoint y: 182, endPoint x: 891, endPoint y: 172, distance: 63.3
click at [891, 172] on textarea "[STREET_ADDRESS] Appartement 15 Lorsque vous arriverez à la résidence vous stat…" at bounding box center [1029, 179] width 286 height 39
paste textarea "sharing"
type textarea "[STREET_ADDRESS] Appartement 15 Lorsque vous arriverez à la résidence vous stat…"
click at [904, 233] on button "Enregistrer" at bounding box center [909, 231] width 47 height 15
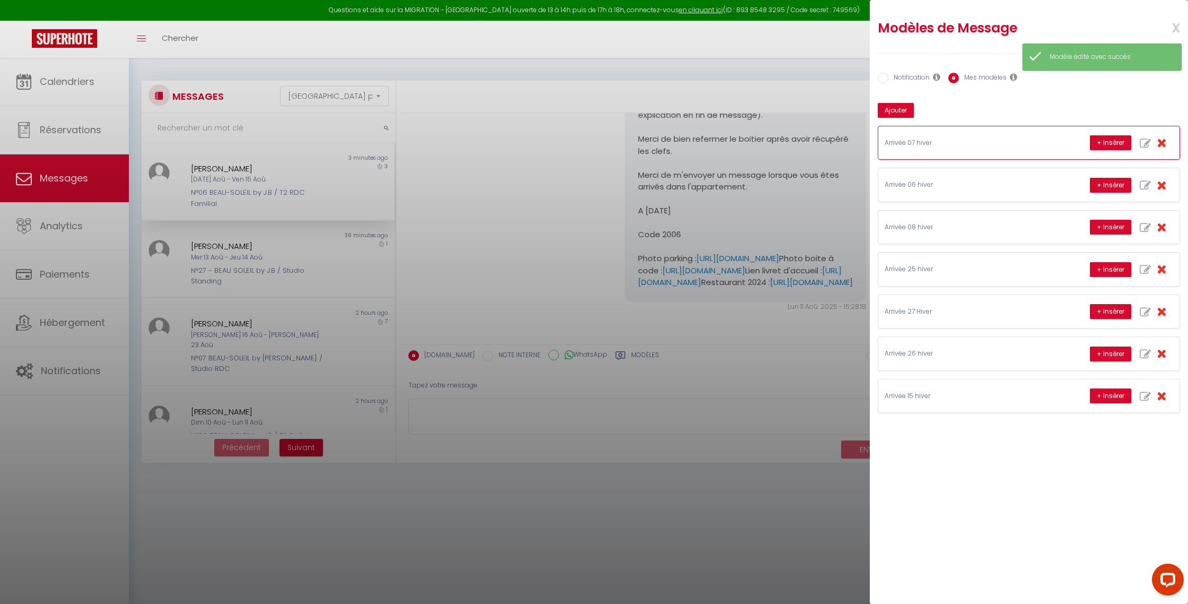
click at [1146, 141] on icon "button" at bounding box center [1145, 143] width 11 height 11
type input "Arrivée 07 hiver"
type textarea "64 lor ip Dolorsit, 22765 Amet co Adipisci Elitseddoei 37 Tempori utla etdolore…"
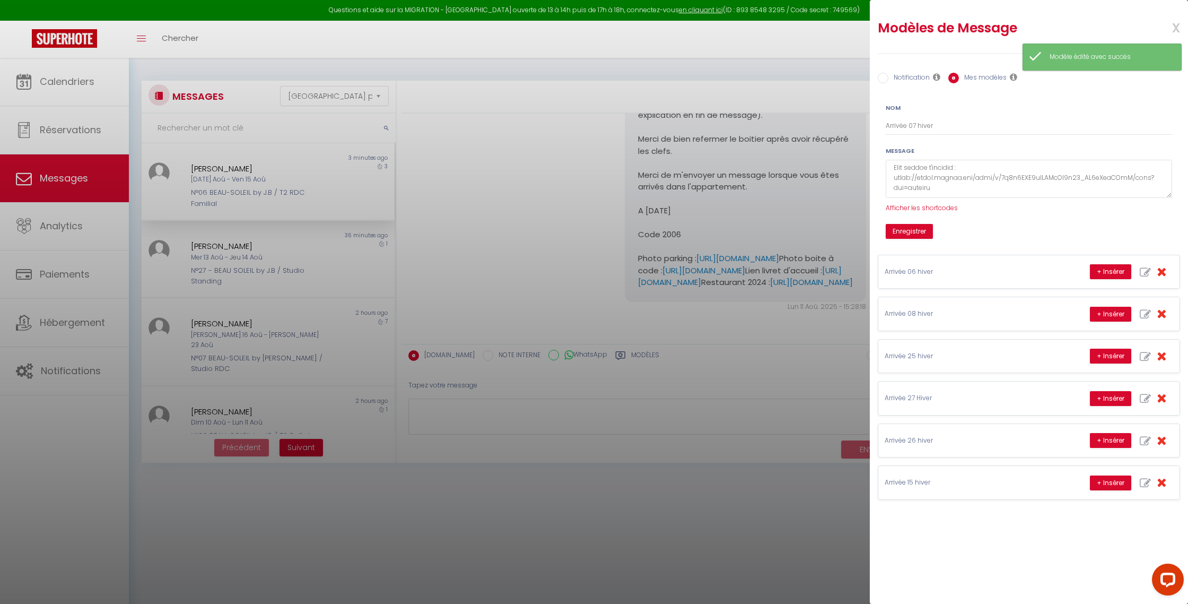
scroll to position [291, 0]
drag, startPoint x: 946, startPoint y: 187, endPoint x: 893, endPoint y: 179, distance: 53.6
click at [893, 179] on textarea at bounding box center [1029, 179] width 286 height 39
click at [907, 231] on button "Enregistrer" at bounding box center [909, 231] width 47 height 15
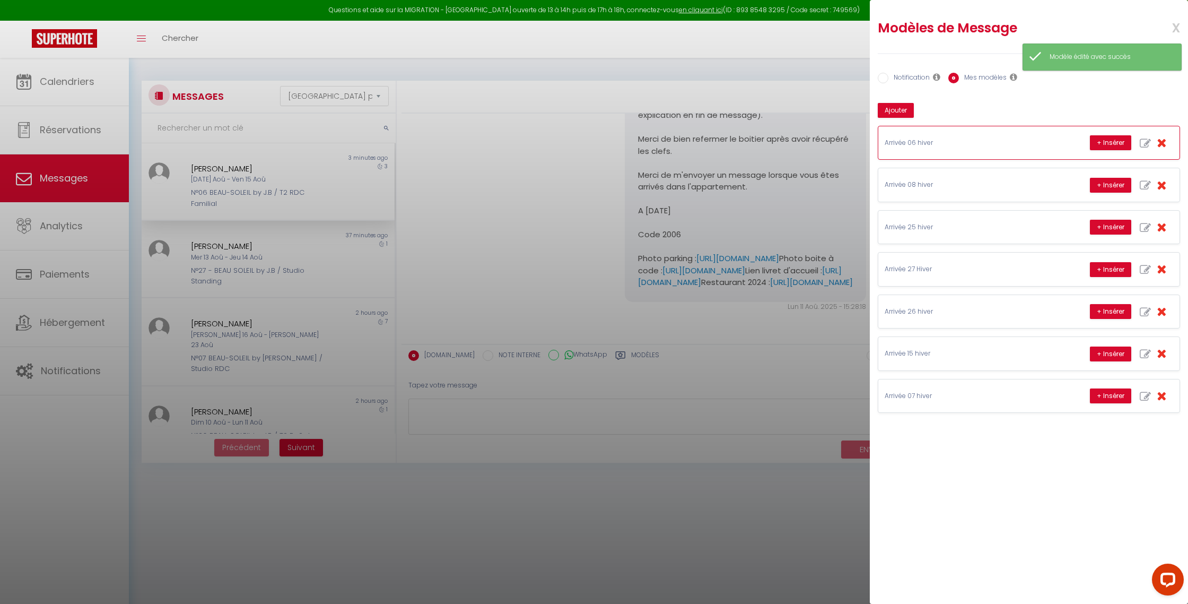
click at [1145, 145] on icon "button" at bounding box center [1145, 143] width 11 height 11
type input "Arrivée 06 hiver"
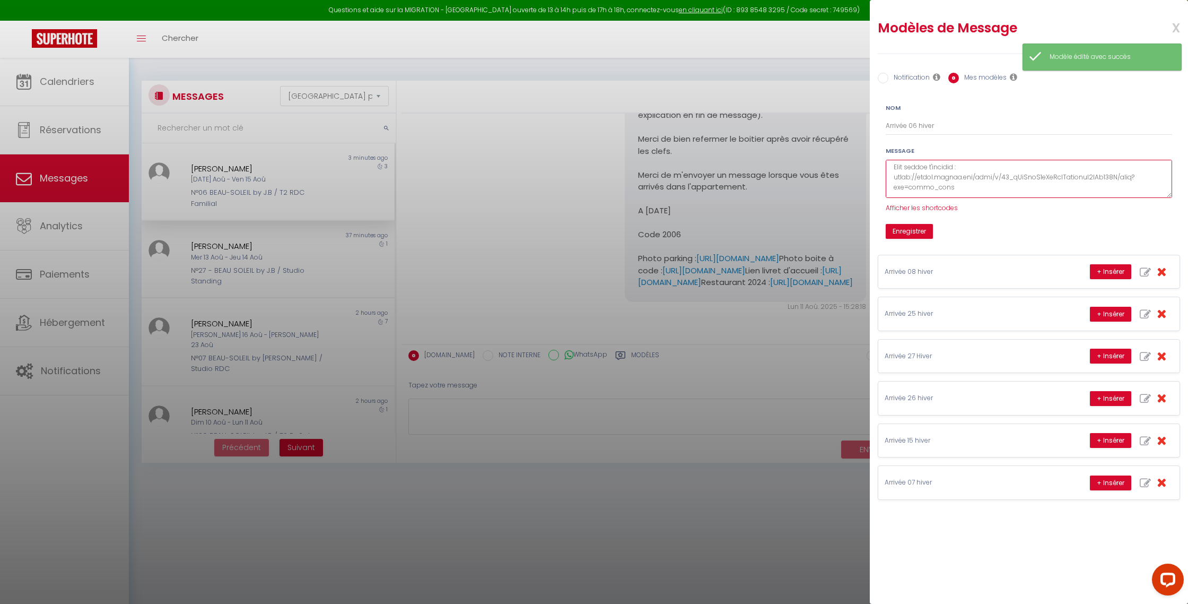
drag, startPoint x: 955, startPoint y: 188, endPoint x: 893, endPoint y: 178, distance: 62.9
click at [893, 178] on textarea at bounding box center [1029, 179] width 286 height 39
click at [944, 179] on textarea at bounding box center [1029, 179] width 286 height 39
drag, startPoint x: 1053, startPoint y: 190, endPoint x: 949, endPoint y: 180, distance: 104.5
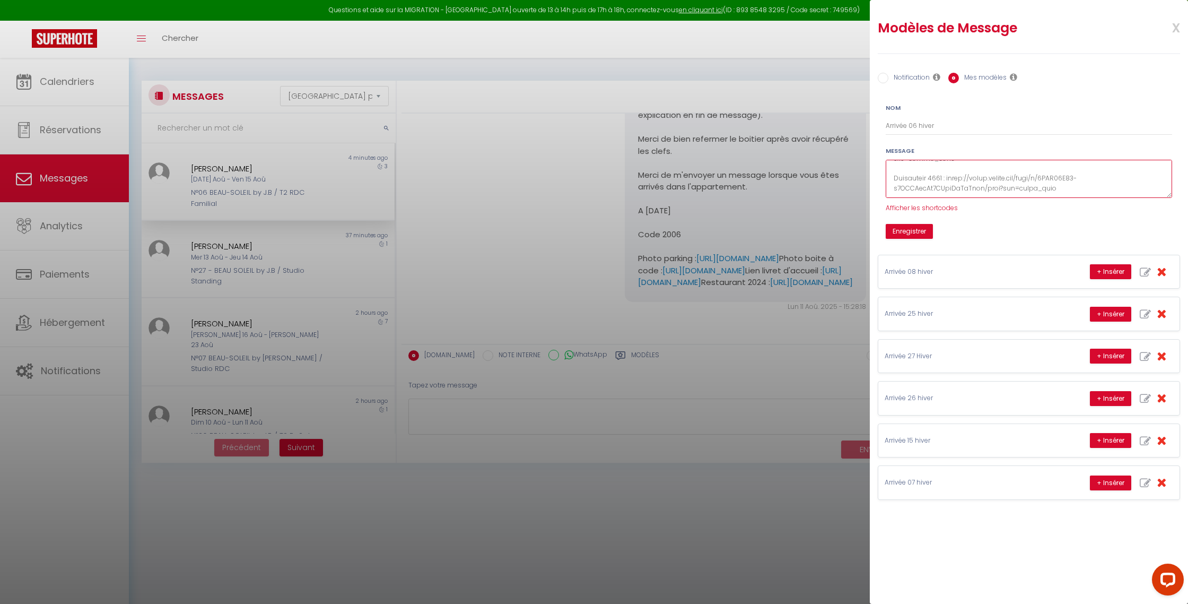
click at [949, 180] on textarea at bounding box center [1029, 179] width 286 height 39
type textarea "53 lor ip Dolorsit, 72811 Amet co Adipisci Elitseddoei 96 Tempori utla etdolore…"
click at [908, 233] on button "Enregistrer" at bounding box center [909, 231] width 47 height 15
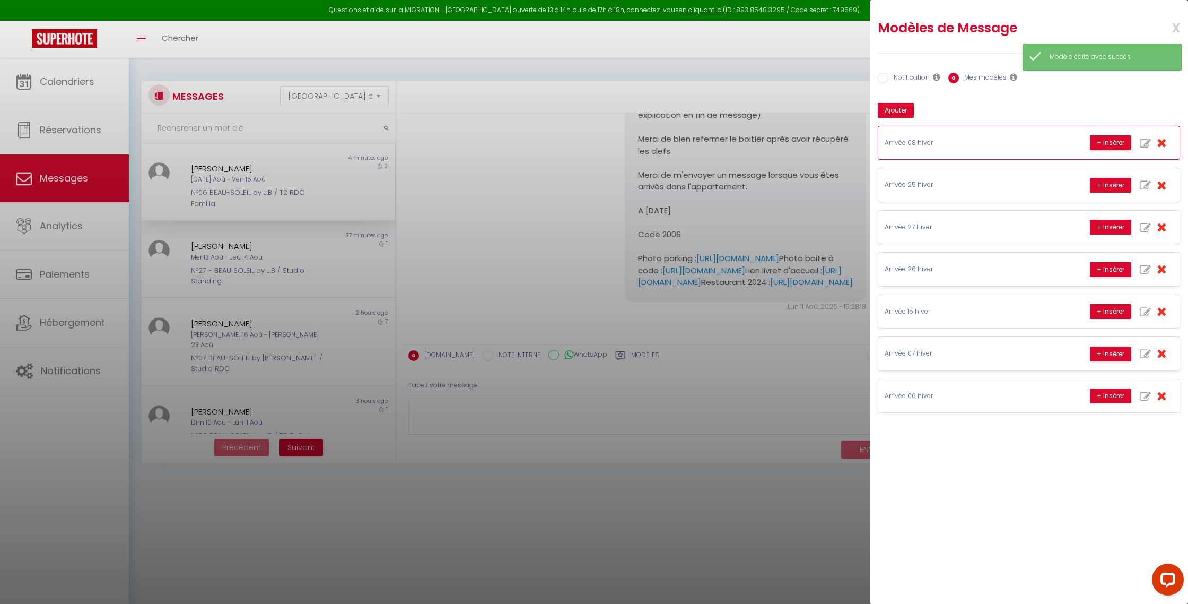
click at [1146, 144] on icon "button" at bounding box center [1145, 143] width 11 height 11
type input "Arrivée 08 hiver"
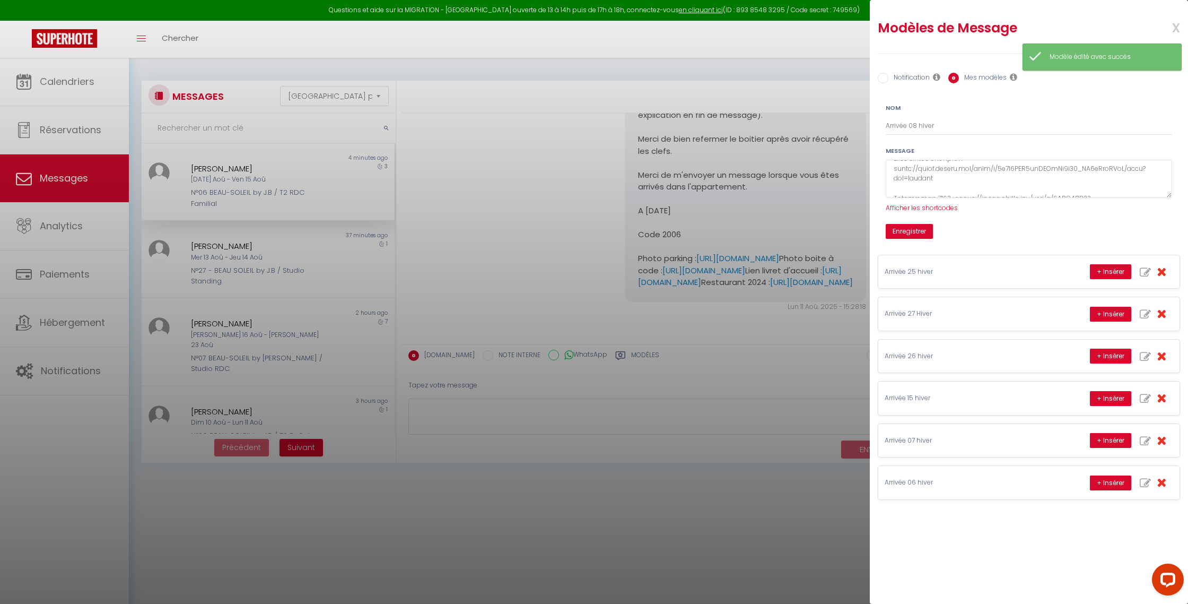
scroll to position [350, 0]
click at [945, 180] on textarea at bounding box center [1029, 179] width 286 height 39
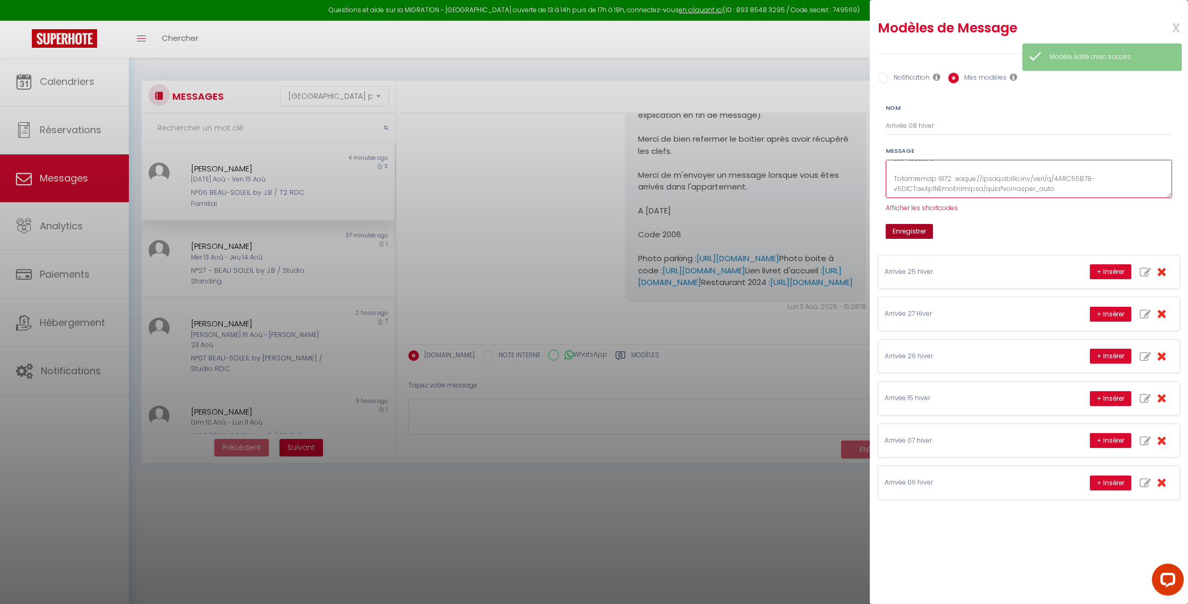
type textarea "31 lor ip Dolorsit, 85068 Amet co Adipisci Elitseddoei 54 Tempori utla etdolore…"
click at [919, 233] on button "Enregistrer" at bounding box center [909, 231] width 47 height 15
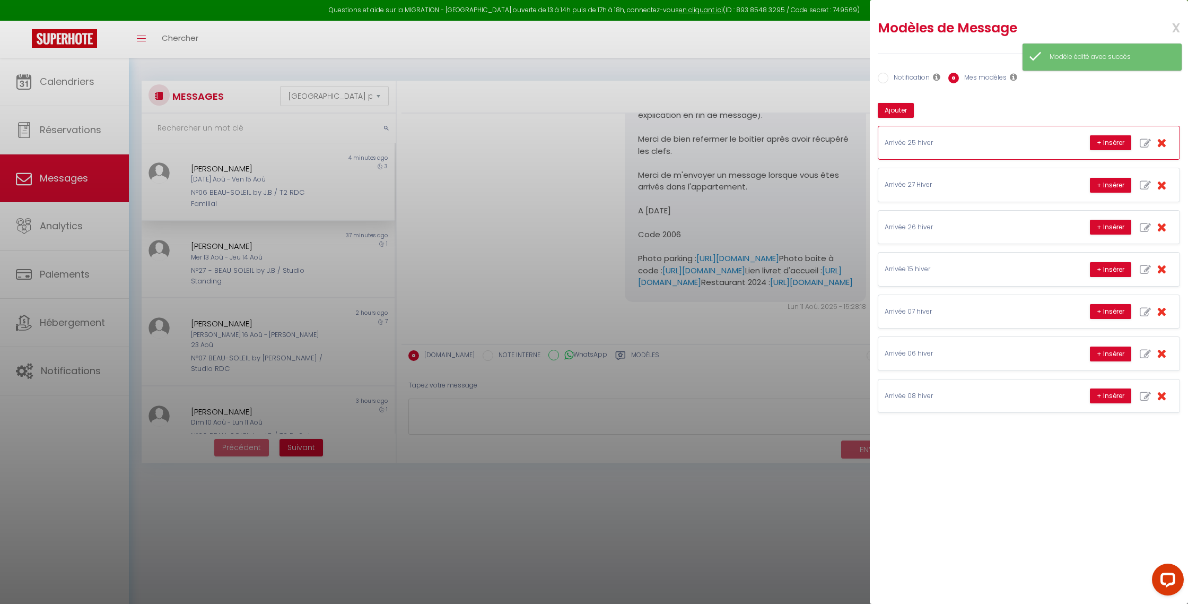
click at [1144, 145] on icon "button" at bounding box center [1145, 143] width 11 height 11
type input "Arrivée 25 hiver"
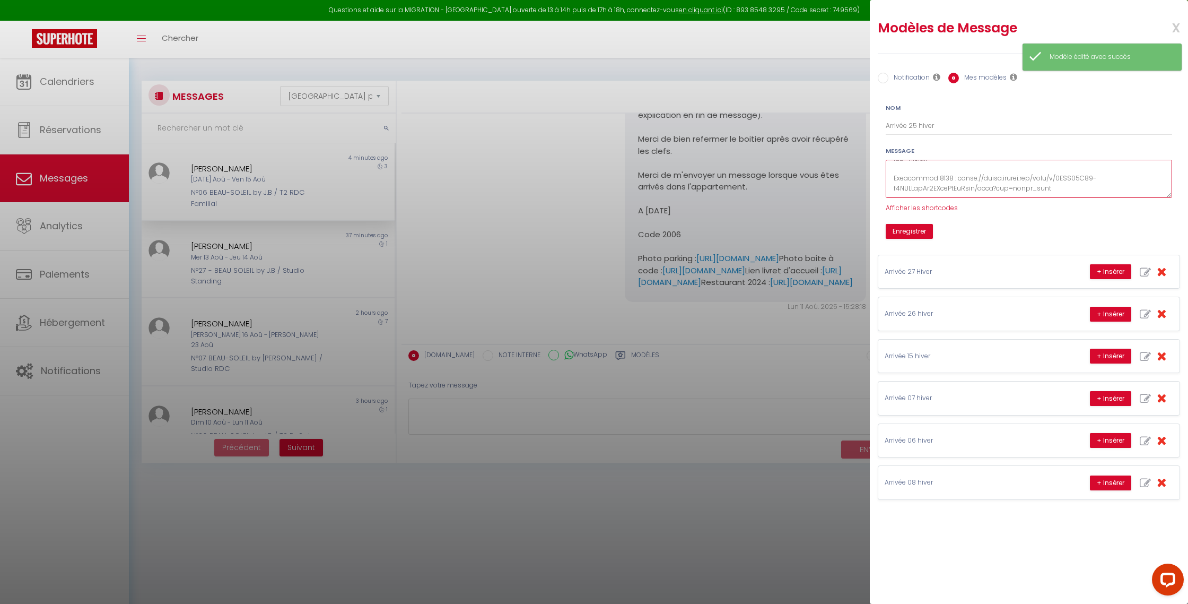
click at [944, 179] on textarea at bounding box center [1029, 179] width 286 height 39
type textarea "87 lor ip Dolorsit, 89918 Amet co Adipisci Elitseddoei 97 Tempori utla etdolore…"
click at [919, 232] on button "Enregistrer" at bounding box center [909, 231] width 47 height 15
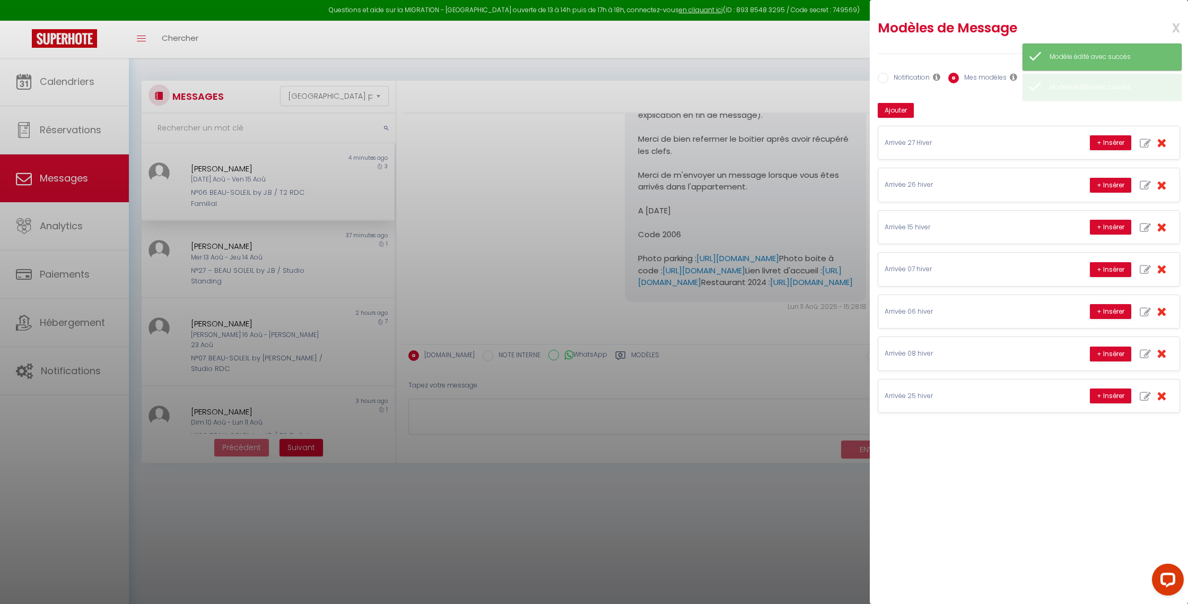
click at [1143, 143] on icon "button" at bounding box center [1145, 143] width 11 height 11
type input "Arrivée 27 Hiver"
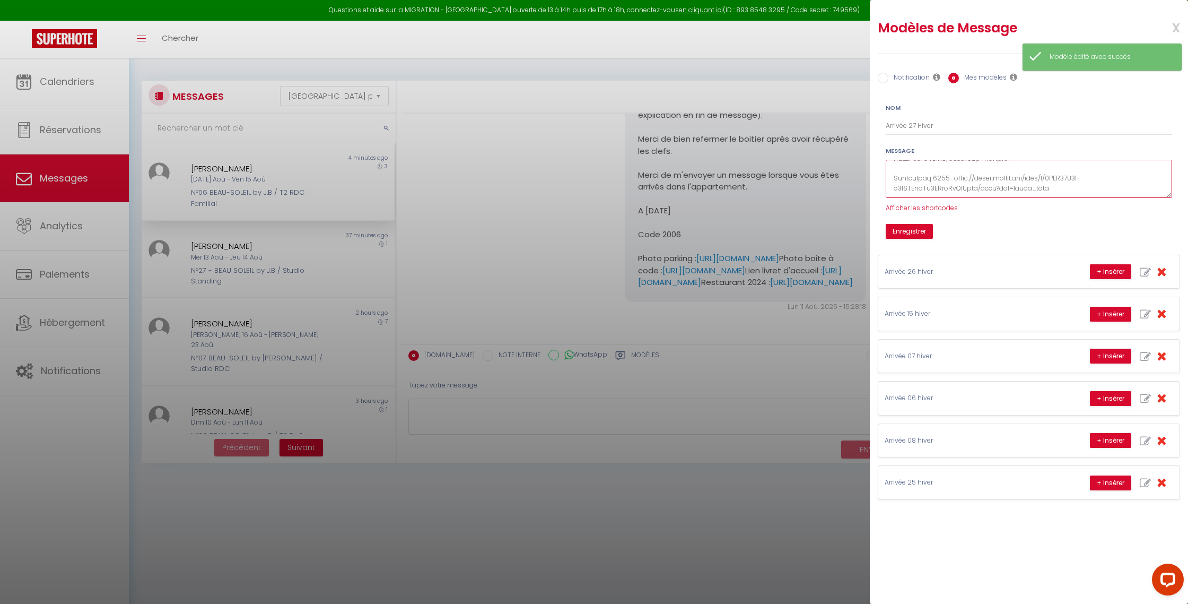
click at [944, 179] on textarea at bounding box center [1029, 179] width 286 height 39
type textarea "64 lor ip Dolorsit, 65429 Amet co Adipisci Elitseddoei 63 Tempori utla etdolore…"
click at [916, 231] on button "Enregistrer" at bounding box center [909, 231] width 47 height 15
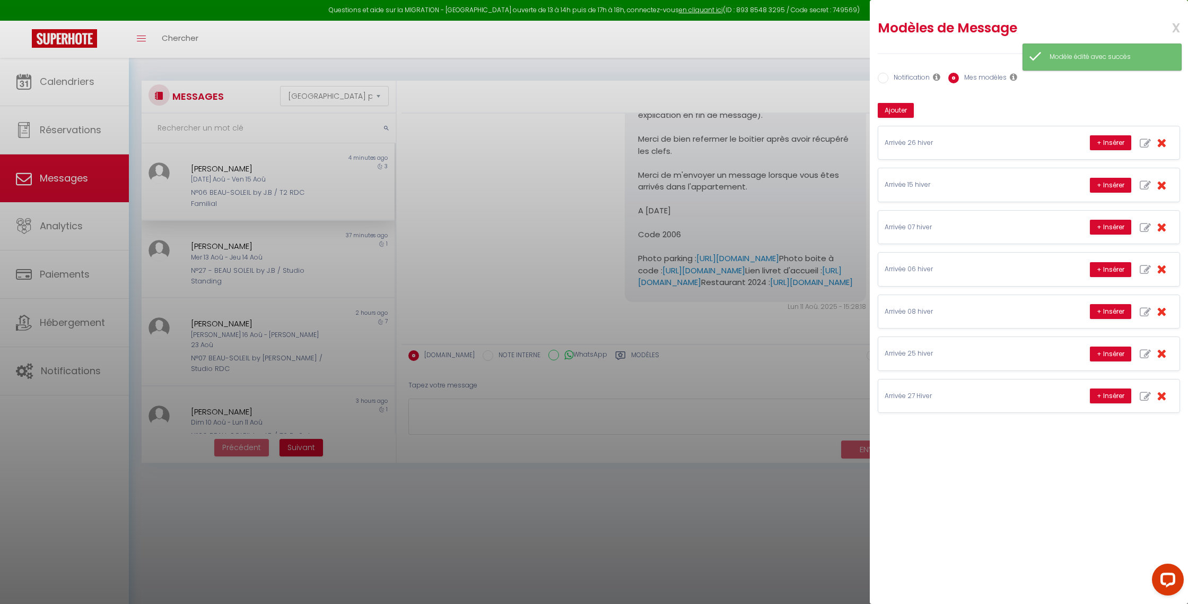
drag, startPoint x: 1143, startPoint y: 145, endPoint x: 1122, endPoint y: 154, distance: 22.8
click at [1143, 145] on icon "button" at bounding box center [1145, 143] width 11 height 11
type input "Arrivée 26 hiver"
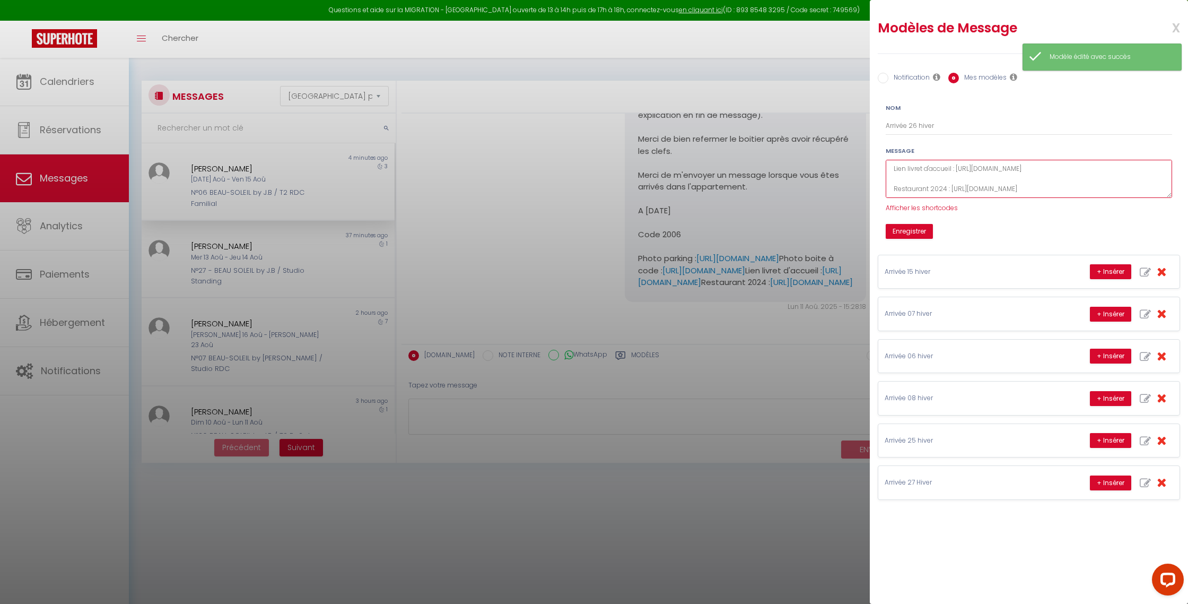
click at [945, 179] on textarea "[STREET_ADDRESS] Appartement 26 Lorsque vous arriverez à la résidence vous stat…" at bounding box center [1029, 179] width 286 height 39
type textarea "[STREET_ADDRESS] Appartement 26 Lorsque vous arriverez à la résidence vous stat…"
click at [920, 231] on button "Enregistrer" at bounding box center [909, 231] width 47 height 15
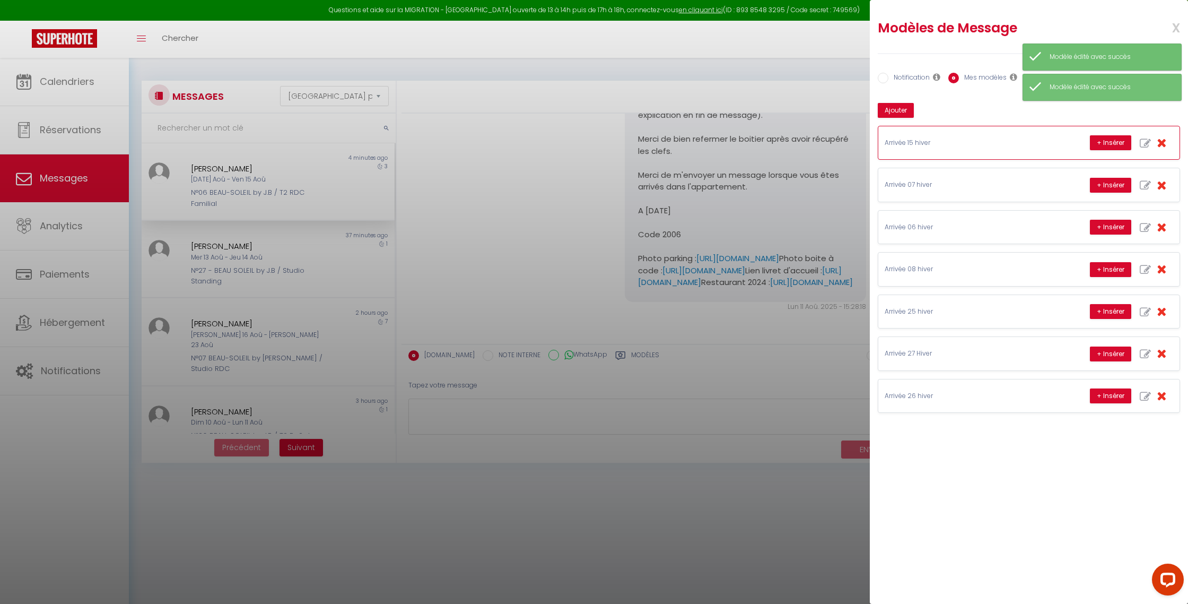
click at [1144, 142] on icon "button" at bounding box center [1145, 143] width 11 height 11
type input "Arrivée 15 hiver"
type textarea "[STREET_ADDRESS] Appartement 15 Lorsque vous arriverez à la résidence vous stat…"
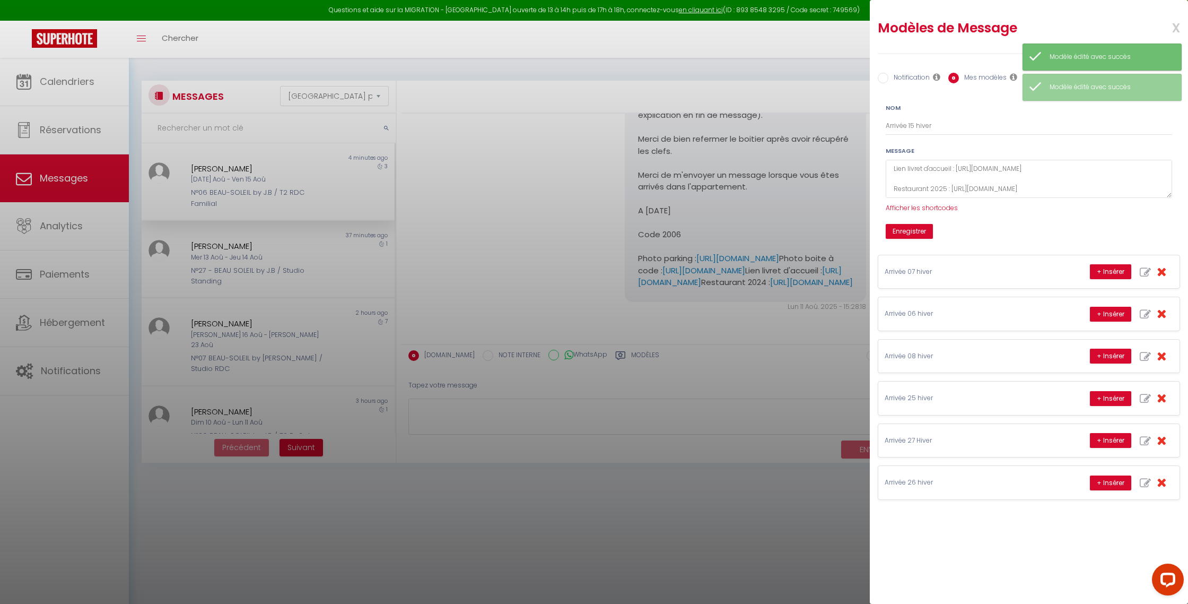
scroll to position [300, 0]
click at [919, 230] on button "Enregistrer" at bounding box center [909, 231] width 47 height 15
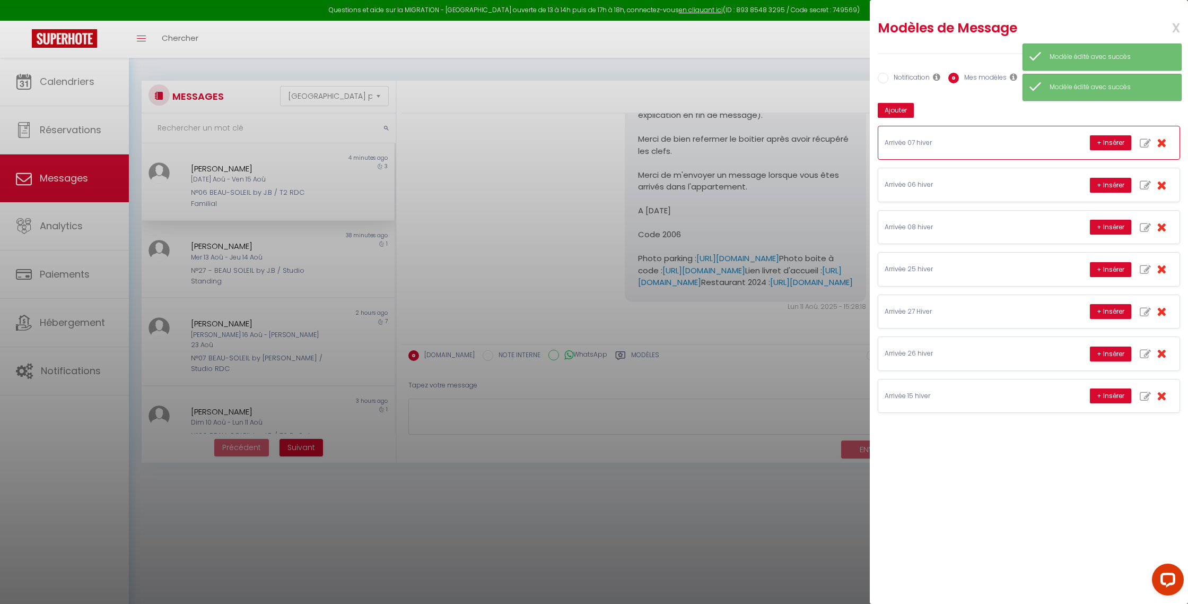
click at [1145, 139] on icon "button" at bounding box center [1145, 143] width 11 height 11
type input "Arrivée 07 hiver"
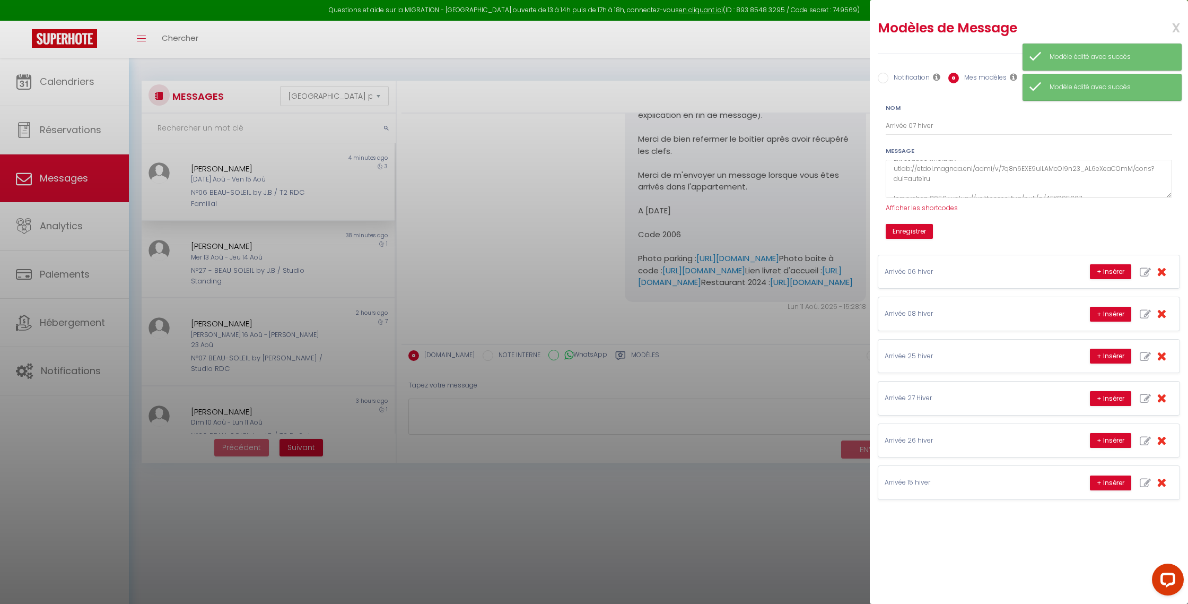
scroll to position [320, 0]
click at [945, 179] on textarea at bounding box center [1029, 179] width 286 height 39
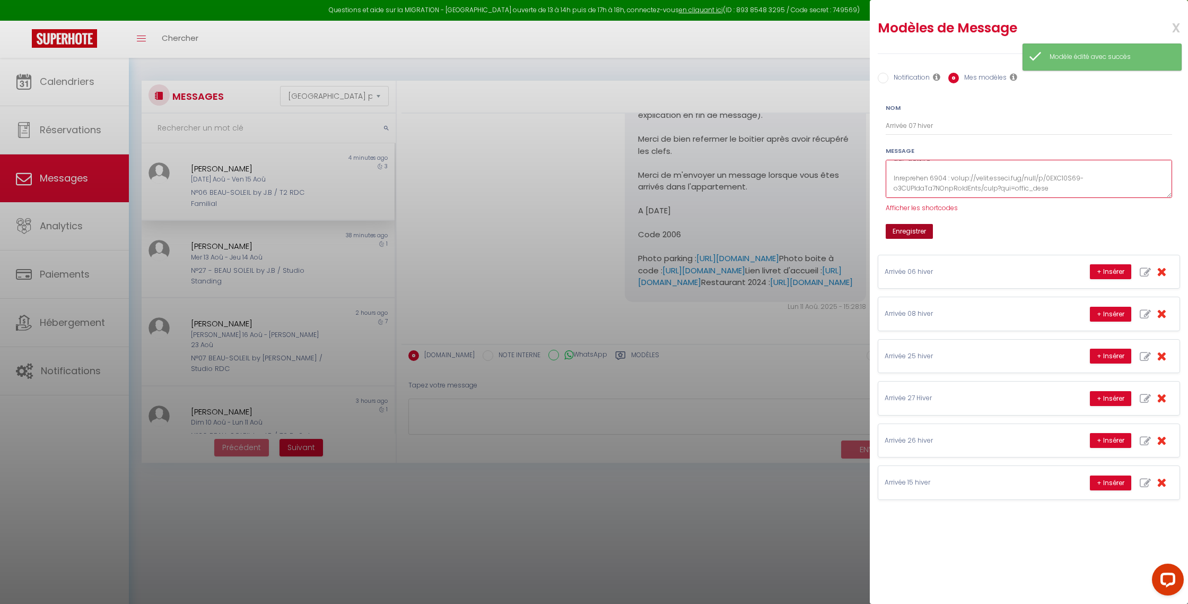
type textarea "64 lor ip Dolorsit, 22765 Amet co Adipisci Elitseddoei 37 Tempori utla etdolore…"
click at [908, 230] on button "Enregistrer" at bounding box center [909, 231] width 47 height 15
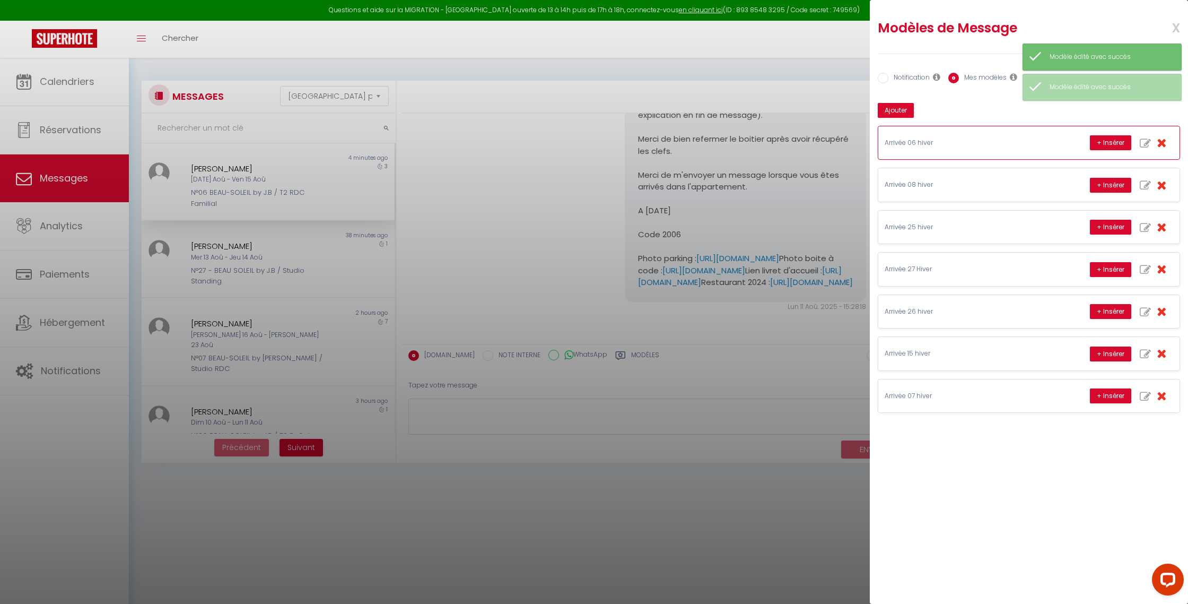
click at [1146, 141] on icon "button" at bounding box center [1145, 143] width 11 height 11
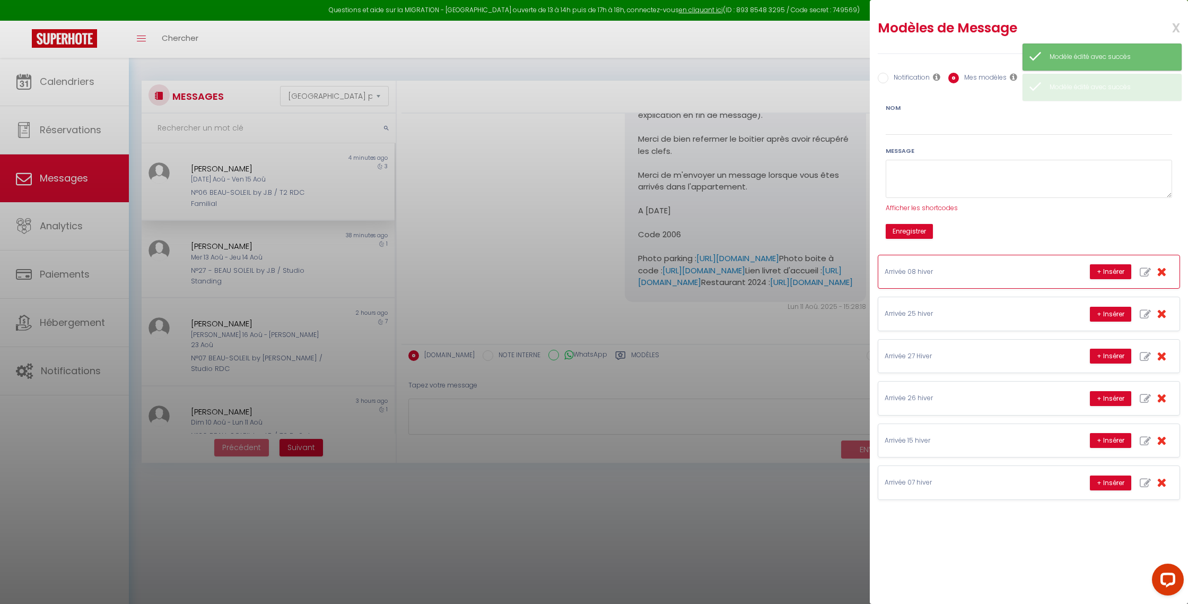
type input "Arrivée 06 hiver"
type textarea "53 lor ip Dolorsit, 72811 Amet co Adipisci Elitseddoei 96 Tempori utla etdolore…"
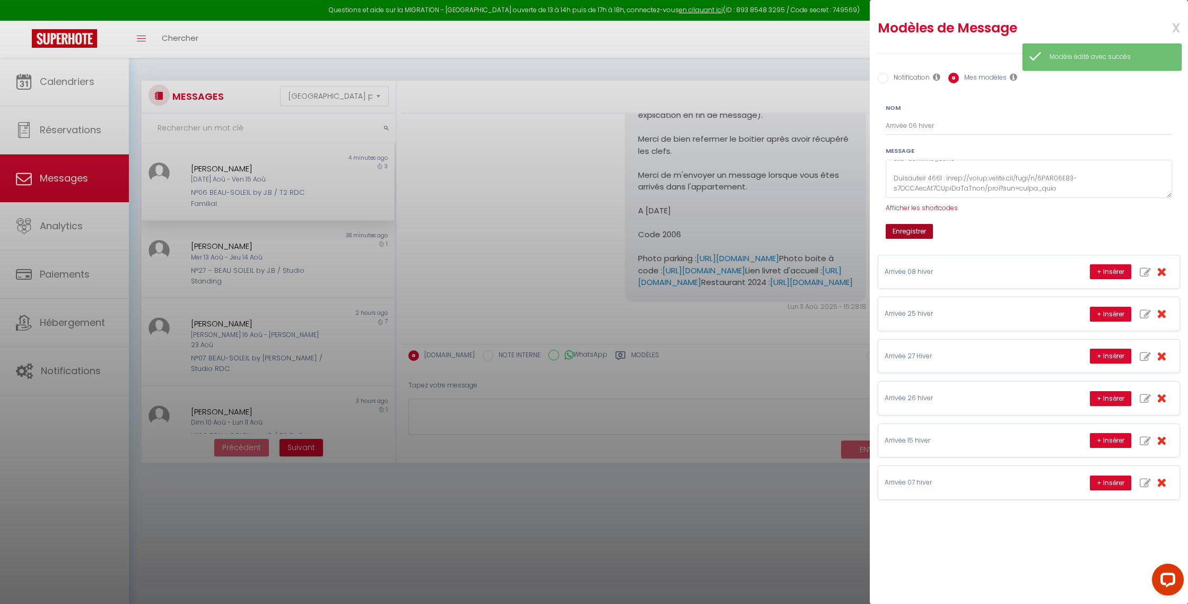
click at [920, 228] on button "Enregistrer" at bounding box center [909, 231] width 47 height 15
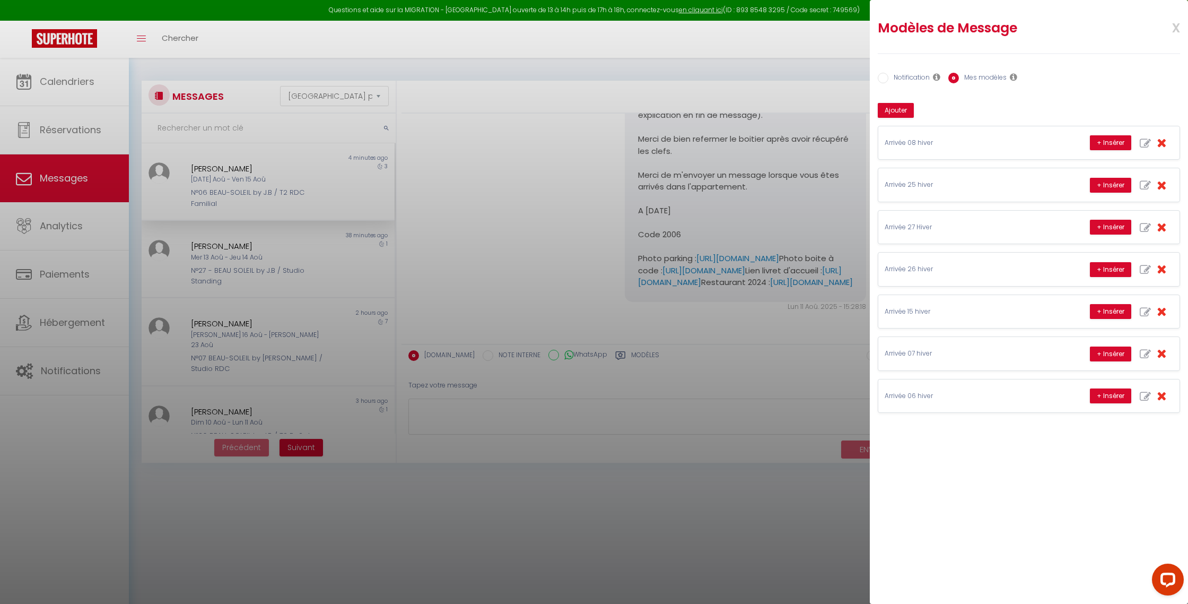
click at [1177, 27] on span "x" at bounding box center [1163, 26] width 33 height 25
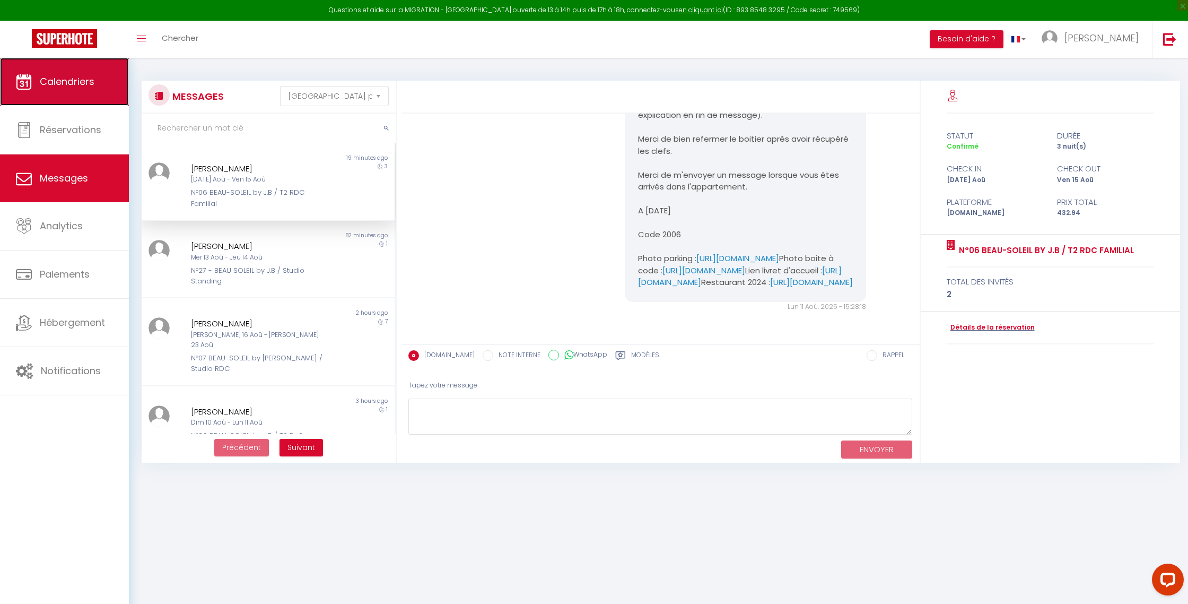
click at [82, 91] on link "Calendriers" at bounding box center [64, 82] width 129 height 48
